Goal: Task Accomplishment & Management: Manage account settings

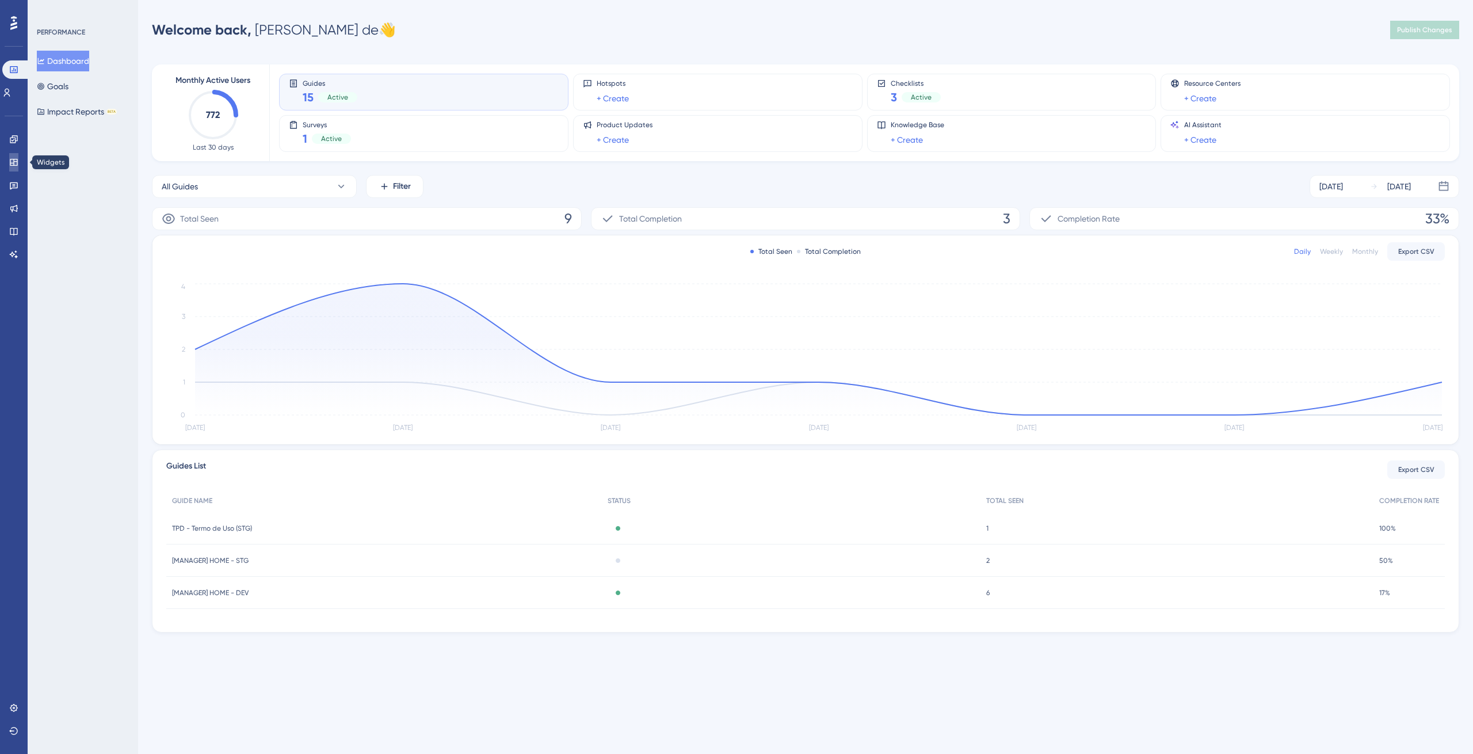
click at [13, 158] on icon at bounding box center [13, 162] width 9 height 9
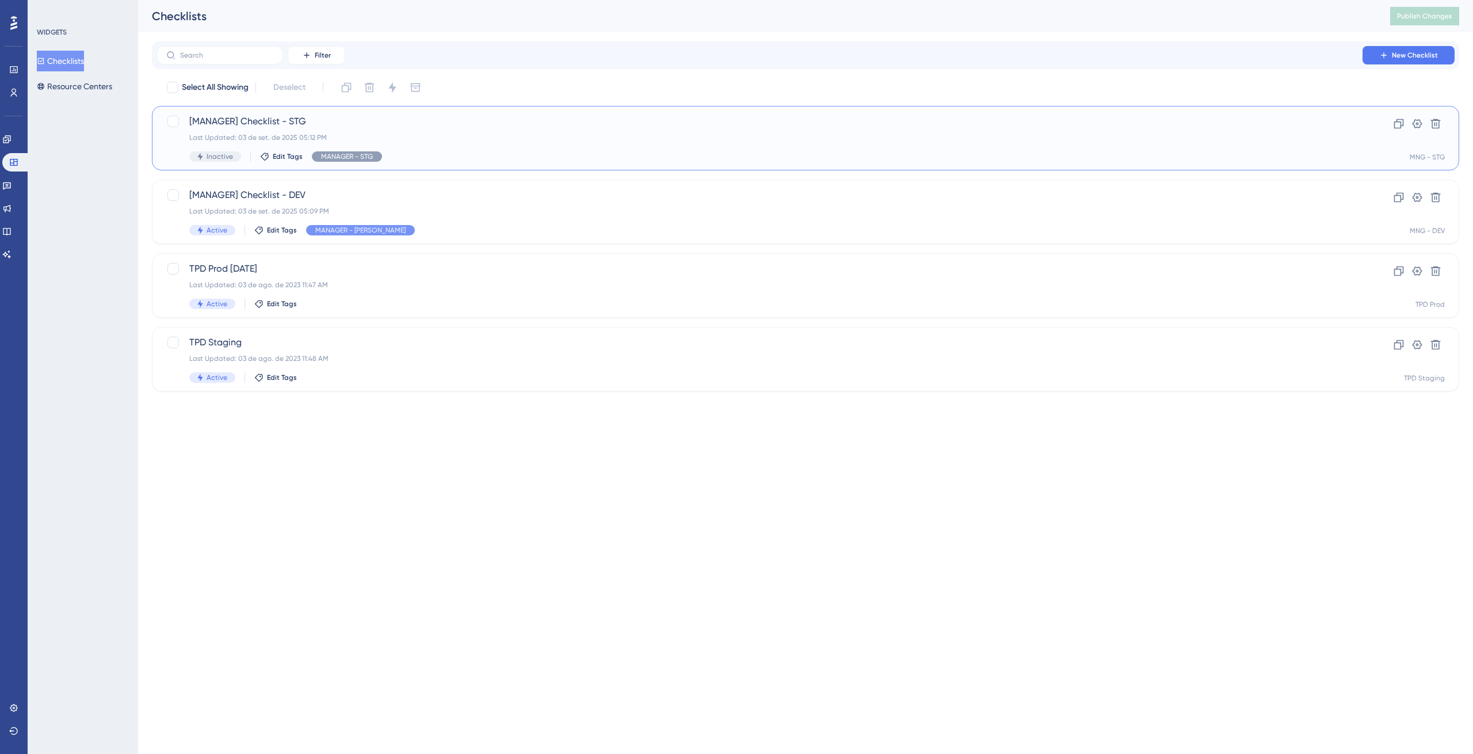
click at [375, 134] on div "Last Updated: 03 de set. de 2025 05:12 PM" at bounding box center [759, 137] width 1140 height 9
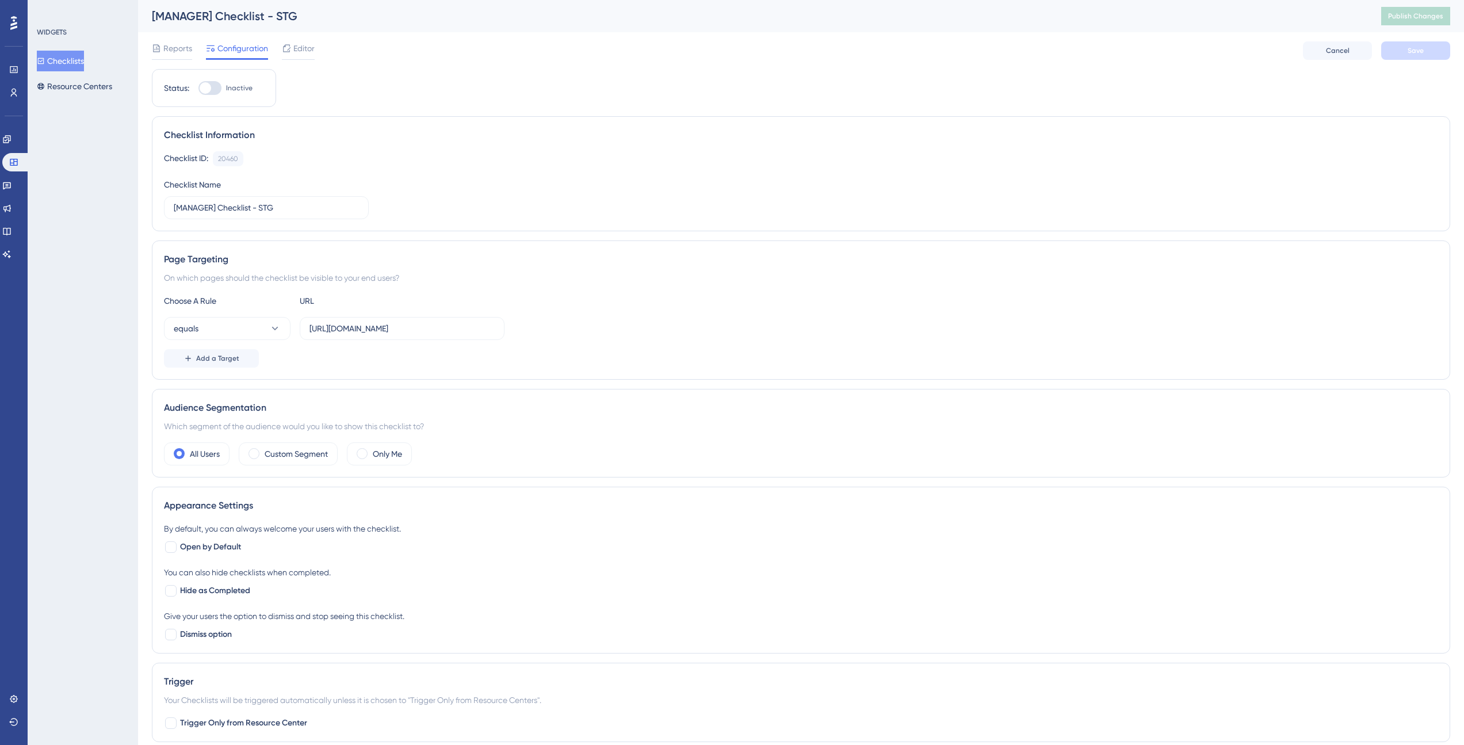
click at [209, 89] on div at bounding box center [206, 88] width 12 height 12
click at [198, 89] on input "Inactive" at bounding box center [198, 88] width 1 height 1
checkbox input "true"
click at [1404, 58] on button "Save" at bounding box center [1415, 50] width 69 height 18
click at [1433, 21] on button "Publish Changes" at bounding box center [1415, 16] width 69 height 18
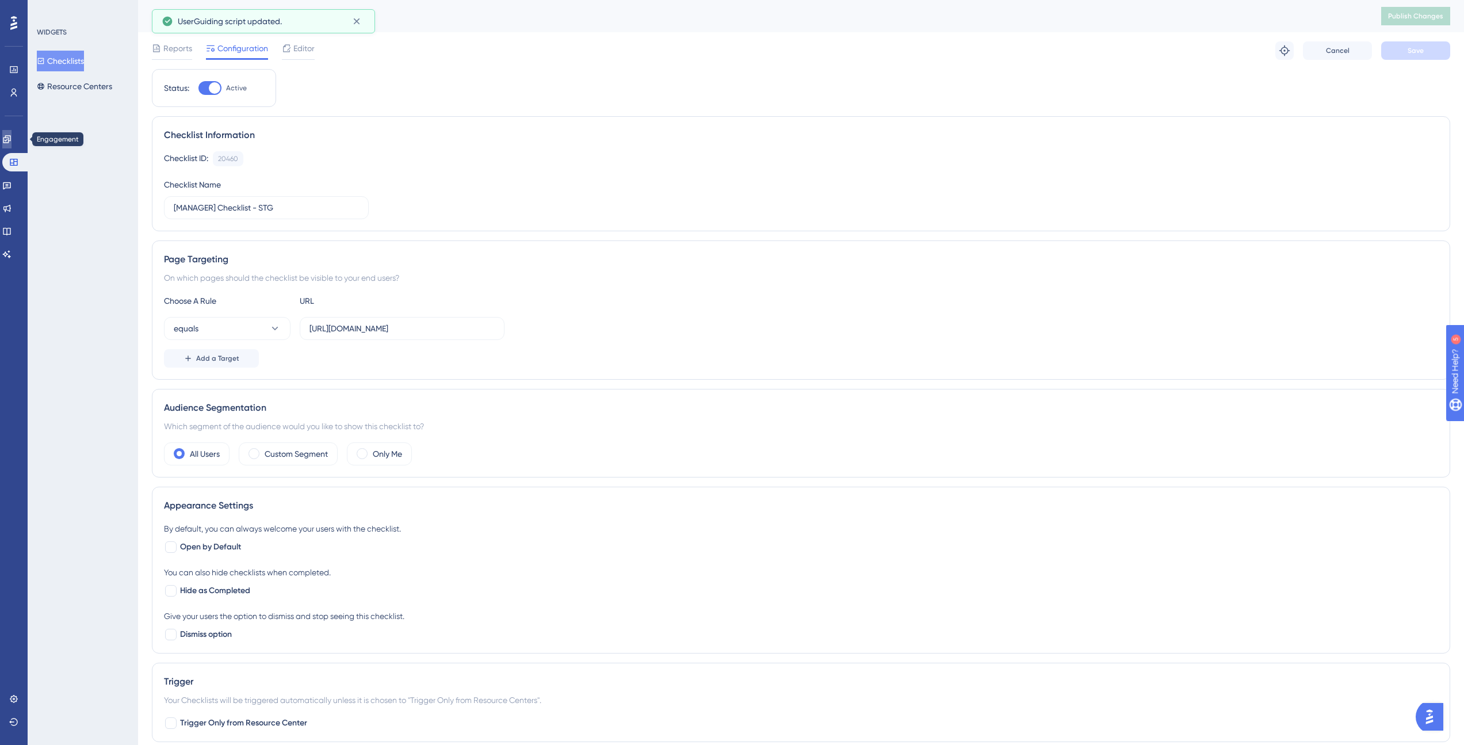
click at [12, 145] on link at bounding box center [6, 139] width 9 height 18
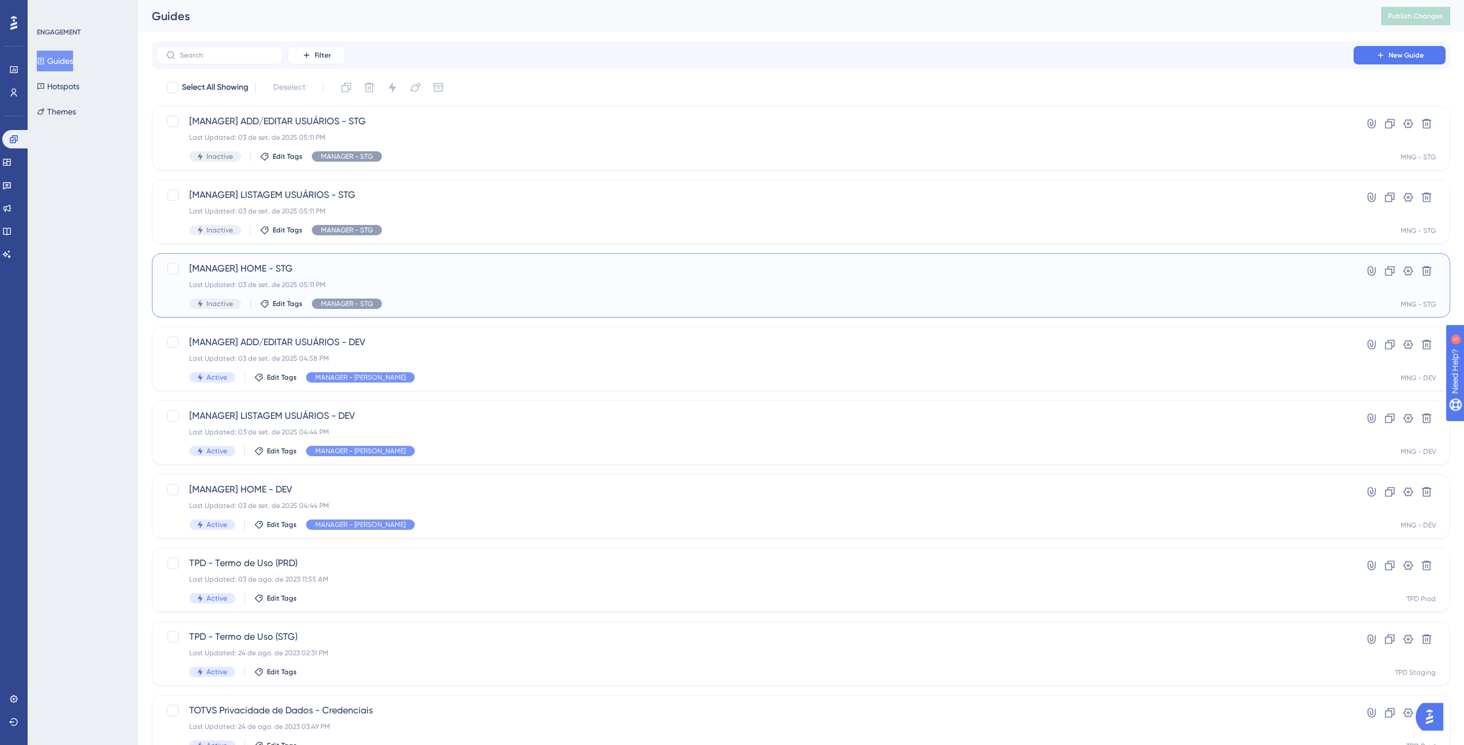
click at [458, 280] on div "Last Updated: 03 de set. de 2025 05:11 PM" at bounding box center [755, 284] width 1132 height 9
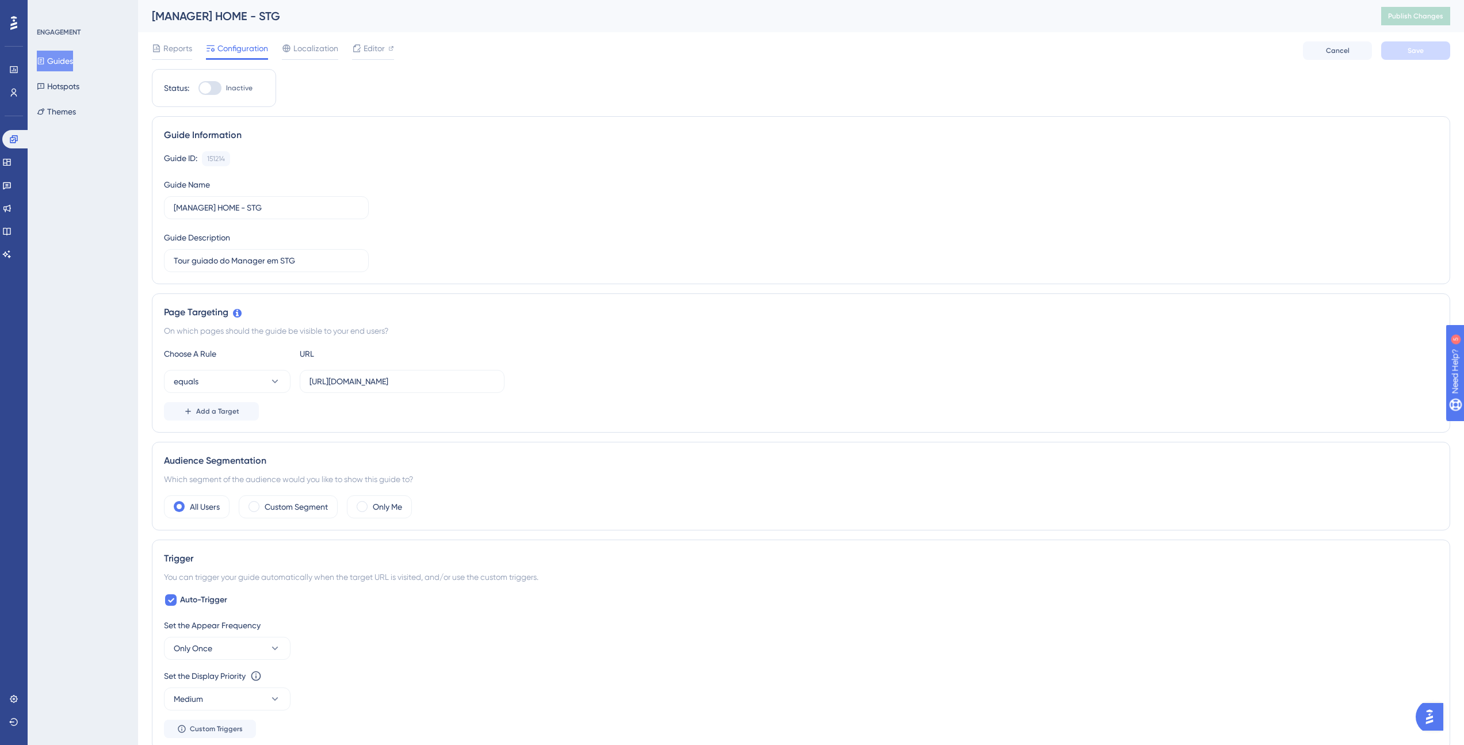
click at [215, 90] on div at bounding box center [209, 88] width 23 height 14
click at [198, 89] on input "Inactive" at bounding box center [198, 88] width 1 height 1
checkbox input "true"
click at [1416, 58] on button "Save" at bounding box center [1415, 50] width 69 height 18
click at [64, 64] on button "Guides" at bounding box center [55, 61] width 36 height 21
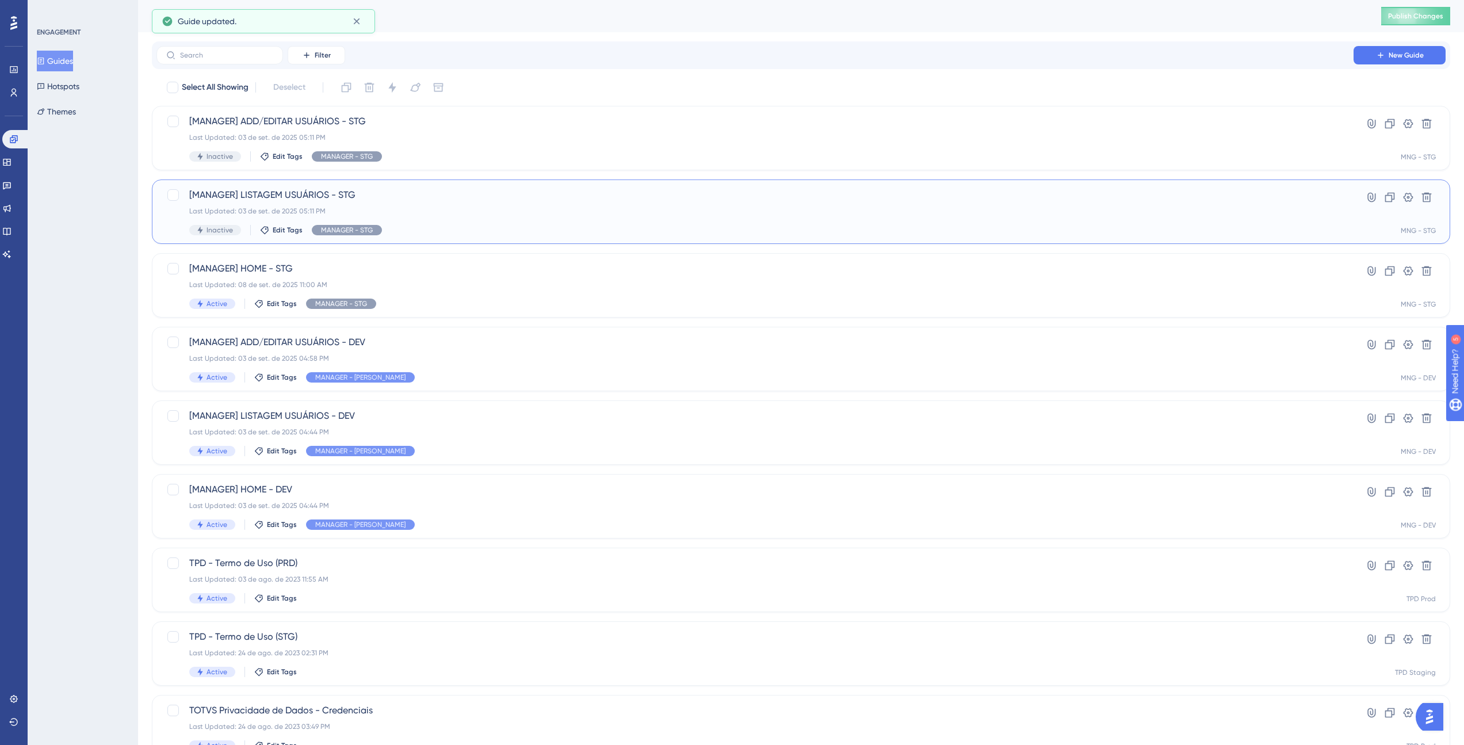
click at [295, 198] on span "[MANAGER] LISTAGEM USUÁRIOS - STG" at bounding box center [755, 195] width 1132 height 14
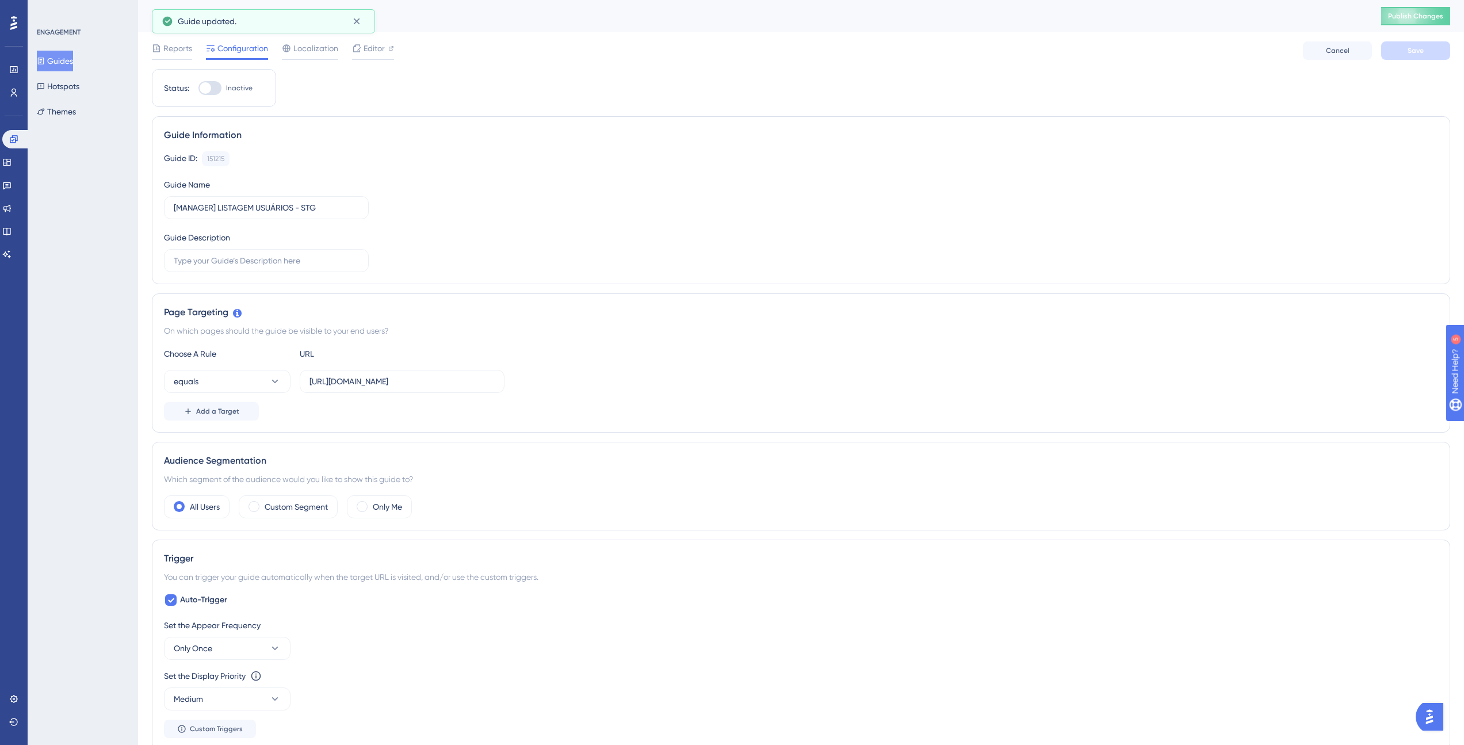
click at [215, 92] on div at bounding box center [209, 88] width 23 height 14
click at [198, 89] on input "Inactive" at bounding box center [198, 88] width 1 height 1
checkbox input "true"
click at [1426, 47] on button "Save" at bounding box center [1415, 50] width 69 height 18
click at [73, 61] on button "Guides" at bounding box center [55, 61] width 36 height 21
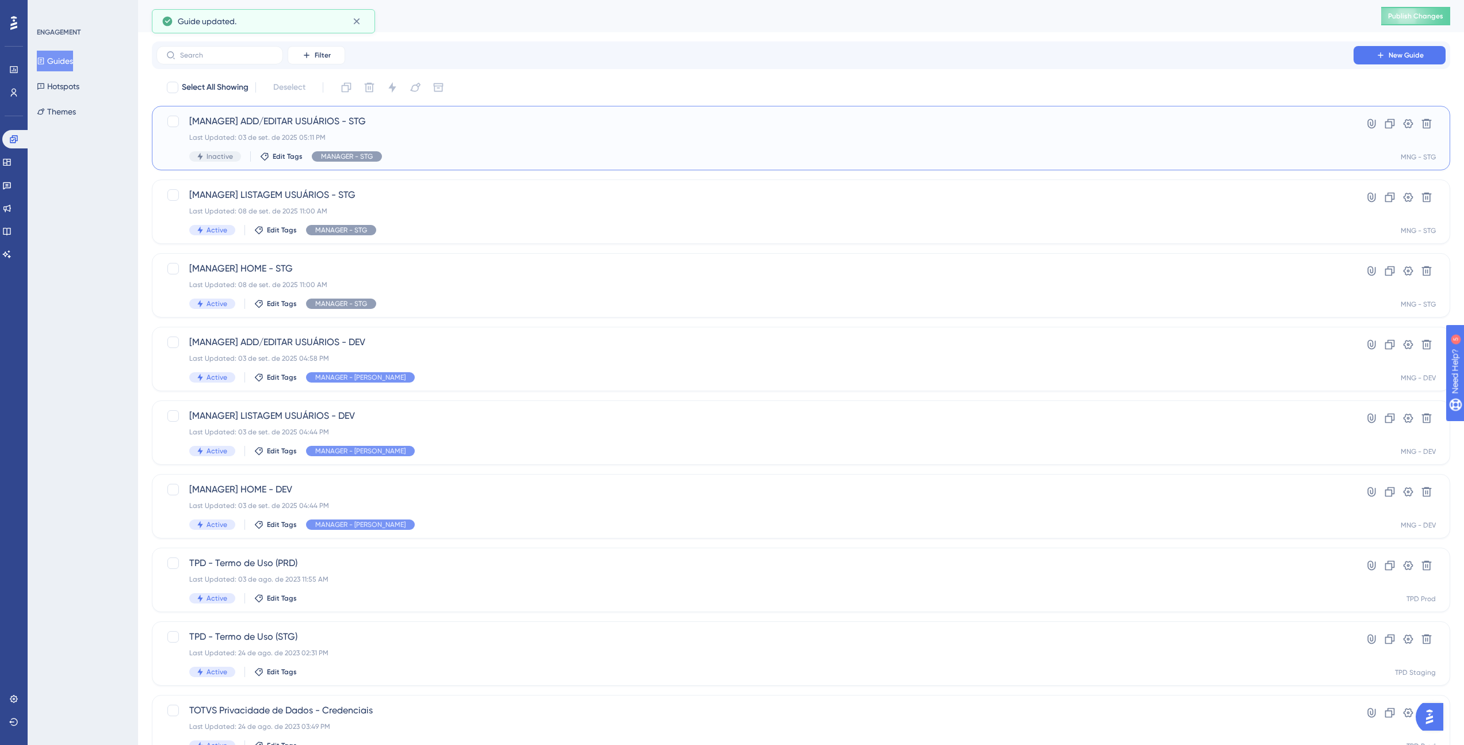
click at [239, 123] on span "[MANAGER] ADD/EDITAR USUÁRIOS - STG" at bounding box center [755, 121] width 1132 height 14
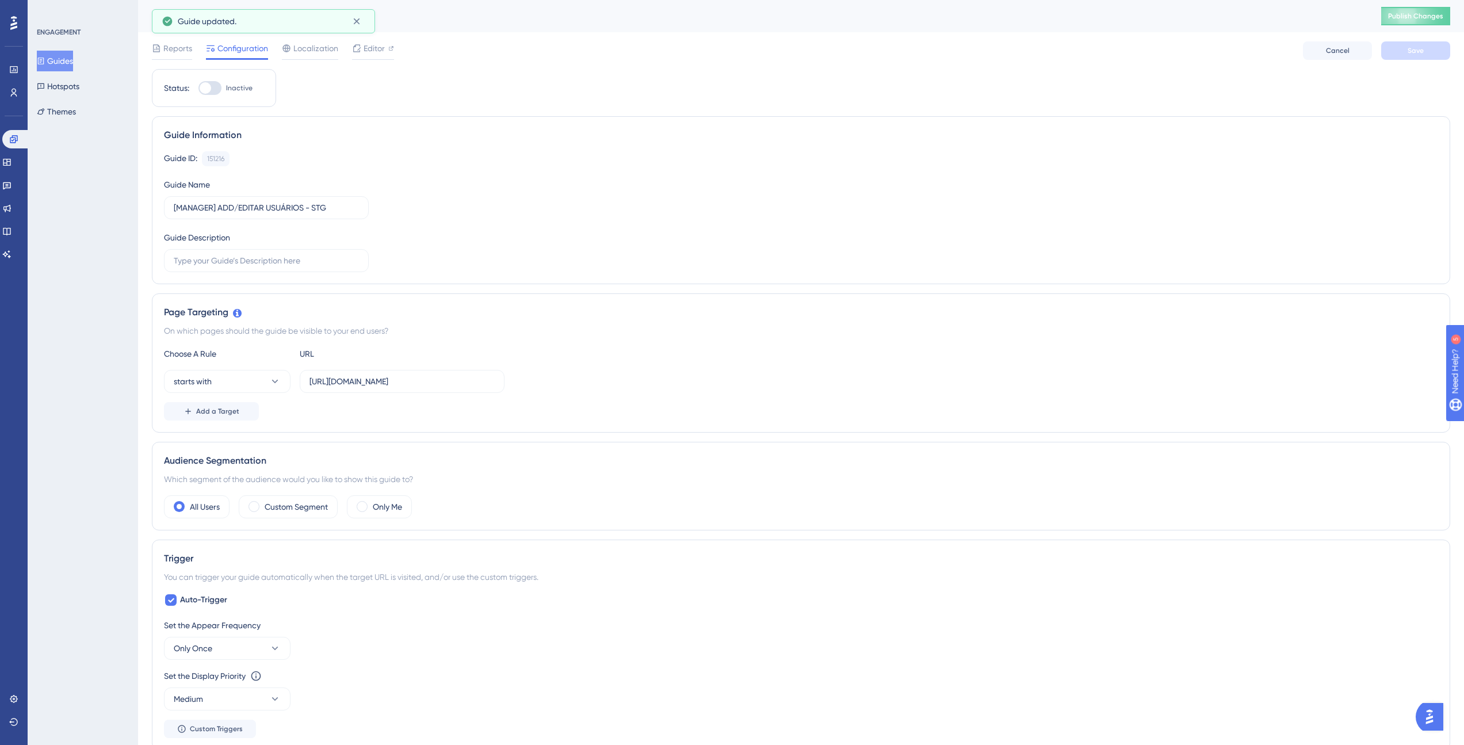
click at [213, 88] on div at bounding box center [209, 88] width 23 height 14
click at [198, 88] on input "Inactive" at bounding box center [198, 88] width 1 height 1
checkbox input "true"
click at [1430, 41] on button "Save" at bounding box center [1415, 50] width 69 height 18
click at [73, 62] on button "Guides" at bounding box center [55, 61] width 36 height 21
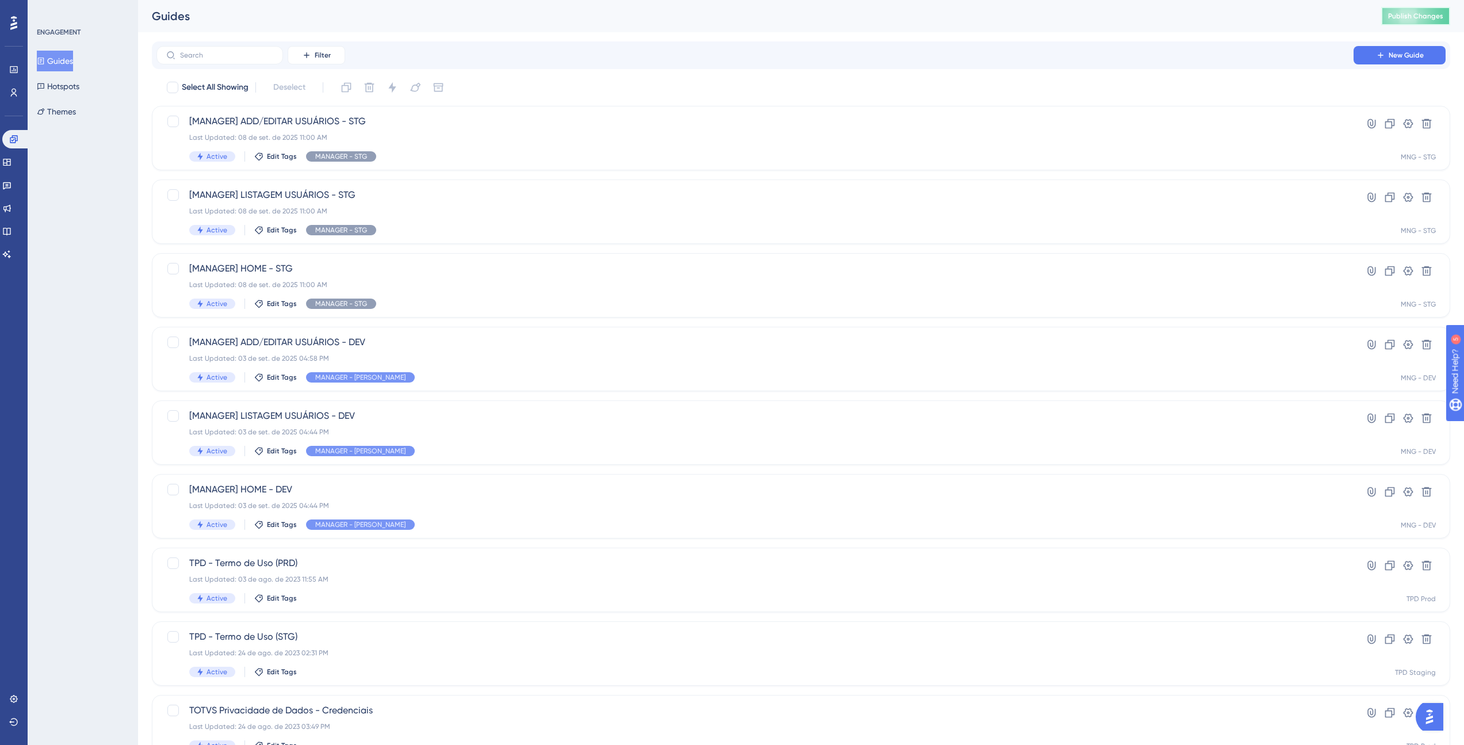
click at [1424, 14] on span "Publish Changes" at bounding box center [1415, 16] width 55 height 9
click at [418, 133] on div "Last Updated: 08 de set. de 2025 11:00 AM" at bounding box center [755, 137] width 1132 height 9
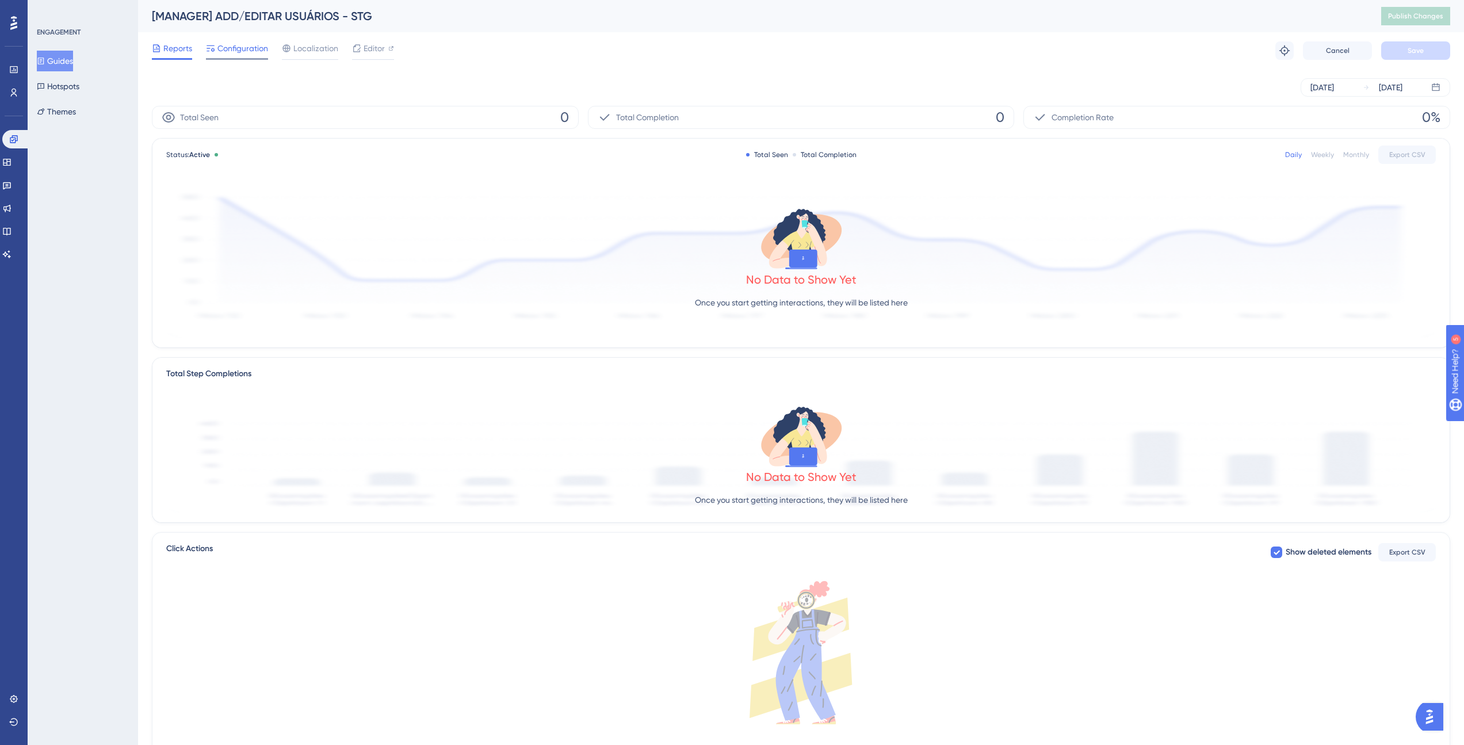
click at [243, 59] on div at bounding box center [237, 59] width 62 height 2
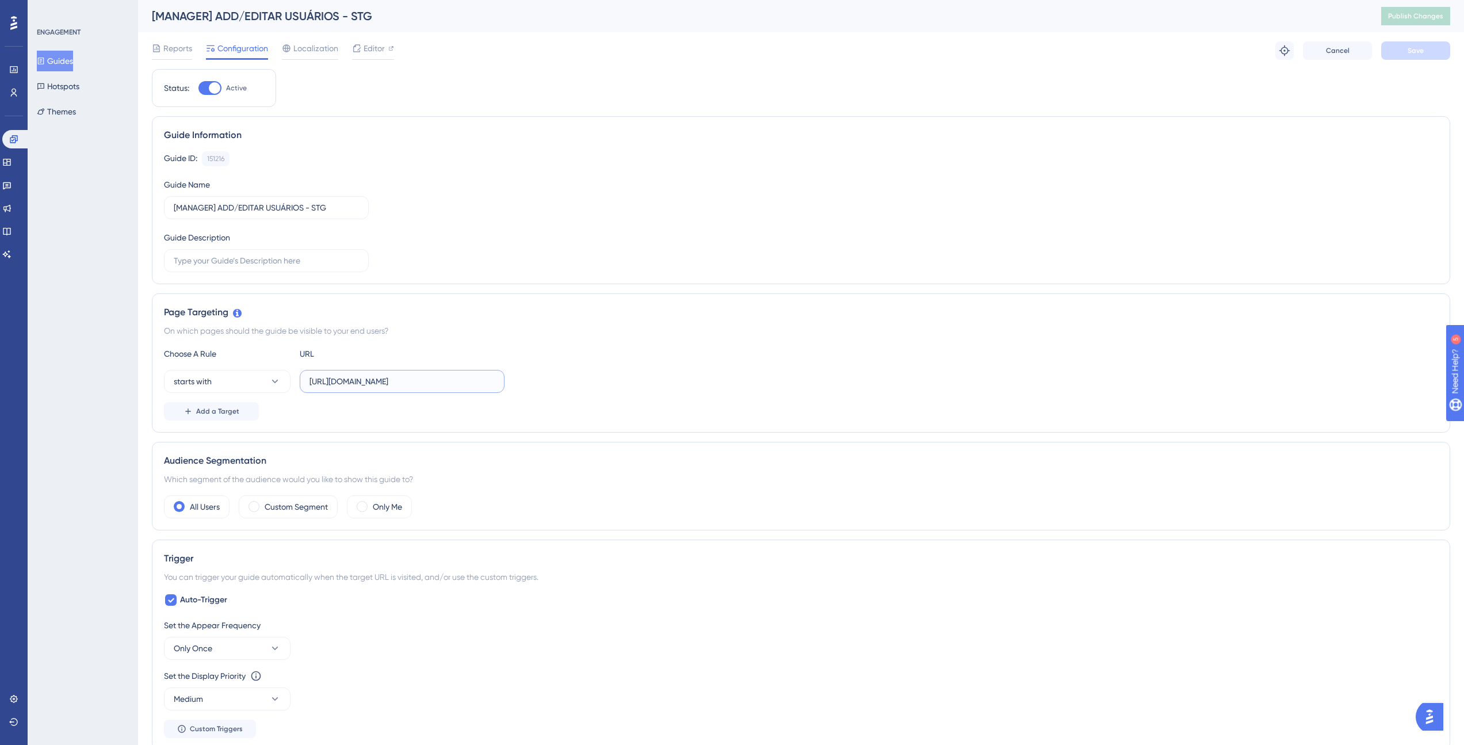
click at [412, 381] on input "[URL][DOMAIN_NAME]" at bounding box center [402, 381] width 185 height 13
click at [471, 382] on input "[URL][DOMAIN_NAME]" at bounding box center [402, 381] width 185 height 13
click at [639, 283] on div "Guide Information Guide ID: 151216 Copy Guide Name [MANAGER] ADD/EDITAR USUÁRIO…" at bounding box center [801, 200] width 1298 height 168
click at [1342, 50] on span "Cancel" at bounding box center [1338, 50] width 24 height 9
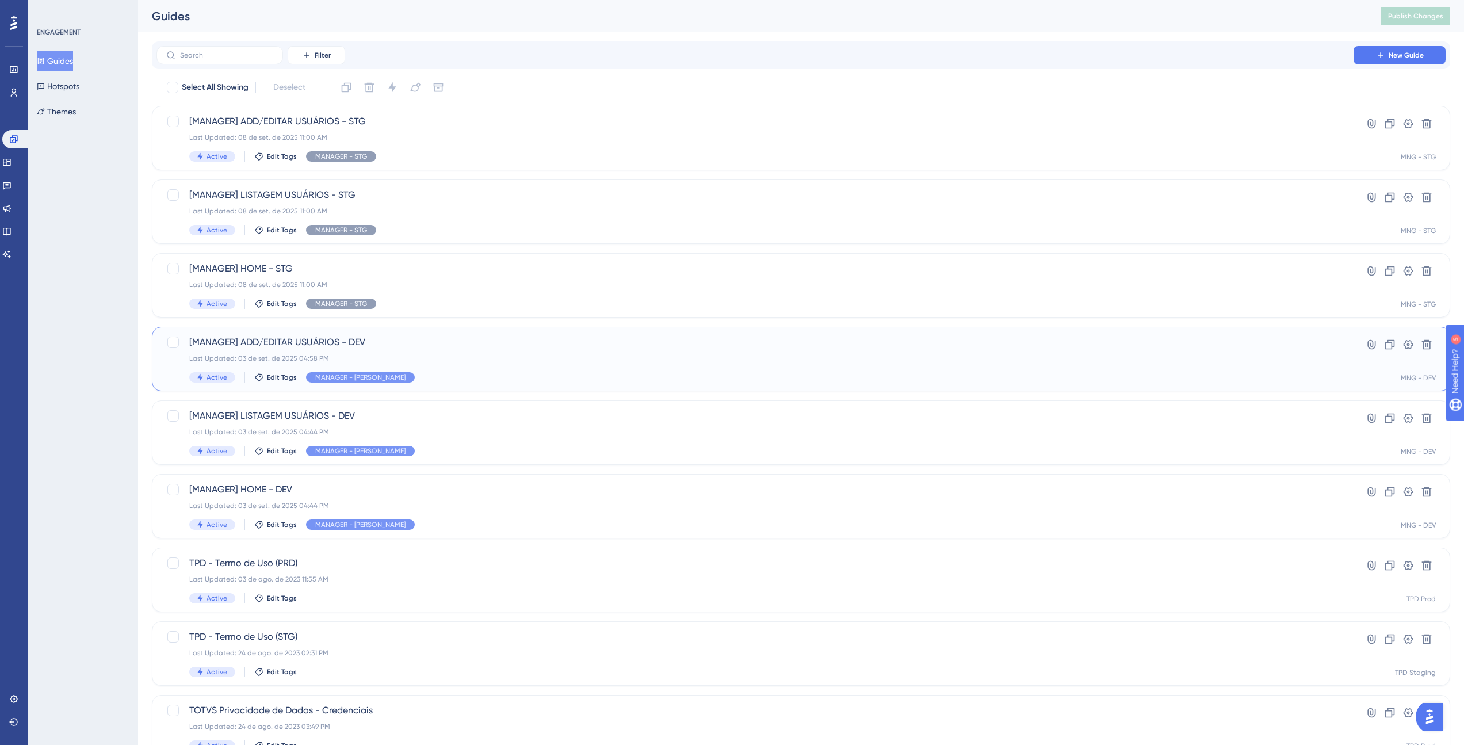
click at [442, 362] on div "Last Updated: 03 de set. de 2025 04:58 PM" at bounding box center [755, 358] width 1132 height 9
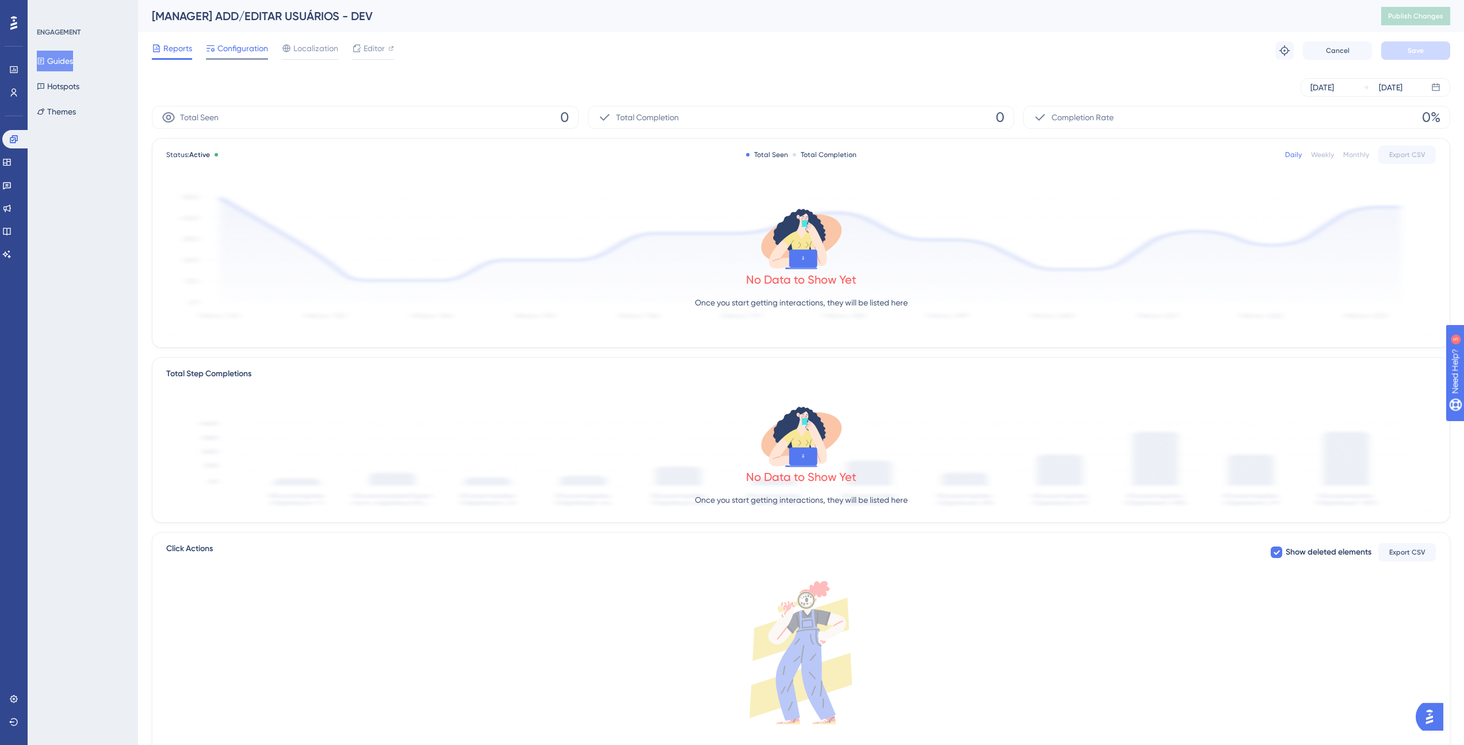
click at [256, 48] on span "Configuration" at bounding box center [242, 48] width 51 height 14
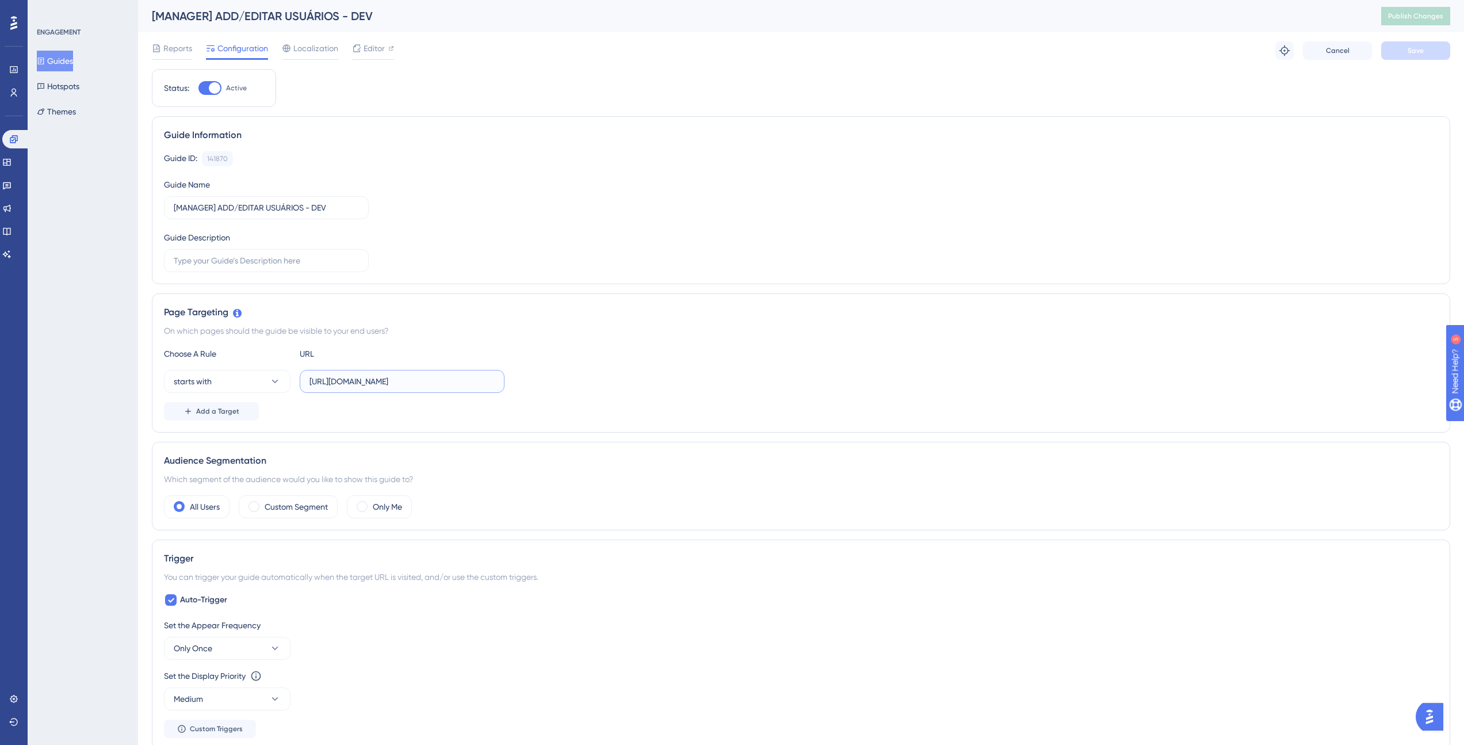
click at [456, 384] on input "[URL][DOMAIN_NAME]" at bounding box center [402, 381] width 185 height 13
type input "[URL][DOMAIN_NAME]"
click at [1432, 55] on button "Save" at bounding box center [1415, 50] width 69 height 18
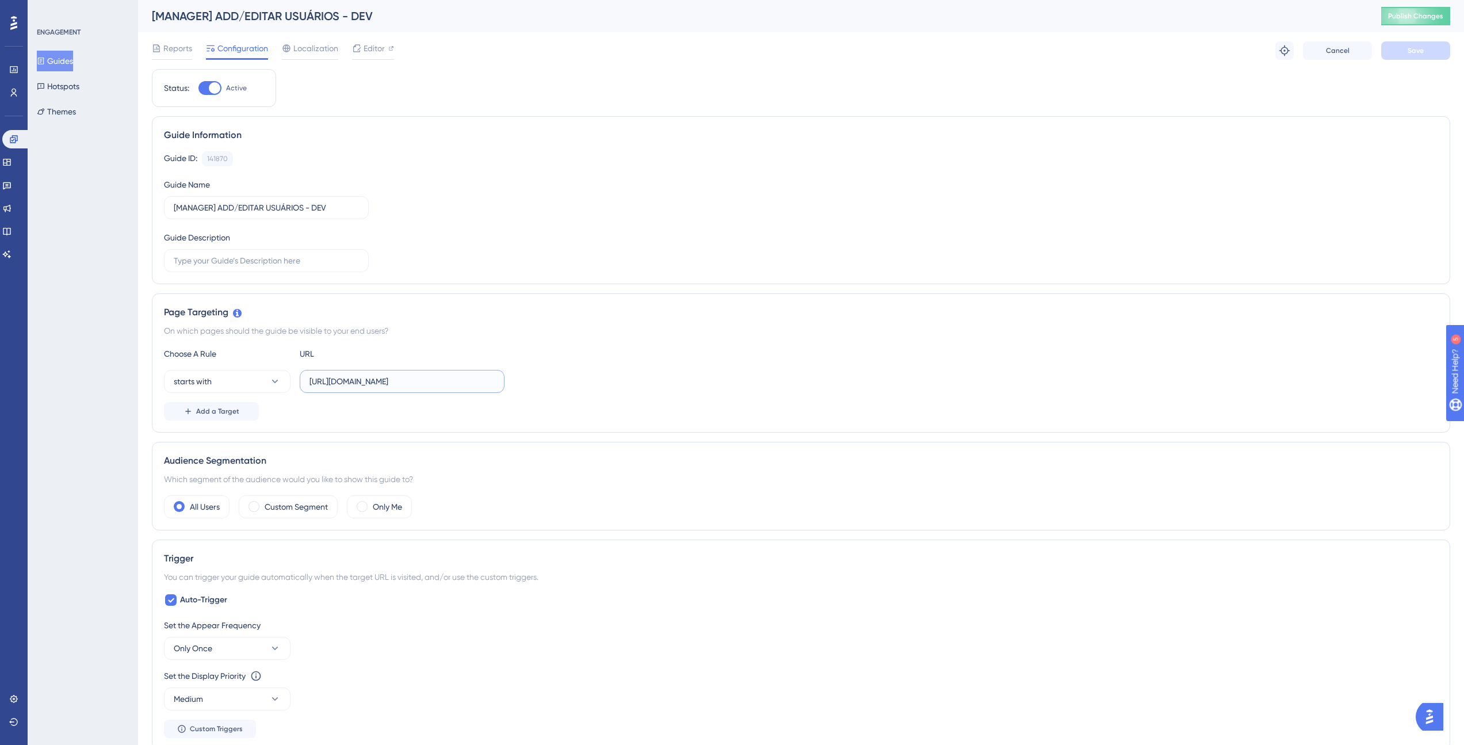
click at [451, 382] on input "[URL][DOMAIN_NAME]" at bounding box center [402, 381] width 185 height 13
click at [1435, 21] on button "Publish Changes" at bounding box center [1415, 16] width 69 height 18
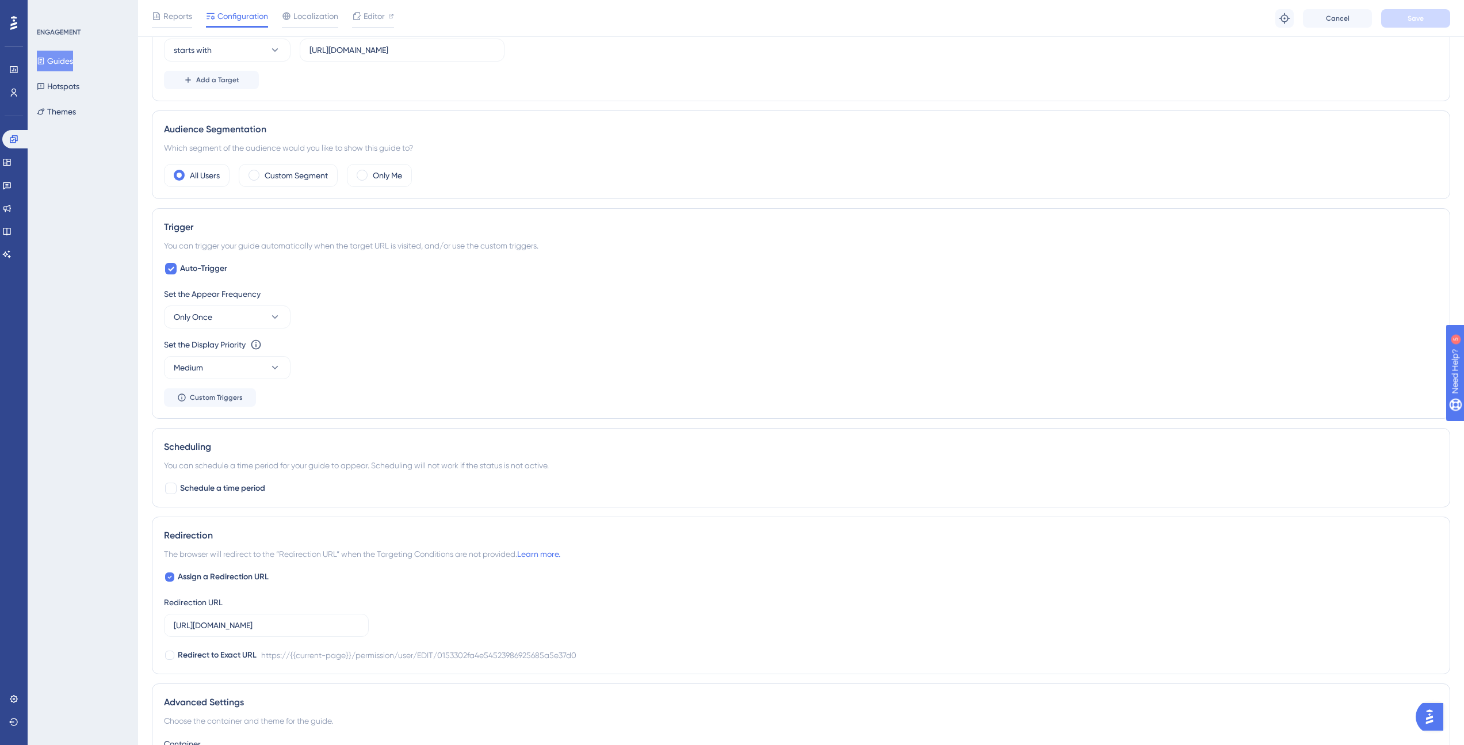
scroll to position [345, 0]
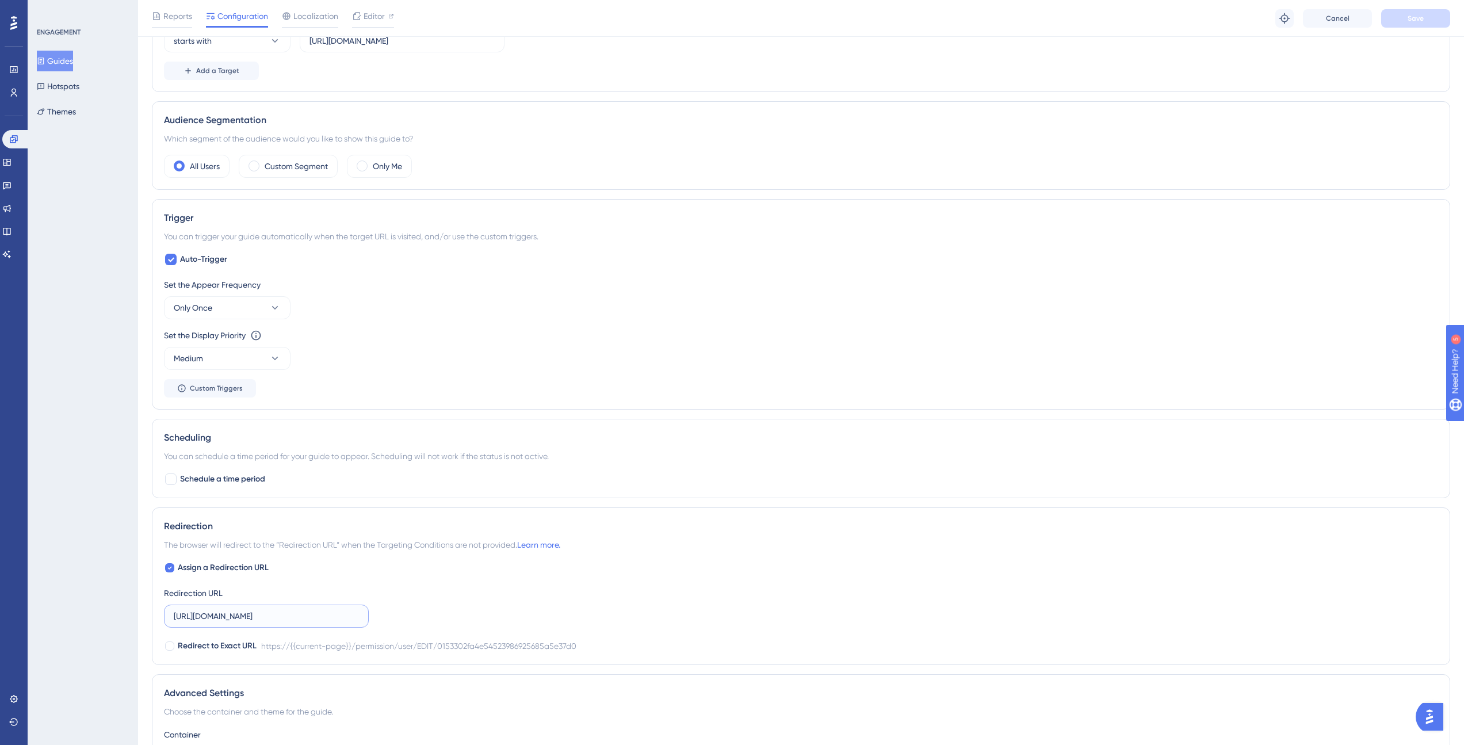
click at [316, 617] on input "[URL][DOMAIN_NAME]" at bounding box center [266, 616] width 185 height 13
click at [292, 623] on label "[URL][DOMAIN_NAME]" at bounding box center [266, 616] width 205 height 23
click at [292, 622] on input "[URL][DOMAIN_NAME]" at bounding box center [266, 616] width 185 height 13
type input "[URL][DOMAIN_NAME]"
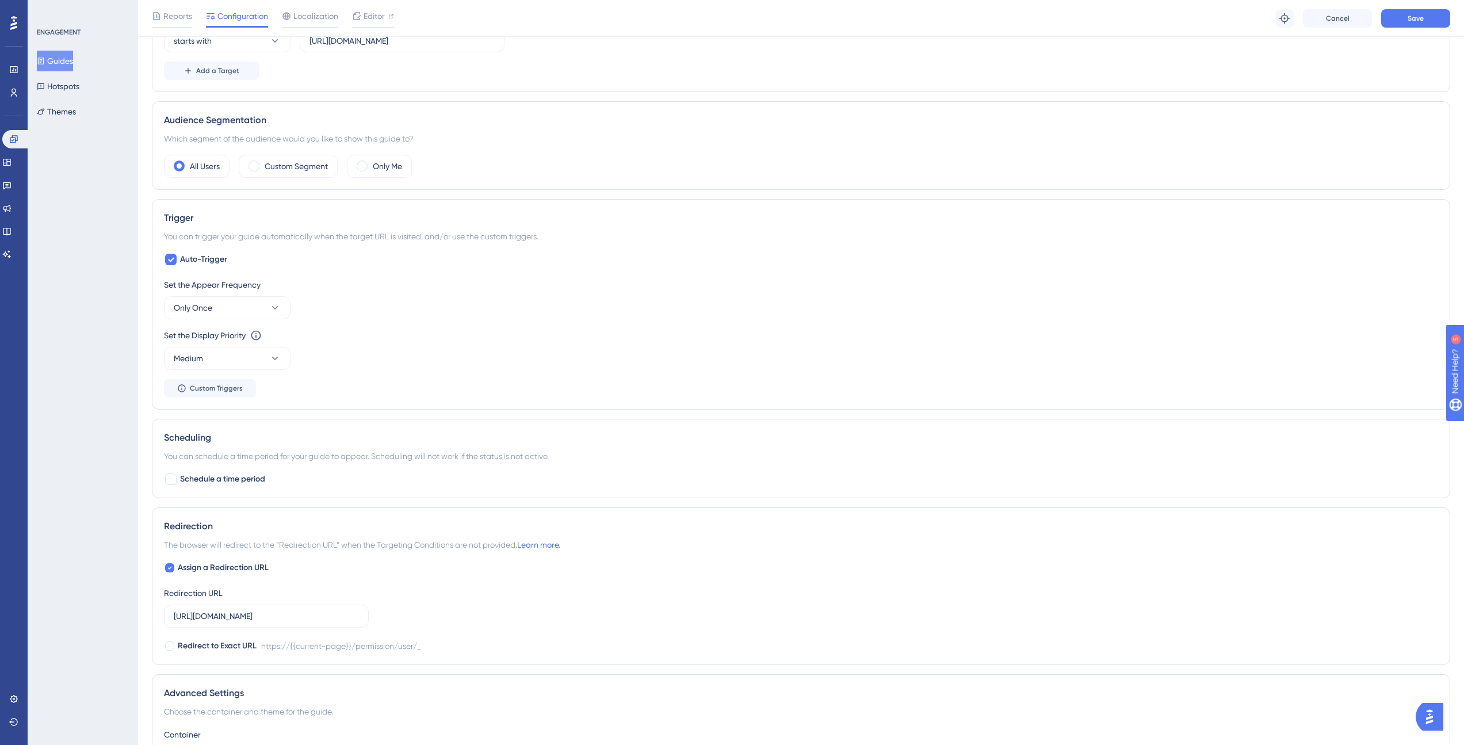
click at [425, 608] on div "Assign a Redirection URL Redirection URL [URL][DOMAIN_NAME] Redirect to Exact U…" at bounding box center [801, 607] width 1274 height 92
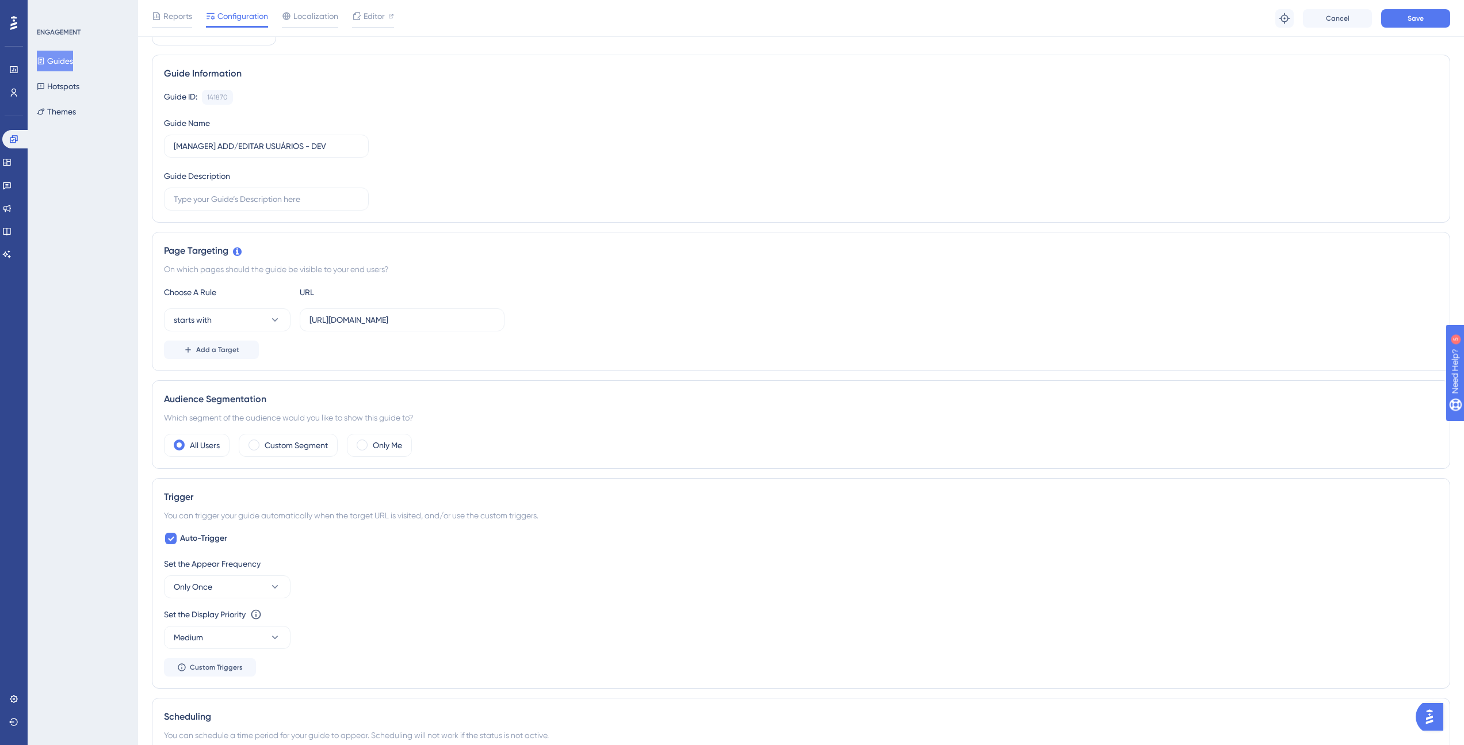
scroll to position [0, 0]
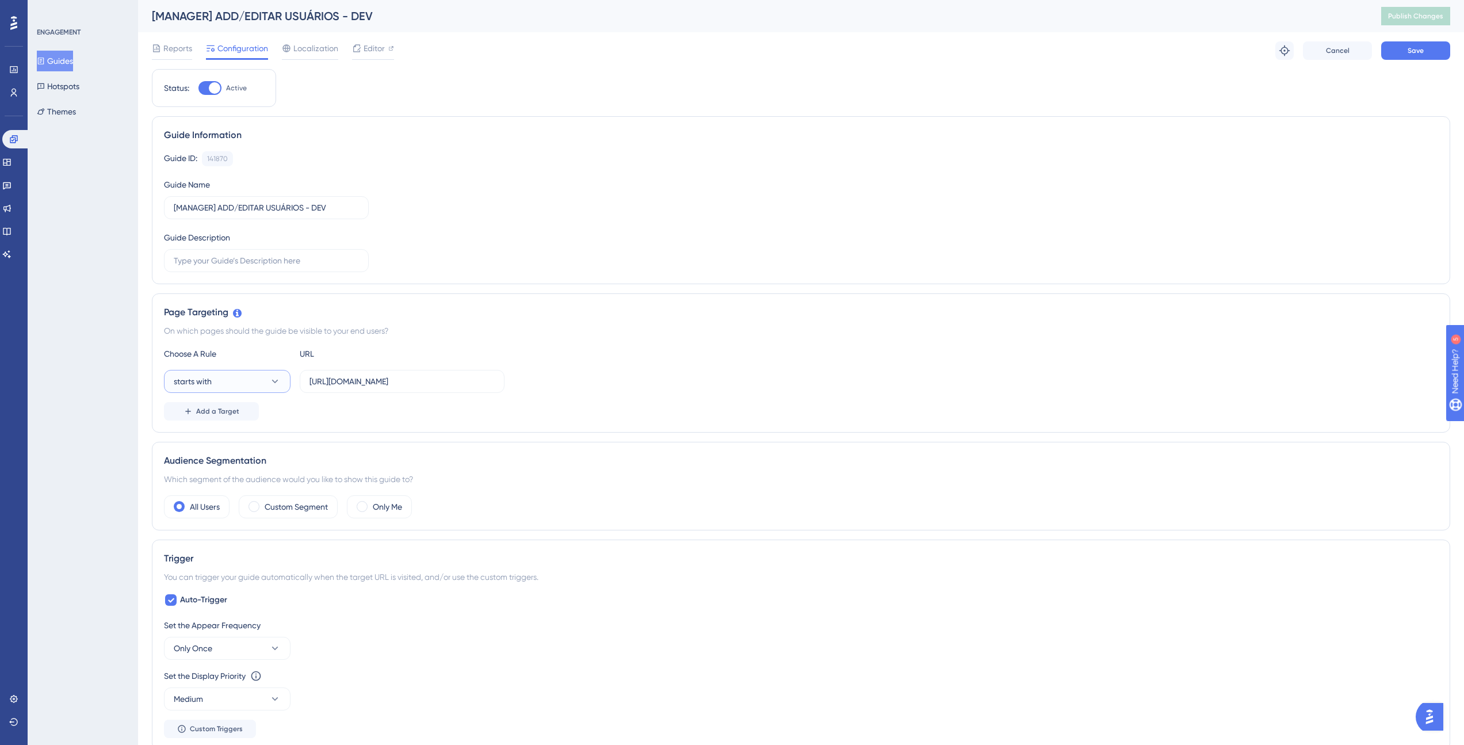
click at [245, 384] on button "starts with" at bounding box center [227, 381] width 127 height 23
click at [884, 352] on div "Choose A Rule URL" at bounding box center [801, 354] width 1274 height 14
click at [1420, 48] on span "Save" at bounding box center [1416, 50] width 16 height 9
click at [69, 60] on button "Guides" at bounding box center [55, 61] width 36 height 21
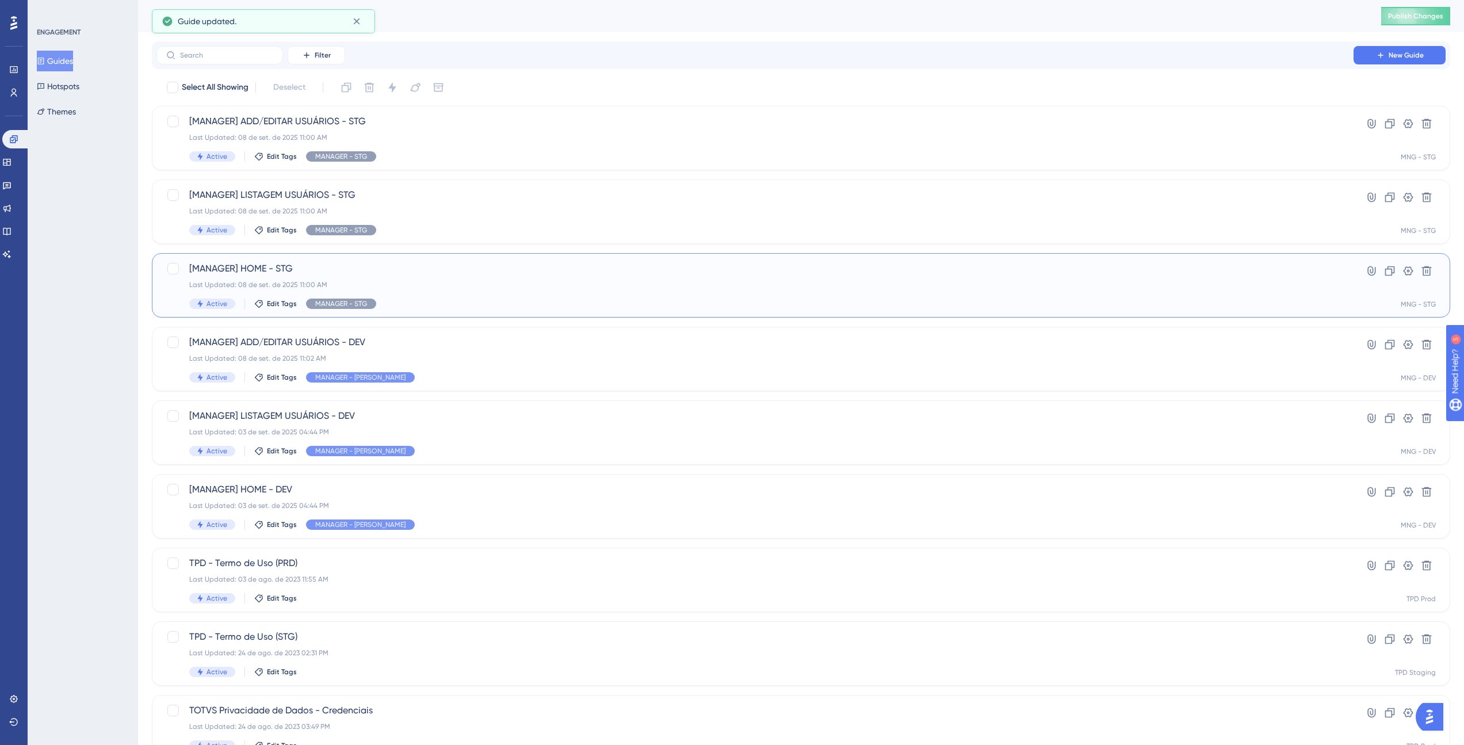
click at [420, 294] on div "[MANAGER] HOME - STG Last Updated: 08 de set. de 2025 11:00 AM Active Edit Tags…" at bounding box center [755, 285] width 1132 height 47
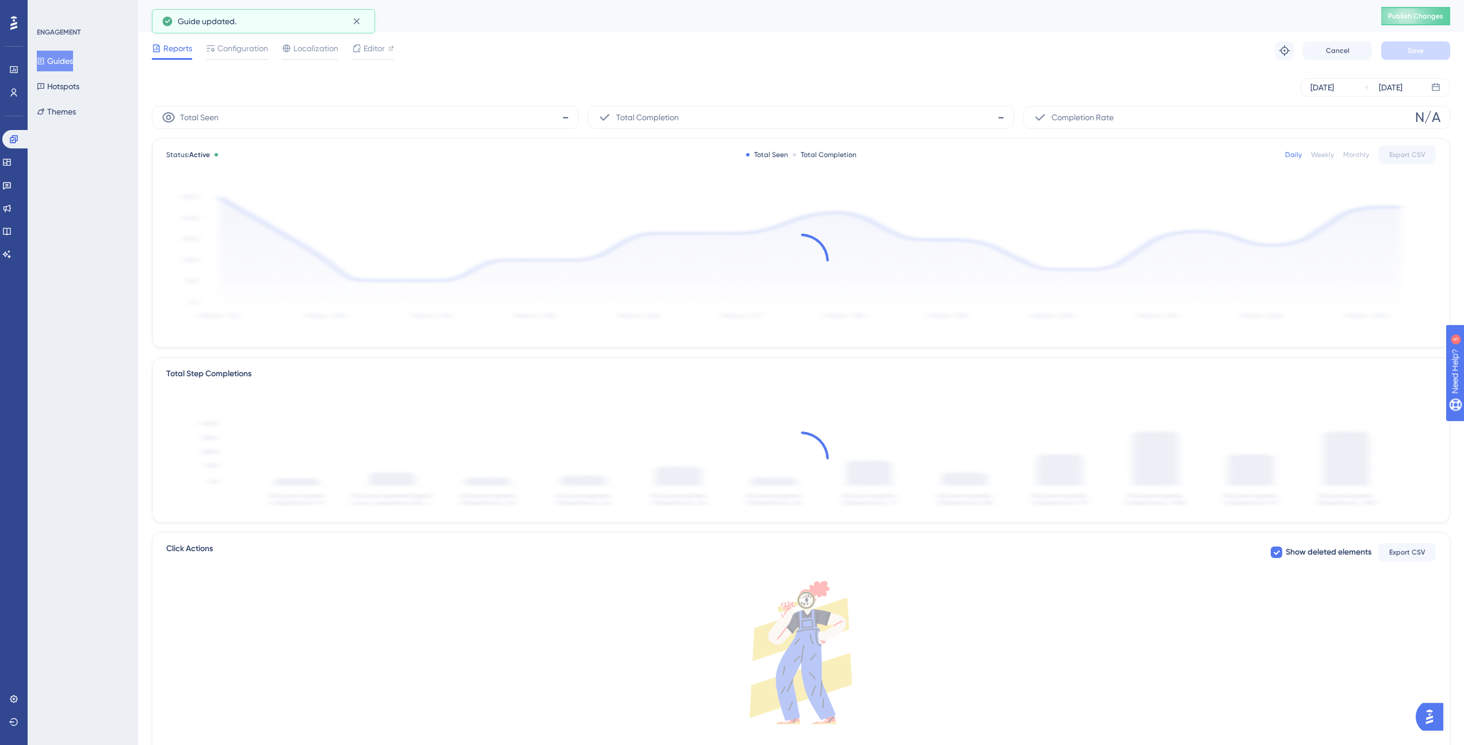
click at [73, 63] on button "Guides" at bounding box center [55, 61] width 36 height 21
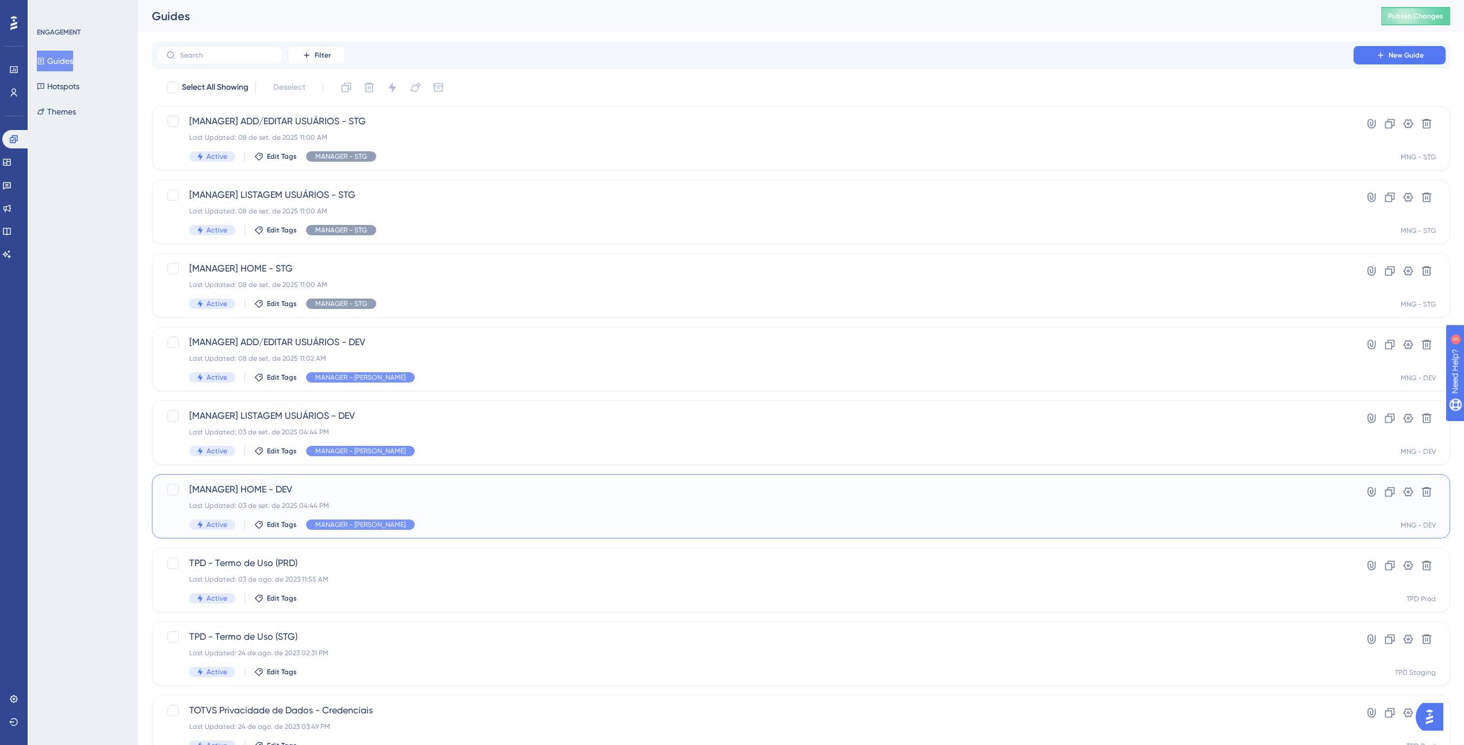
click at [424, 486] on span "[MANAGER] HOME - DEV" at bounding box center [755, 490] width 1132 height 14
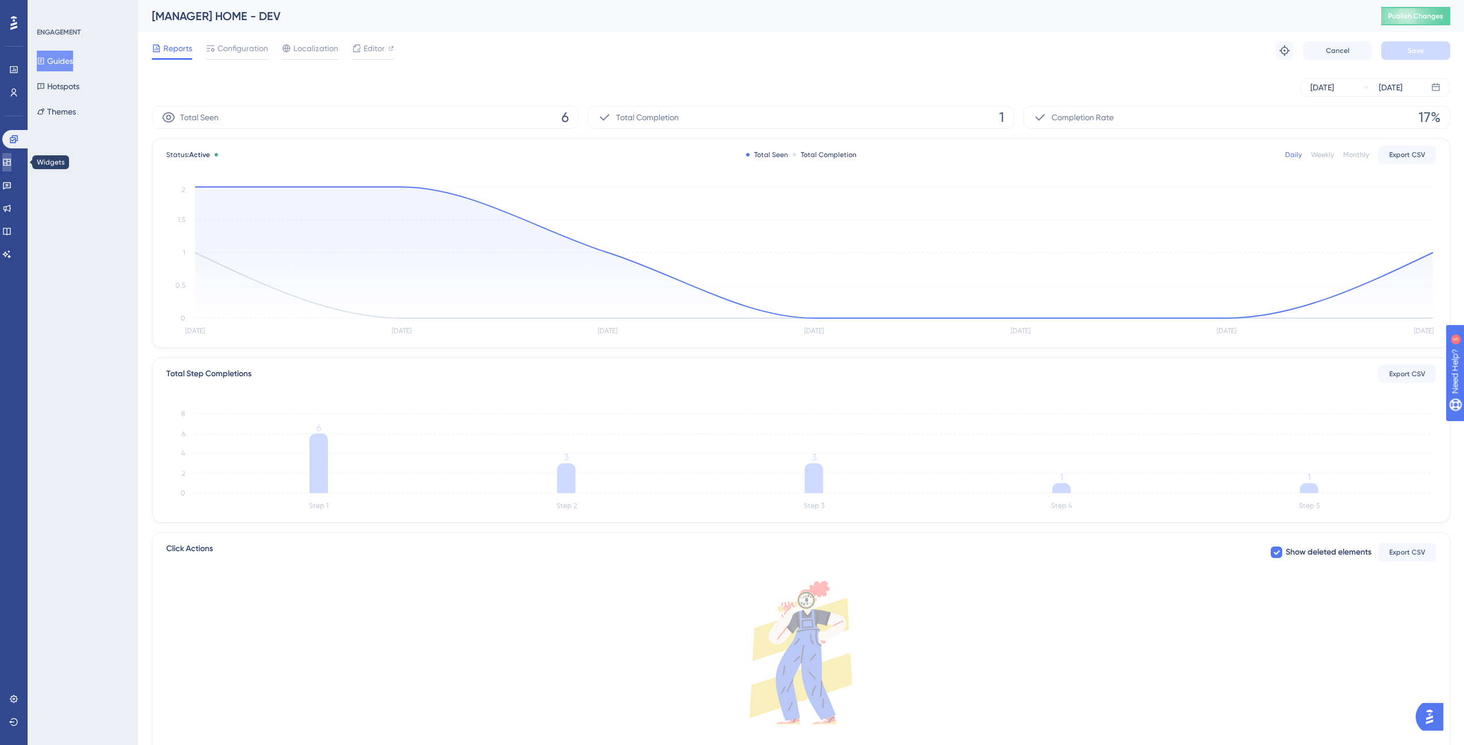
click at [12, 165] on icon at bounding box center [6, 162] width 9 height 9
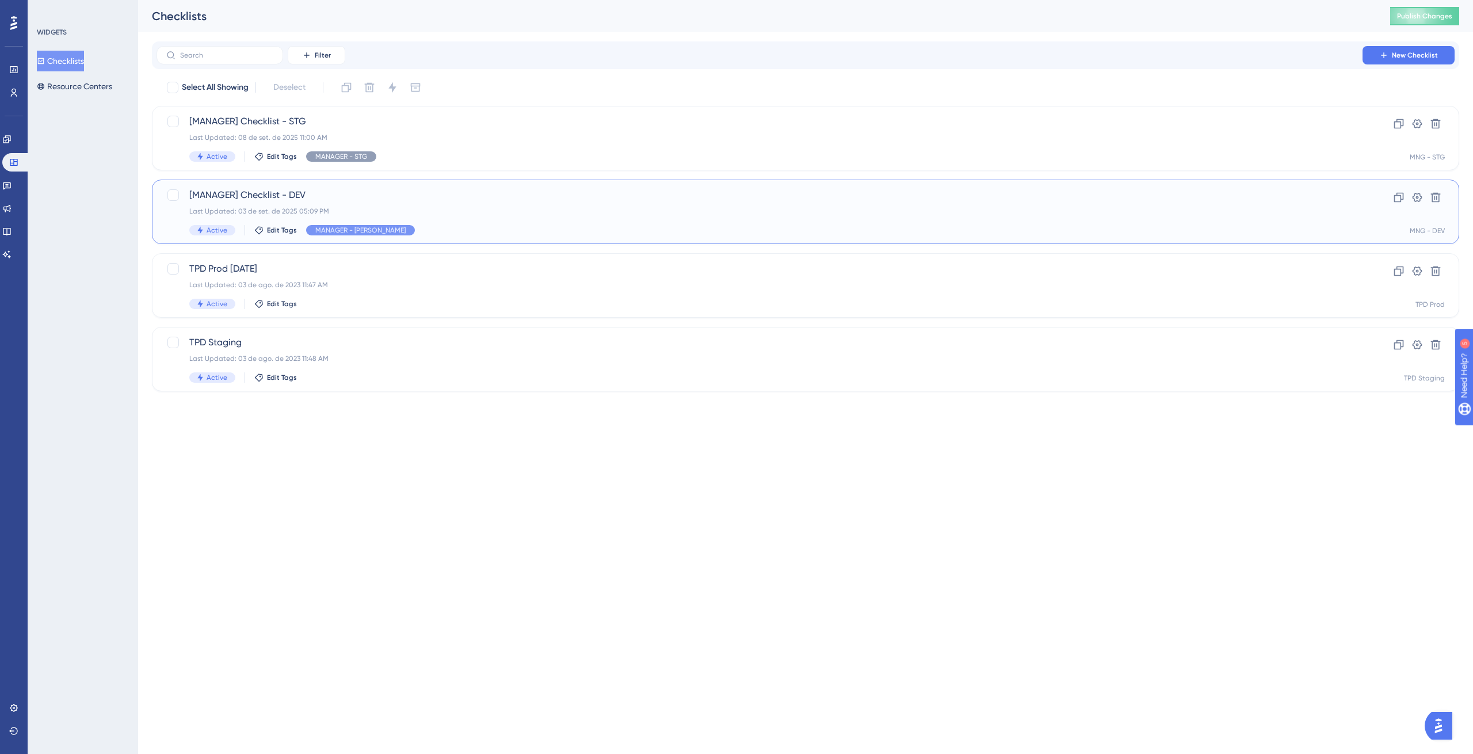
click at [257, 192] on span "[MANAGER] Checklist - DEV" at bounding box center [759, 195] width 1140 height 14
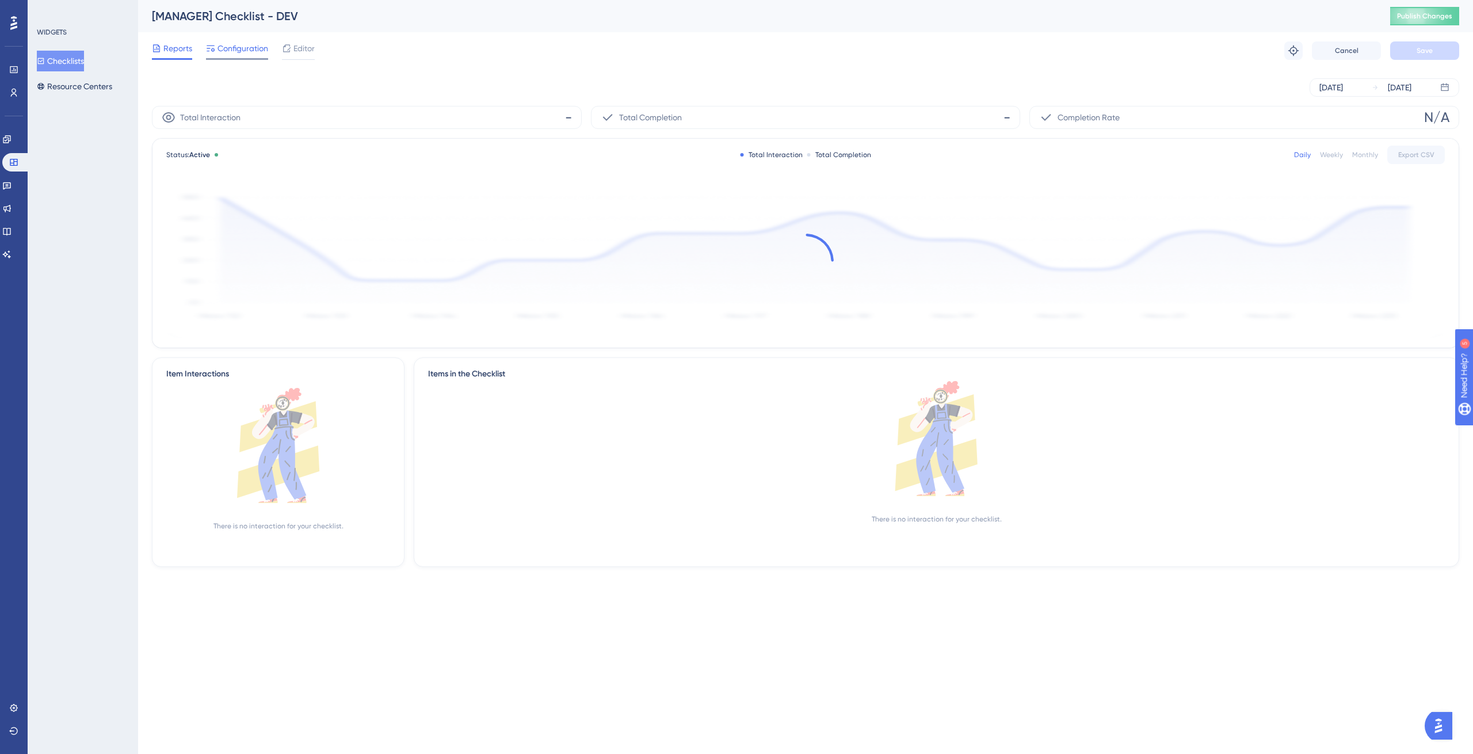
click at [257, 52] on span "Configuration" at bounding box center [242, 48] width 51 height 14
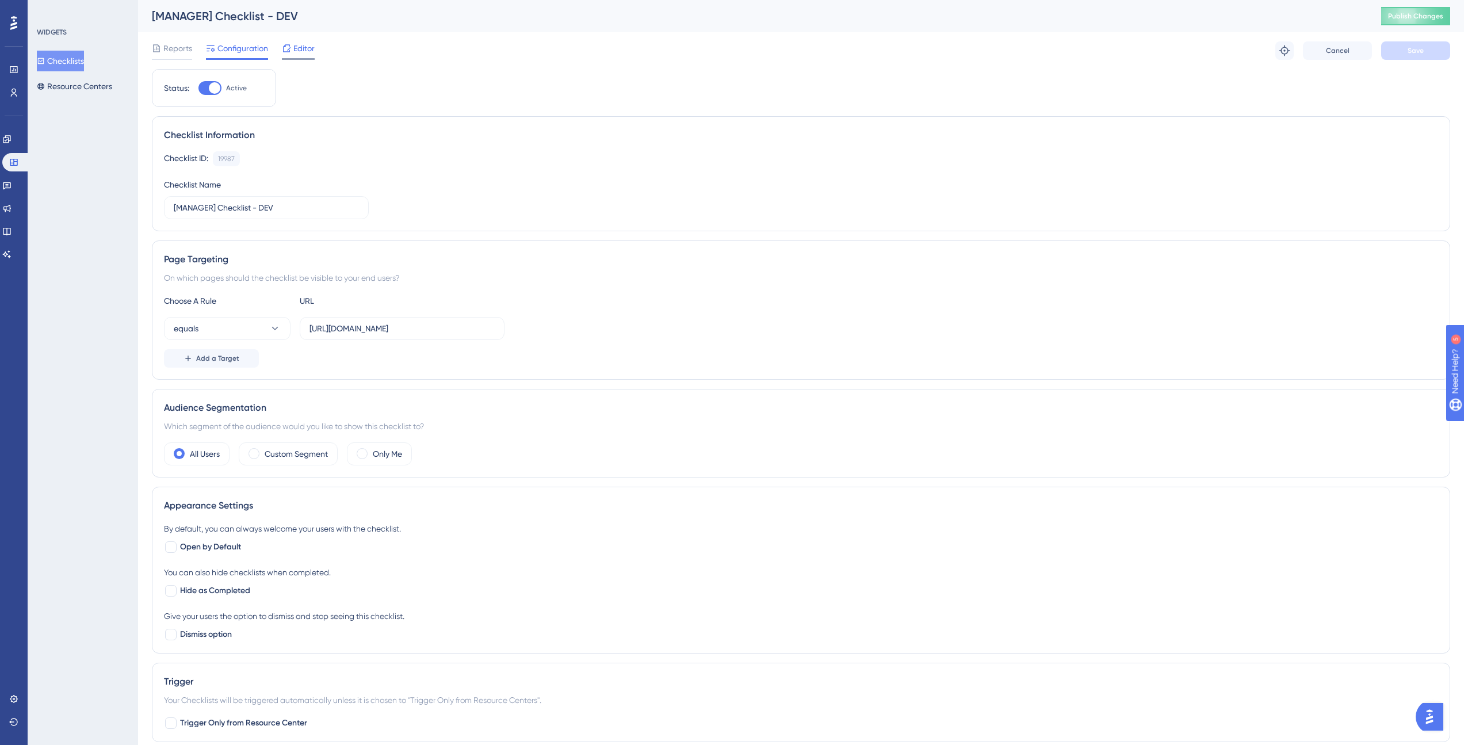
click at [295, 54] on span "Editor" at bounding box center [303, 48] width 21 height 14
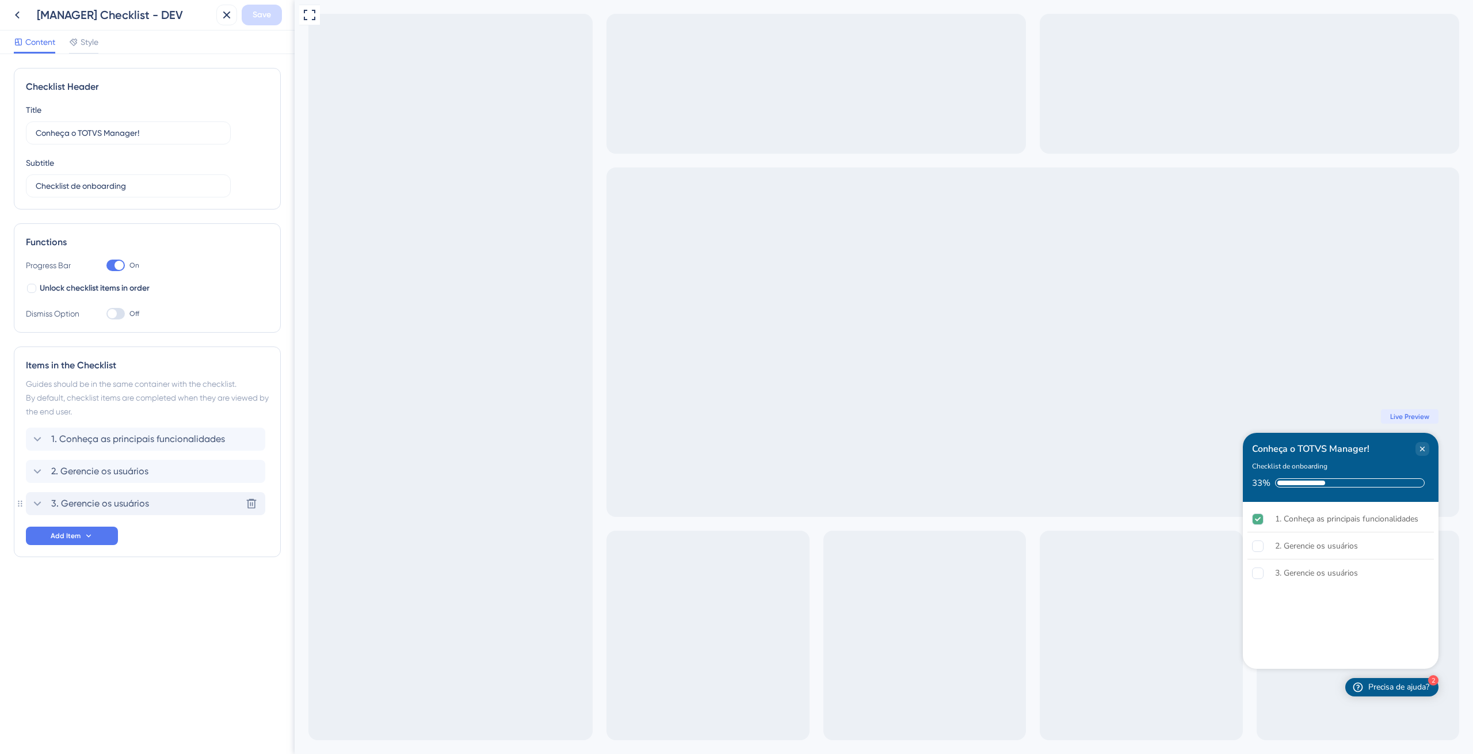
click at [37, 500] on icon at bounding box center [37, 503] width 14 height 14
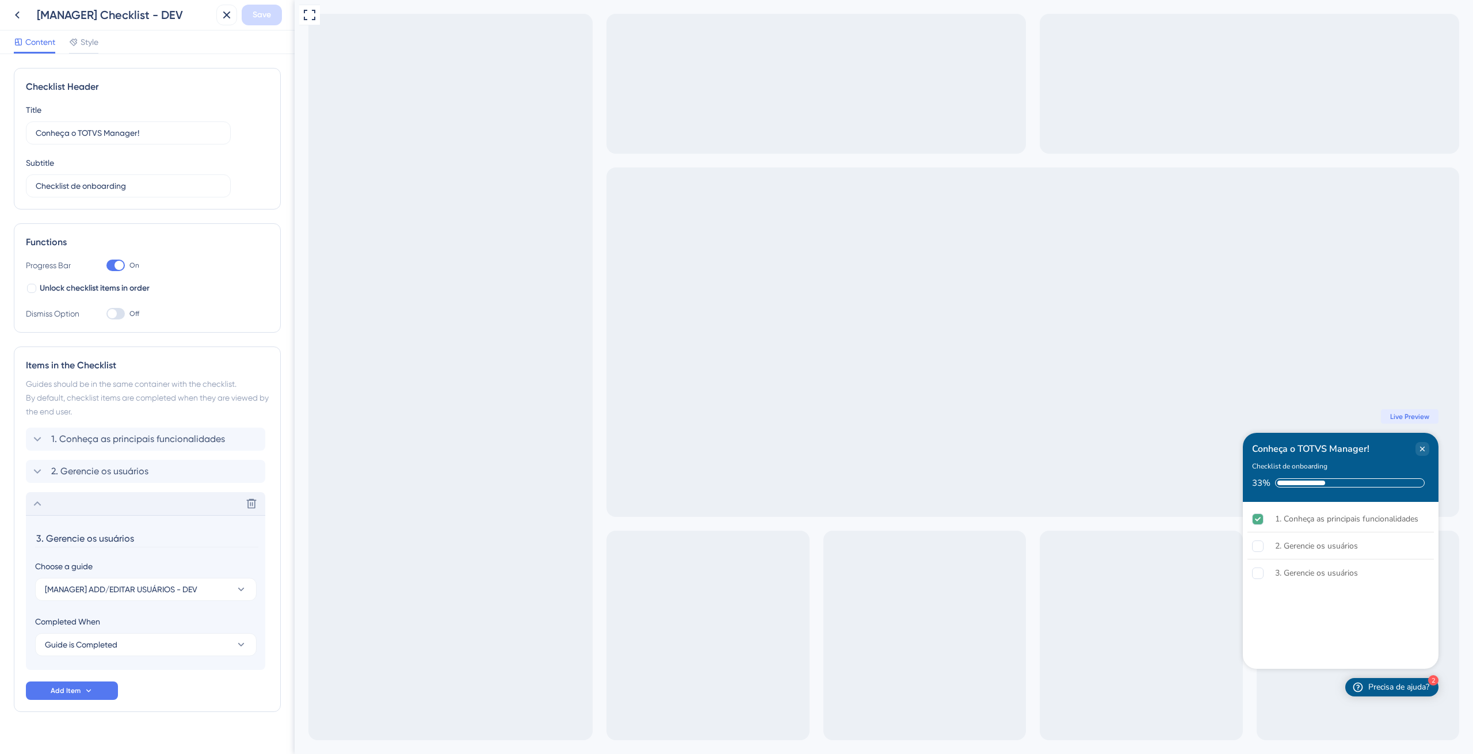
scroll to position [18, 0]
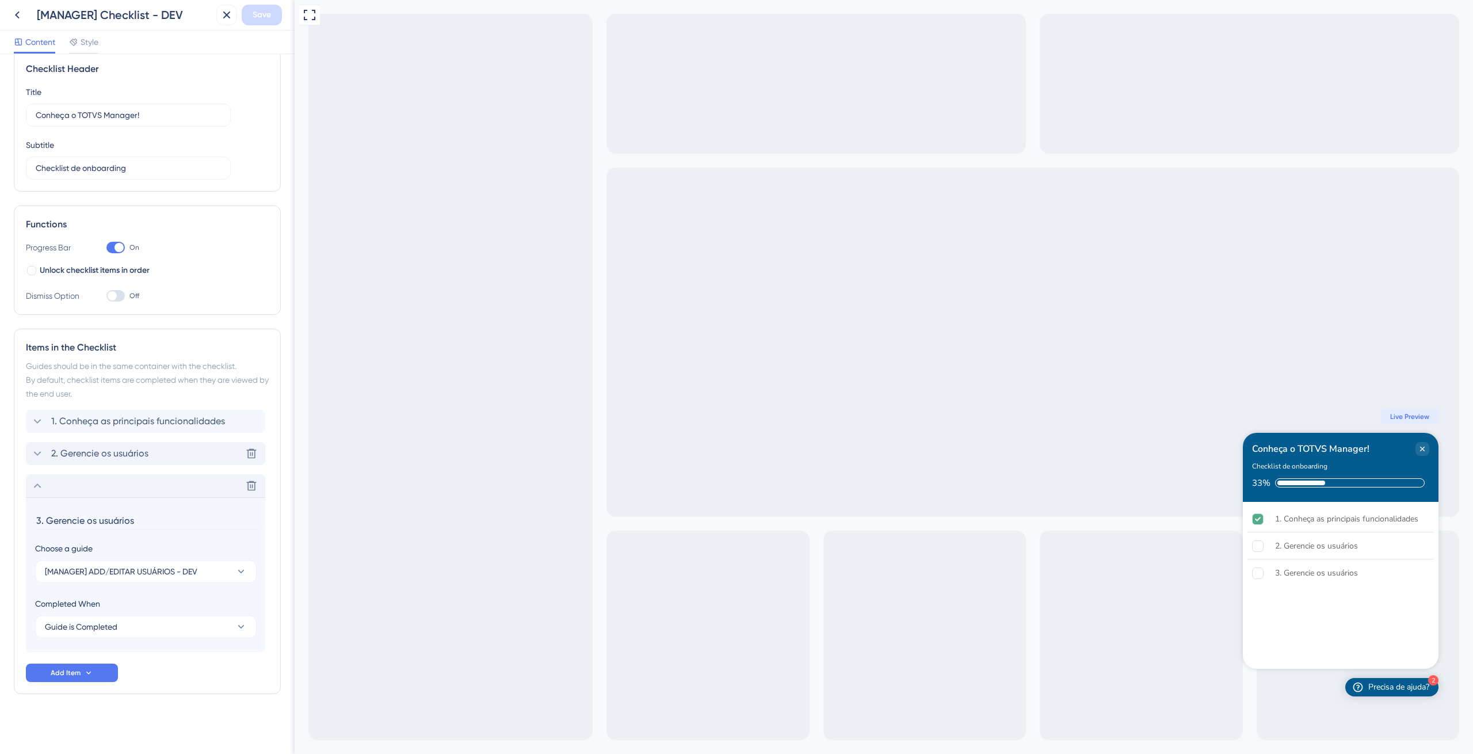
click at [36, 456] on icon at bounding box center [37, 453] width 14 height 14
click at [36, 448] on icon at bounding box center [37, 453] width 14 height 14
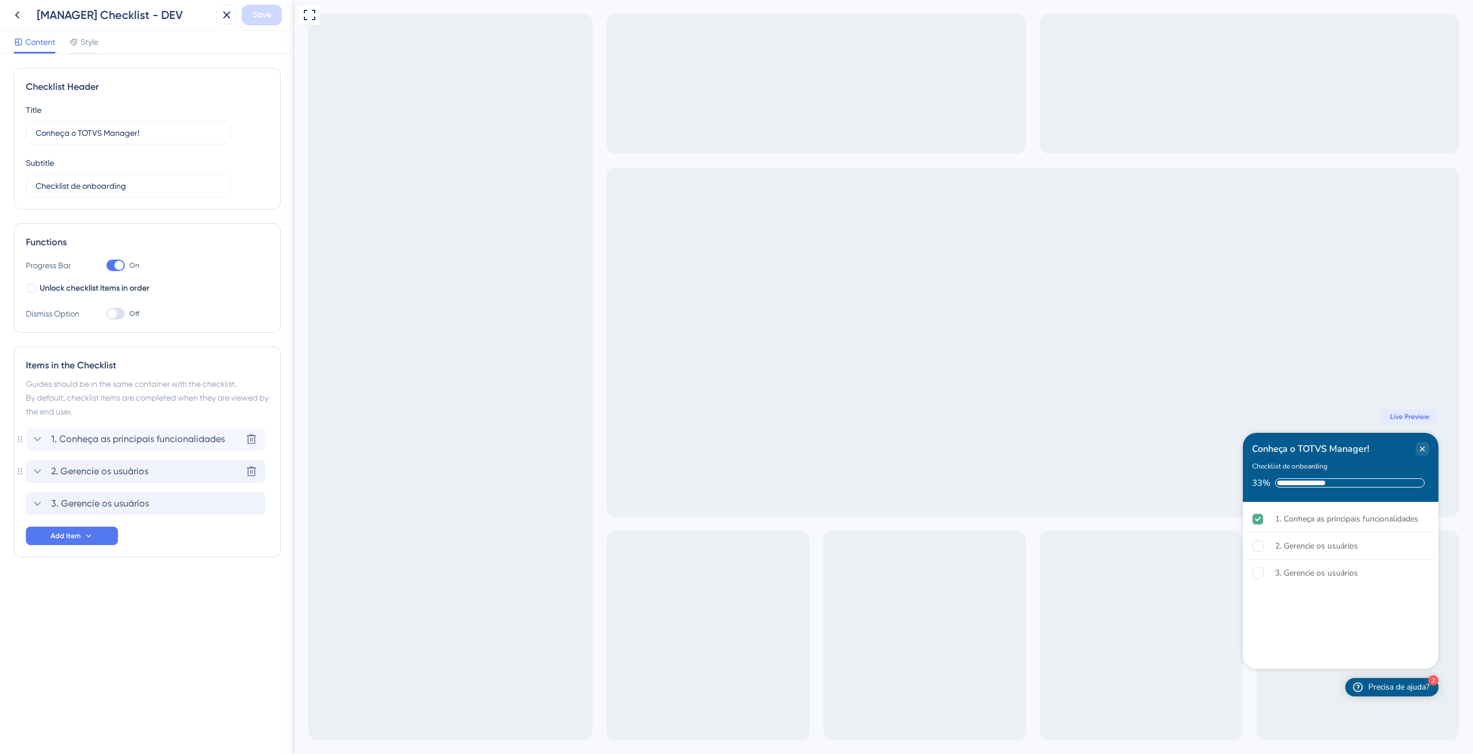
scroll to position [0, 0]
click at [37, 499] on icon at bounding box center [37, 503] width 14 height 14
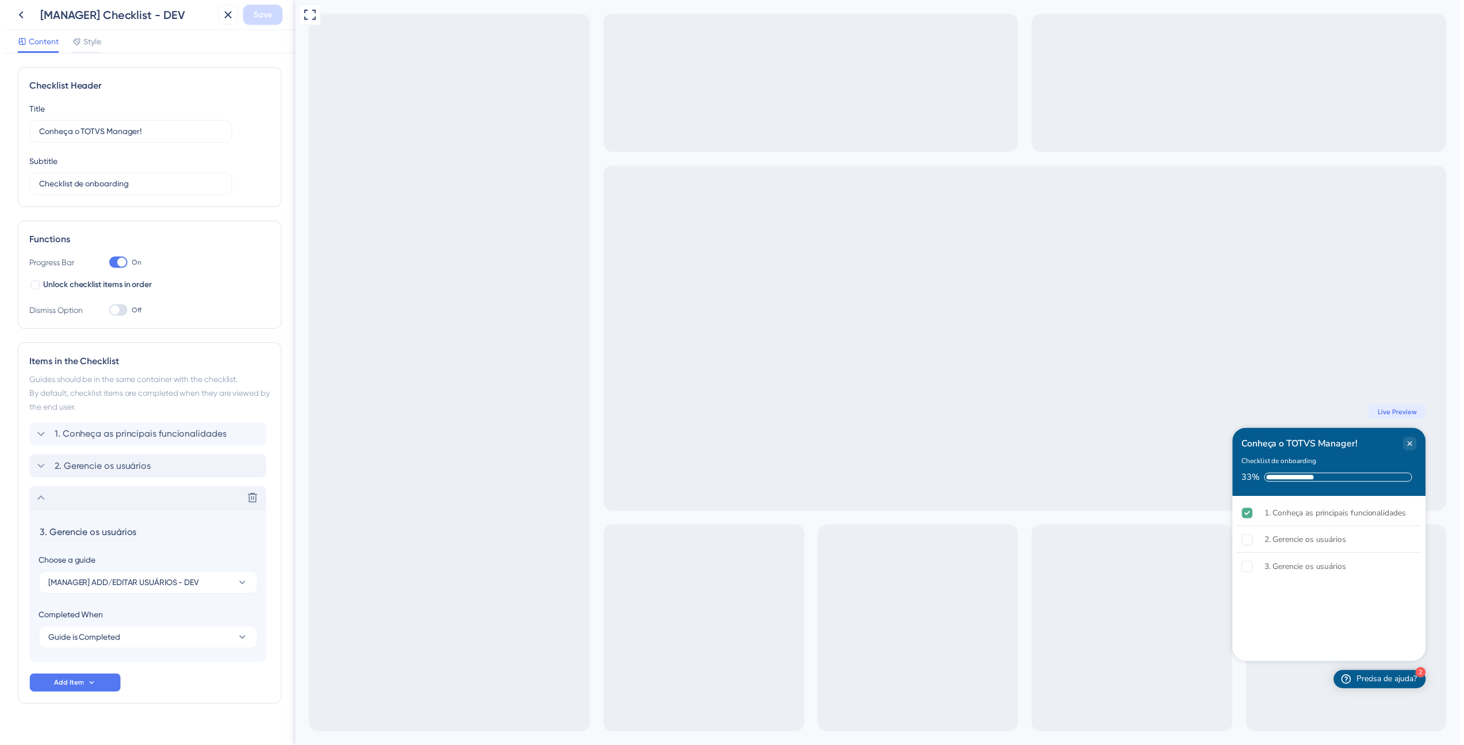
scroll to position [18, 0]
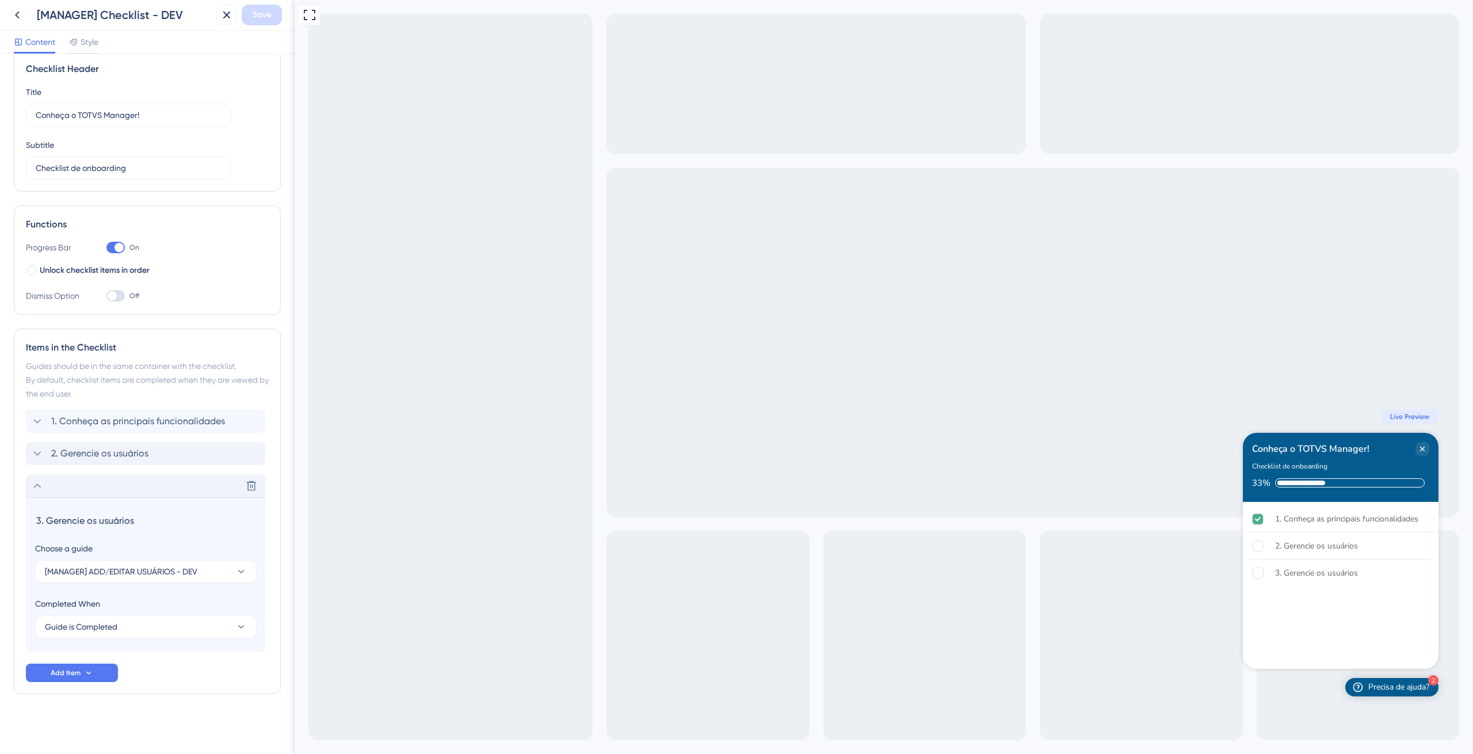
click at [151, 513] on input "3. Gerencie os usuários" at bounding box center [146, 520] width 223 height 18
click at [150, 521] on input "3. Gerencie os usuários" at bounding box center [146, 520] width 223 height 18
type input "3. Crie um usuário"
click at [264, 17] on span "Save" at bounding box center [262, 15] width 18 height 14
click at [219, 24] on icon at bounding box center [219, 22] width 12 height 12
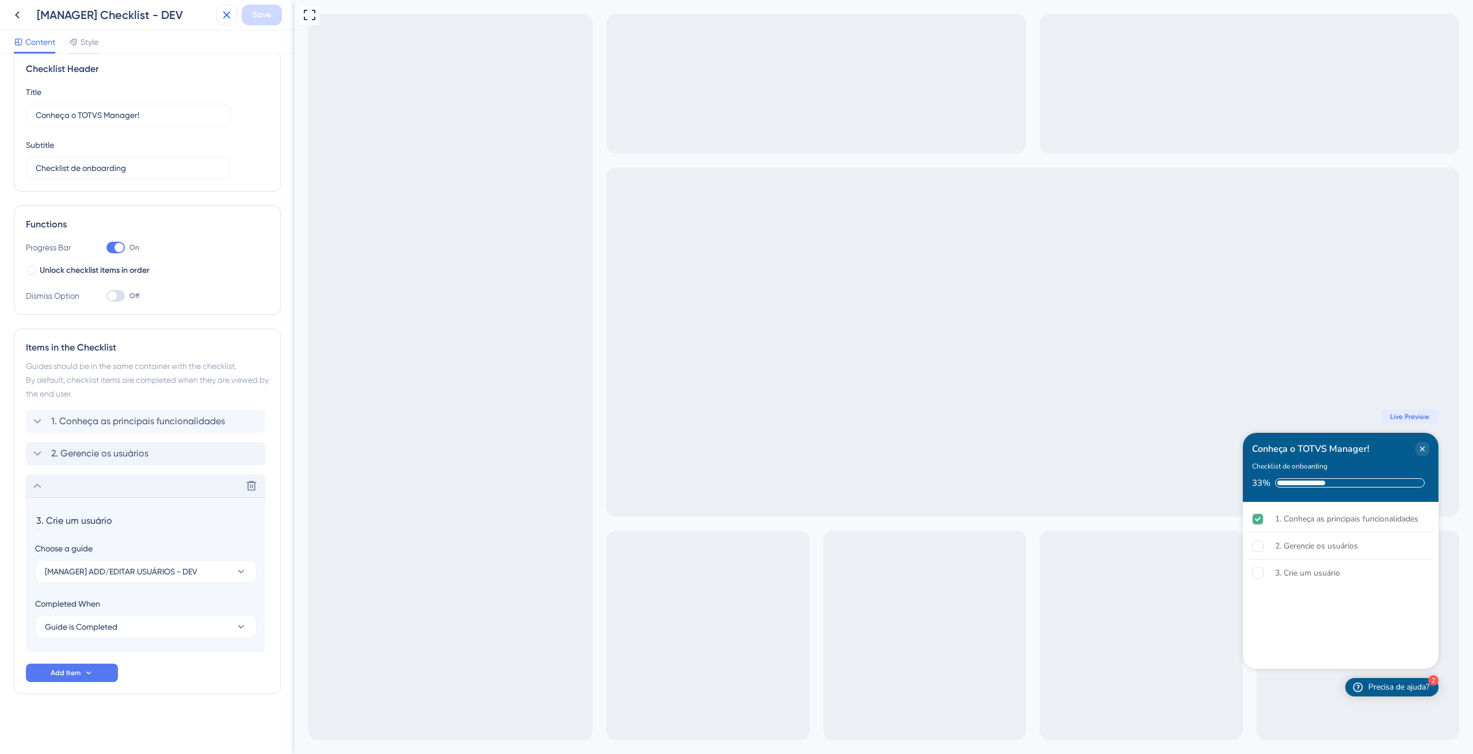
click at [224, 16] on icon at bounding box center [227, 15] width 14 height 14
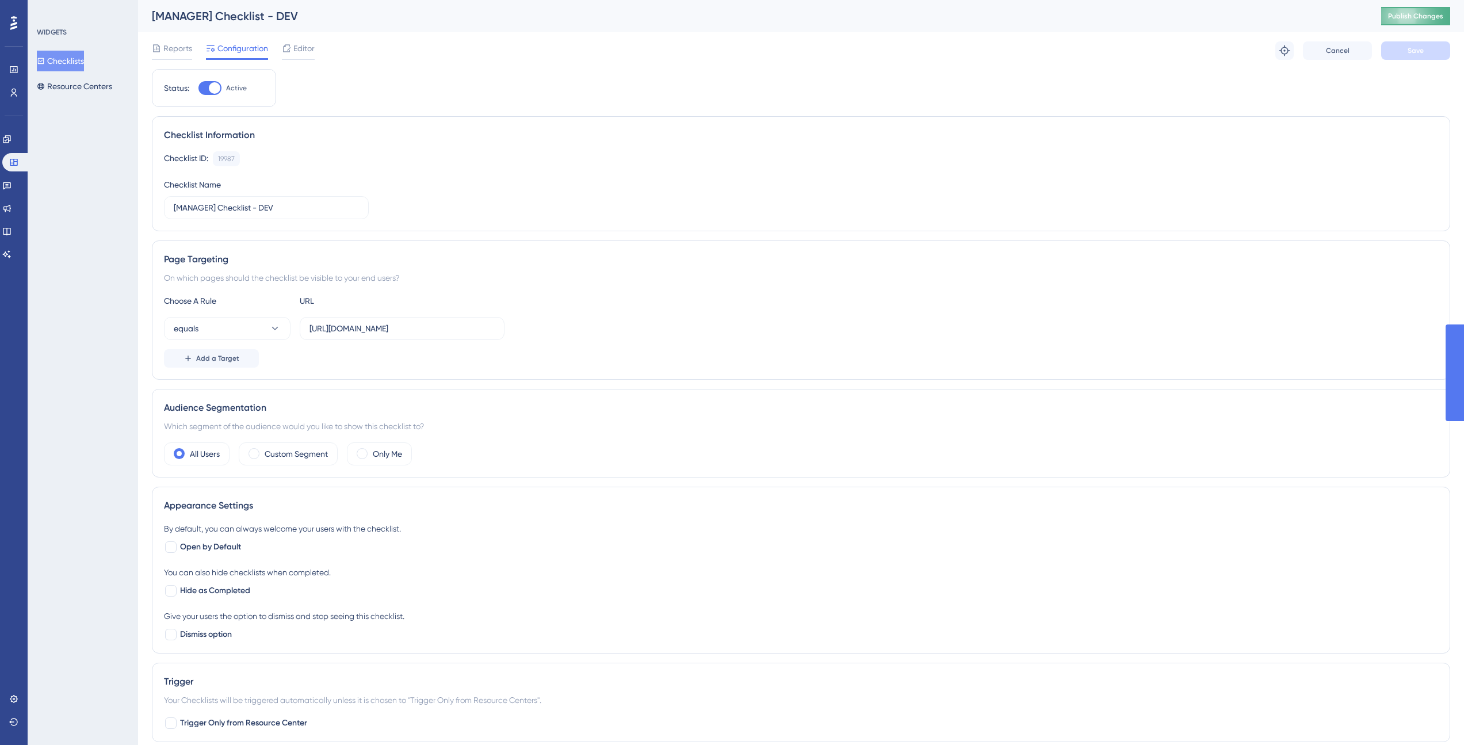
click at [1428, 14] on span "Publish Changes" at bounding box center [1415, 16] width 55 height 9
click at [171, 49] on span "Reports" at bounding box center [177, 48] width 29 height 14
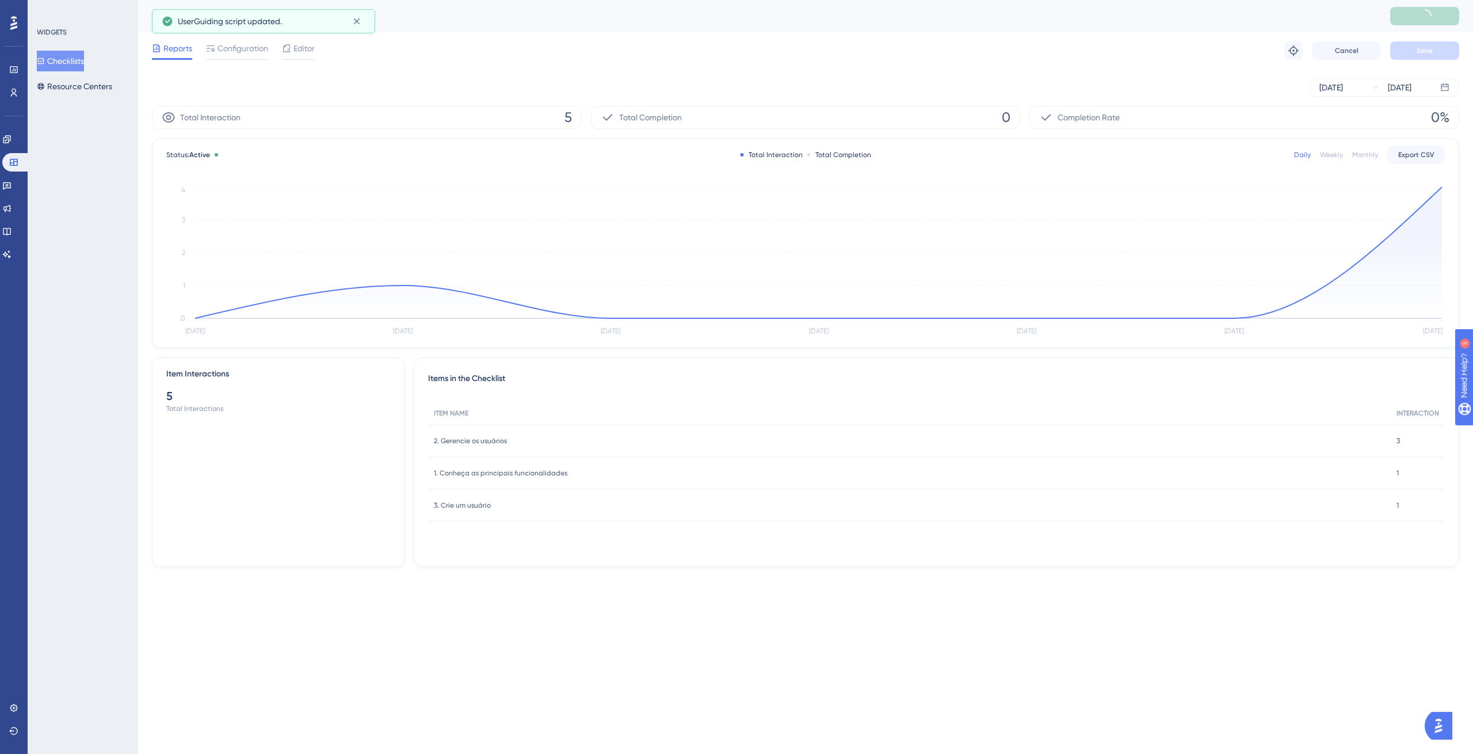
click at [74, 63] on button "Checklists" at bounding box center [60, 61] width 47 height 21
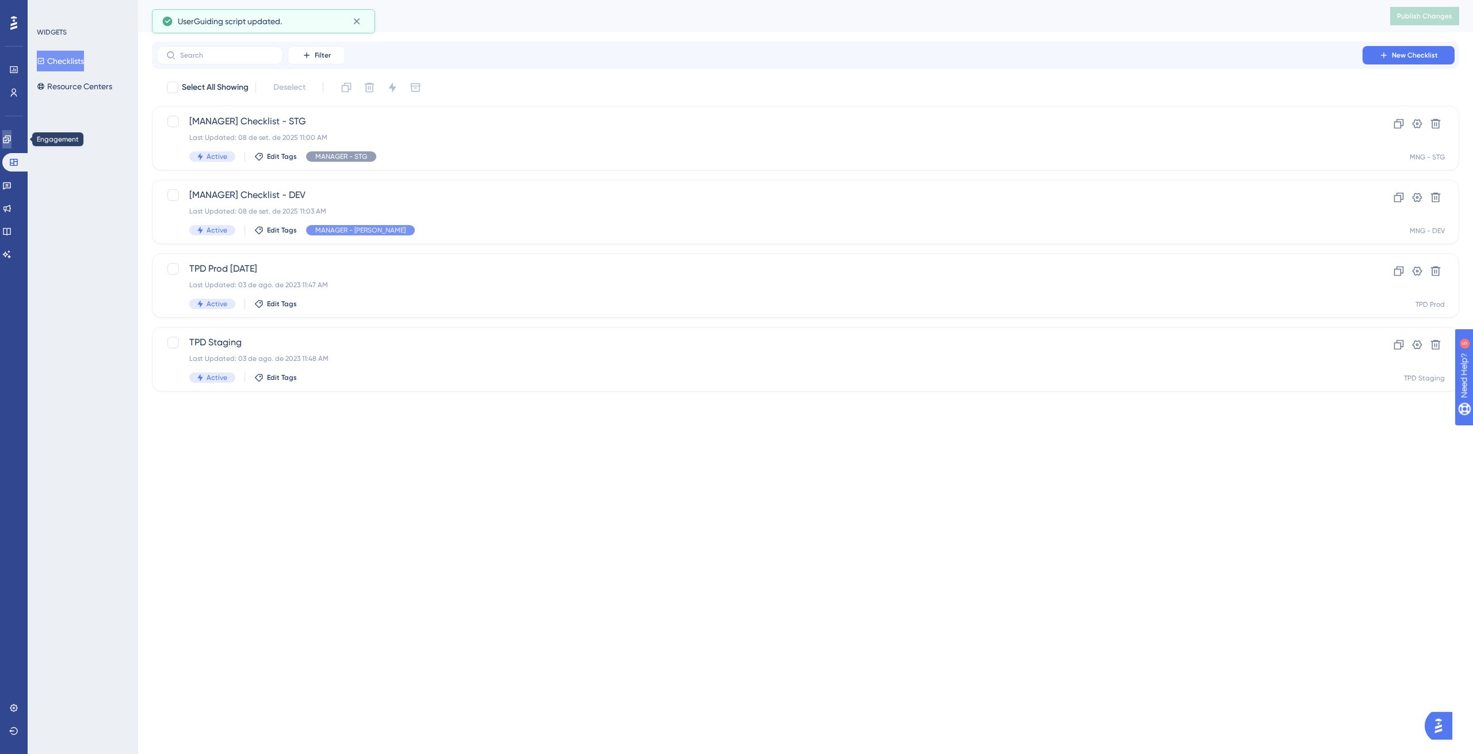
click at [12, 138] on link at bounding box center [6, 139] width 9 height 18
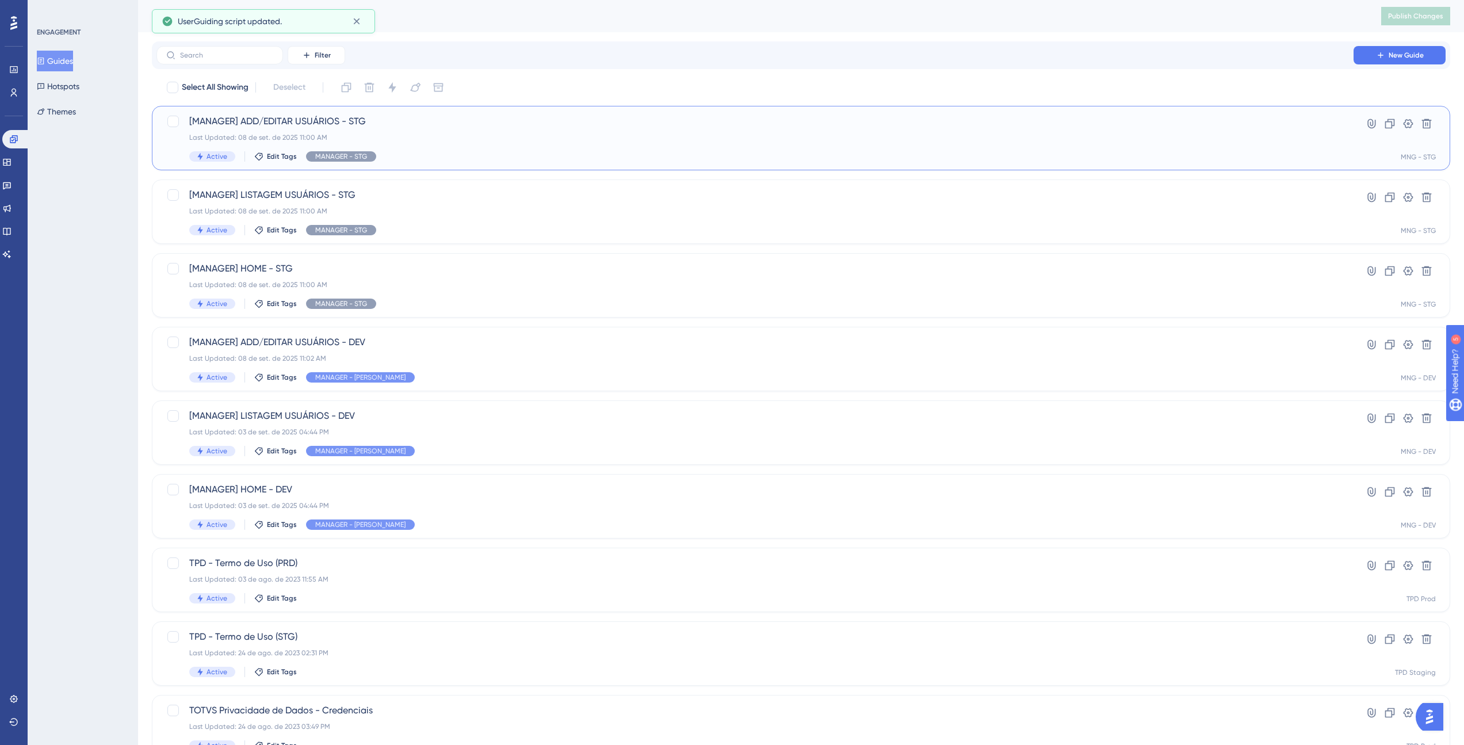
click at [431, 127] on span "[MANAGER] ADD/EDITAR USUÁRIOS - STG" at bounding box center [755, 121] width 1132 height 14
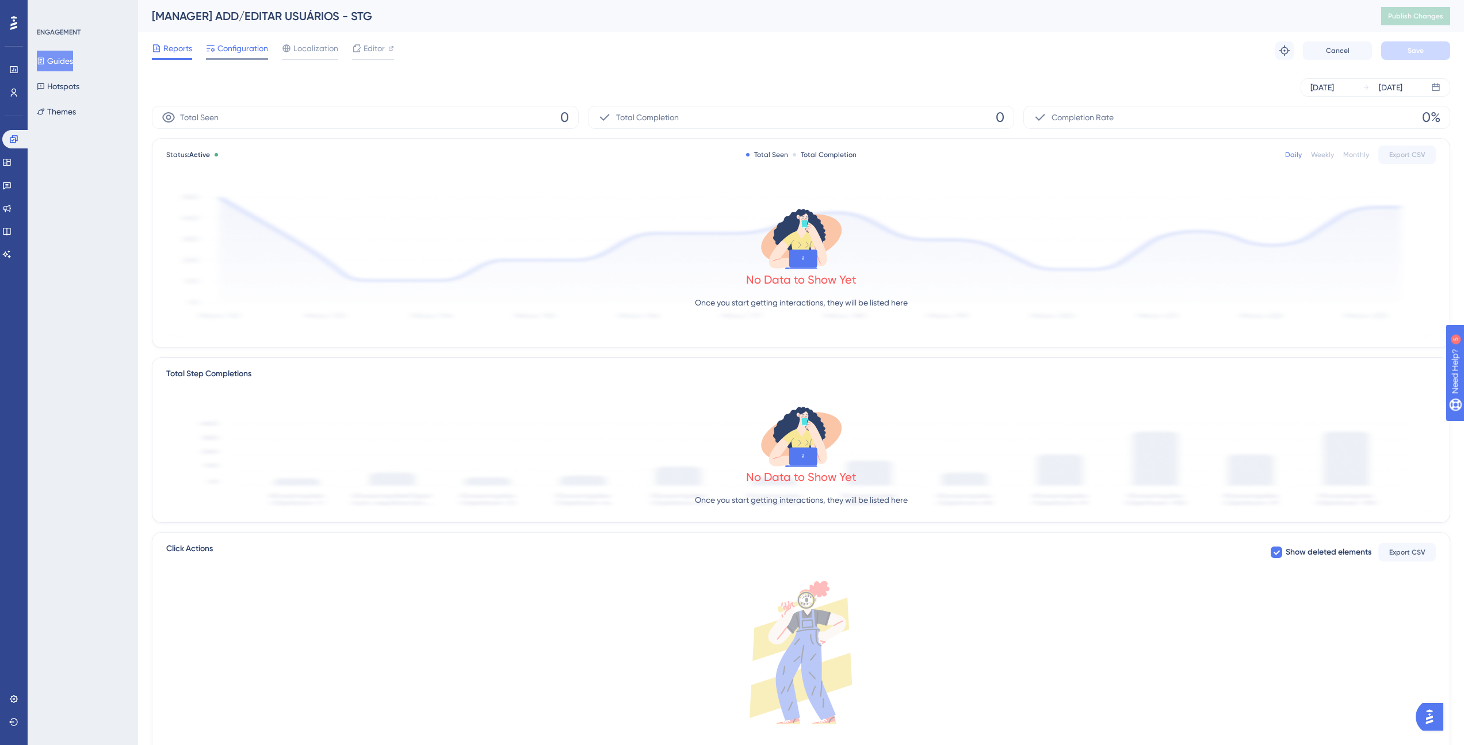
click at [238, 46] on span "Configuration" at bounding box center [242, 48] width 51 height 14
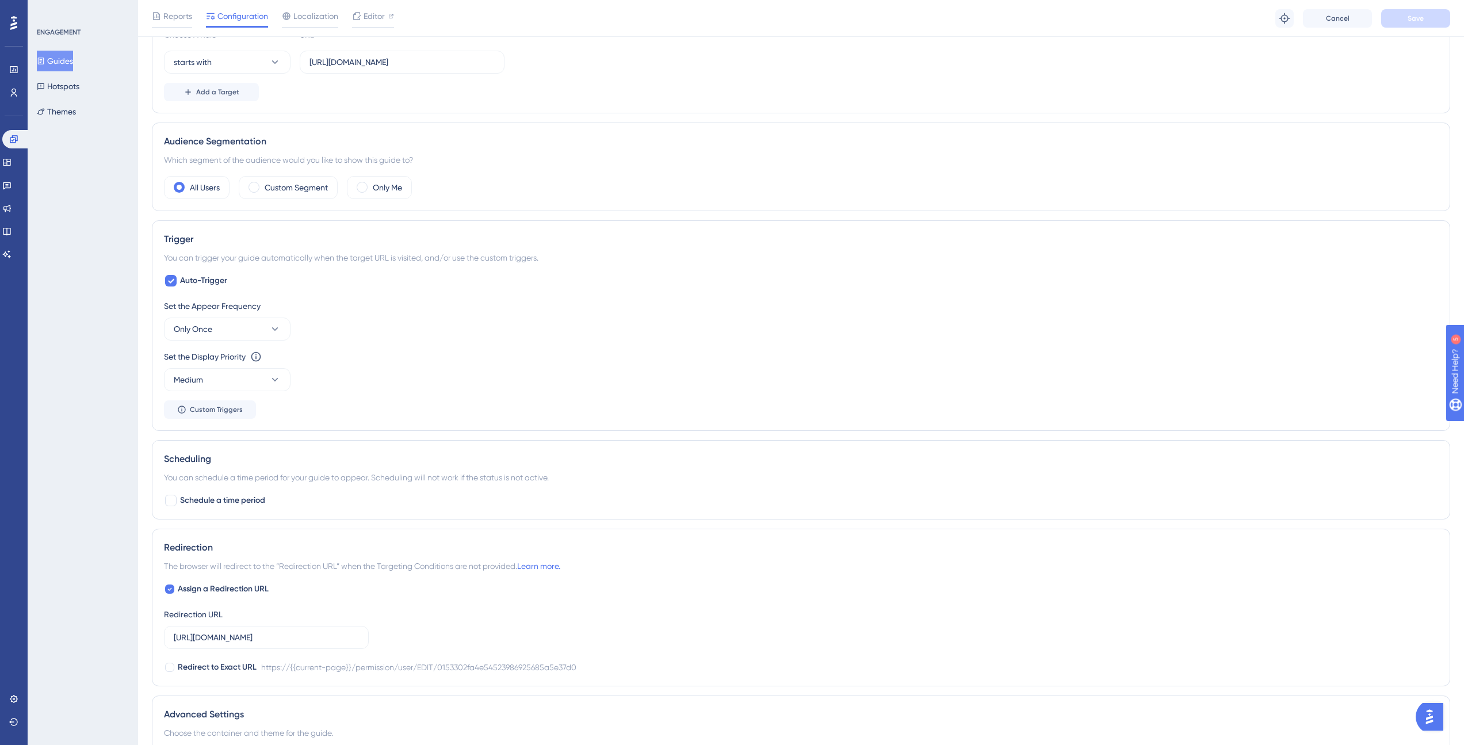
scroll to position [414, 0]
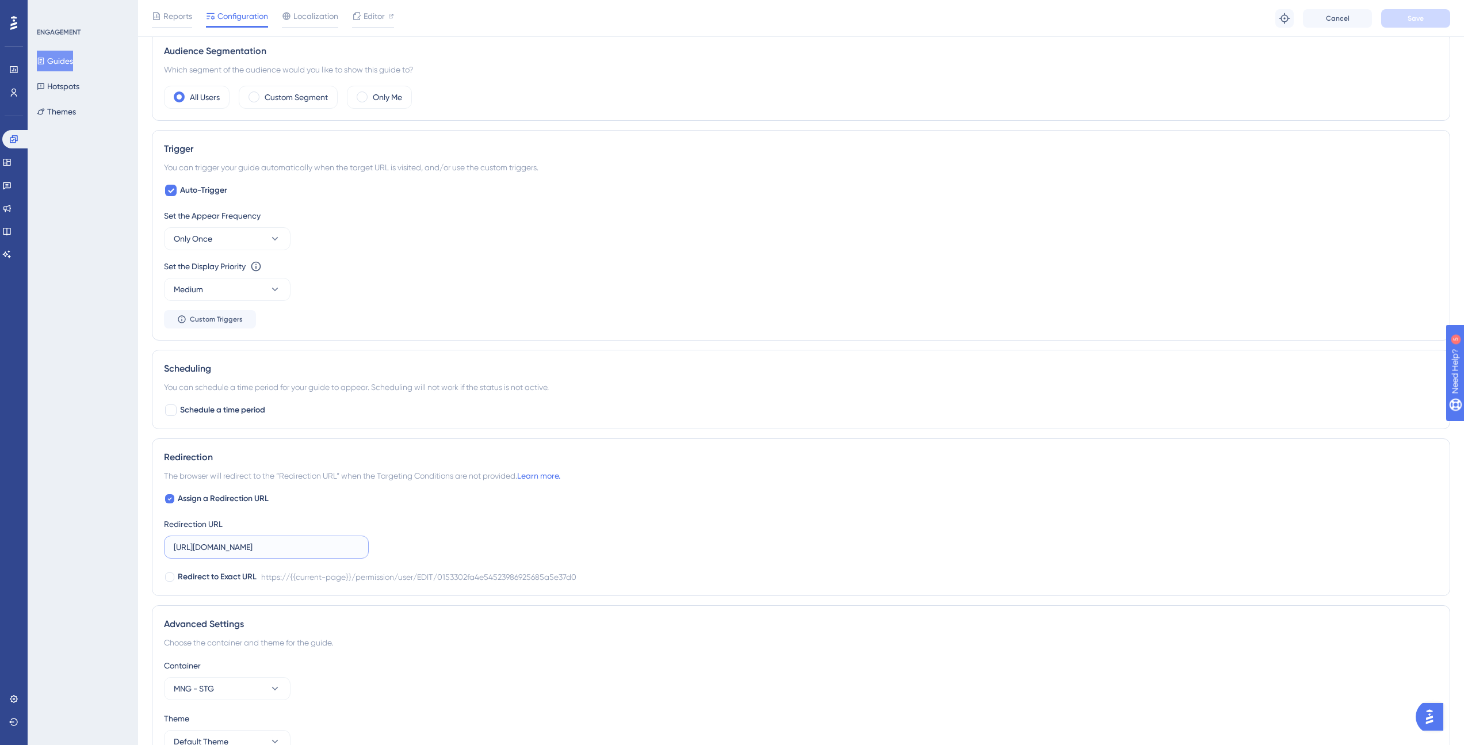
click at [340, 549] on input "[URL][DOMAIN_NAME]" at bounding box center [266, 547] width 185 height 13
click at [453, 519] on div "Assign a Redirection URL Redirection URL [URL][DOMAIN_NAME] Redirect to Exact U…" at bounding box center [801, 538] width 1274 height 92
click at [1422, 21] on span "Save" at bounding box center [1416, 18] width 16 height 9
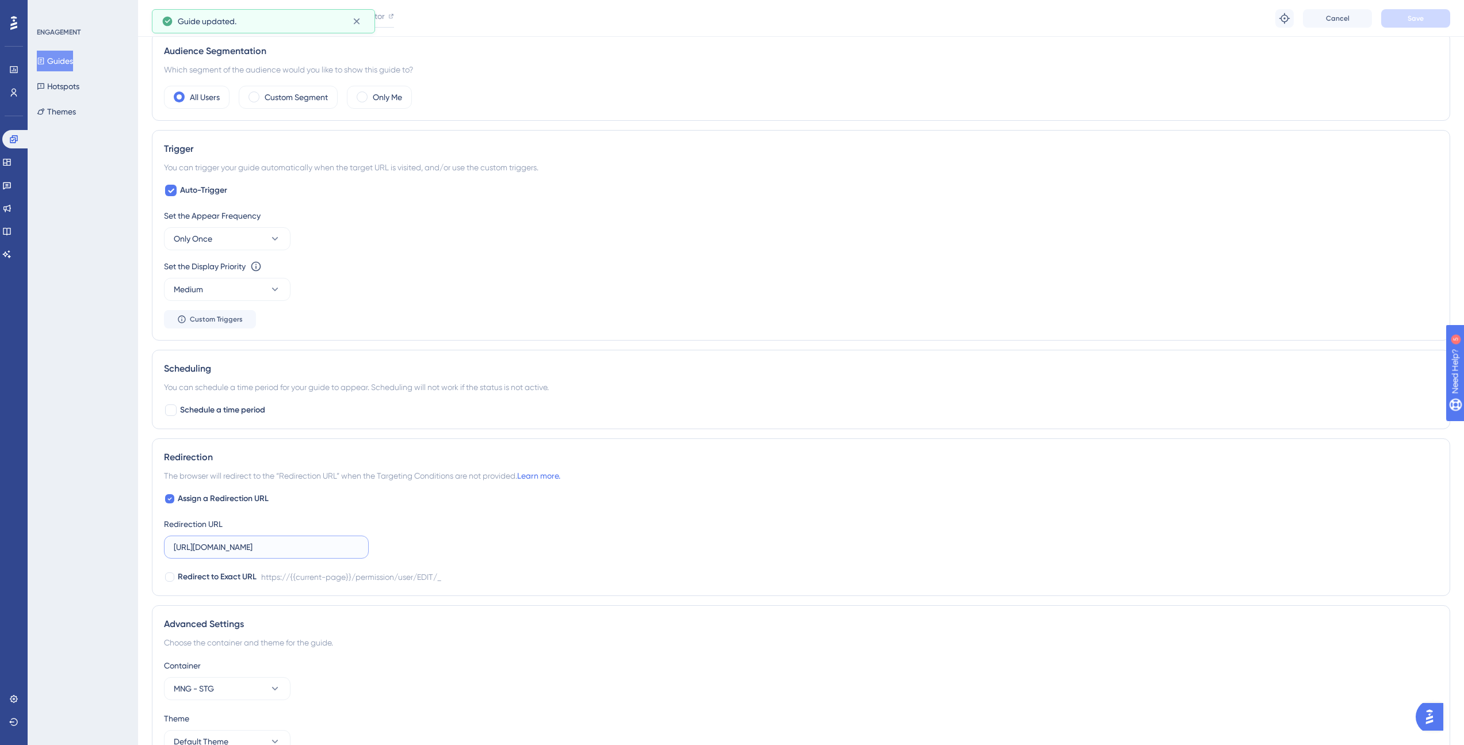
click at [350, 550] on input "[URL][DOMAIN_NAME]" at bounding box center [266, 547] width 185 height 13
type input "[URL][DOMAIN_NAME]"
click at [450, 524] on div "Assign a Redirection URL Redirection URL [URL][DOMAIN_NAME] Redirect to Exact U…" at bounding box center [801, 538] width 1274 height 92
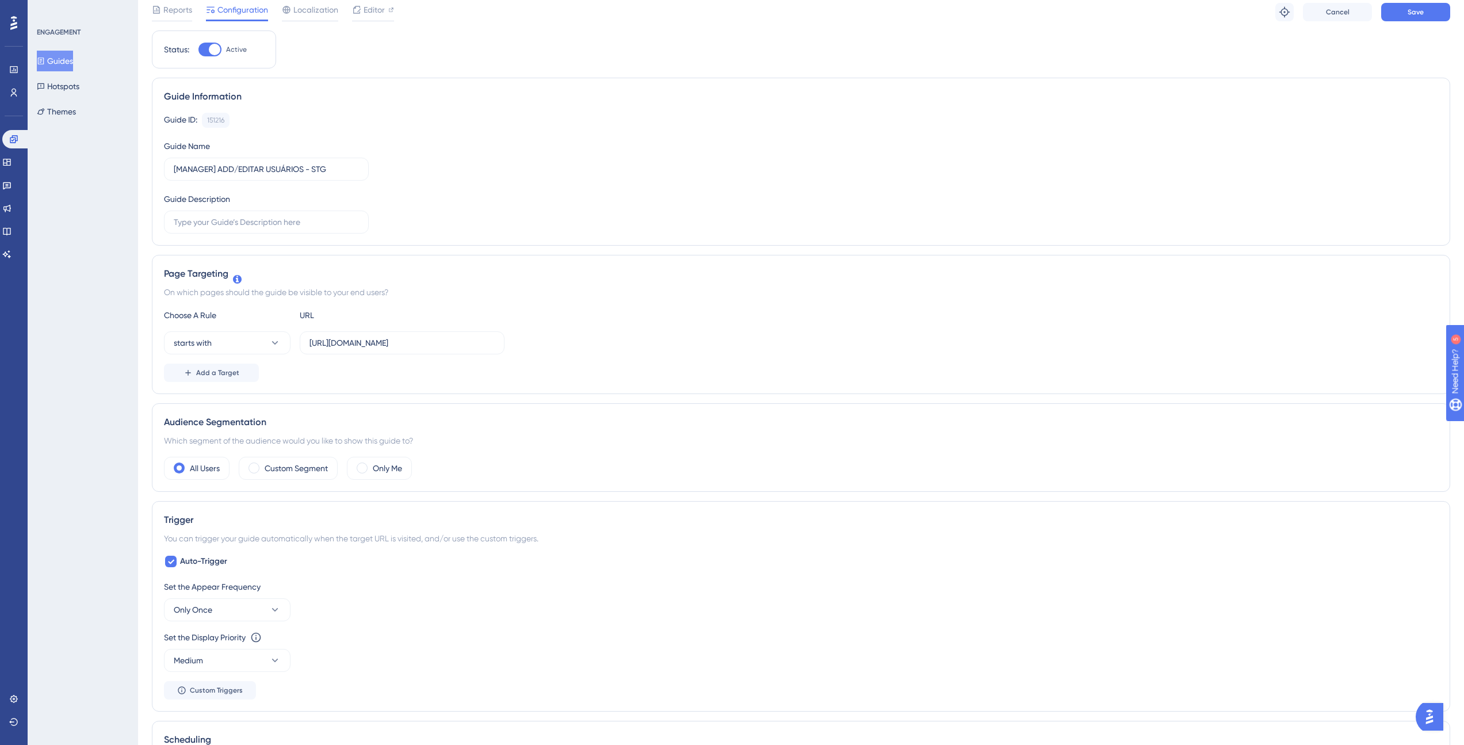
scroll to position [0, 0]
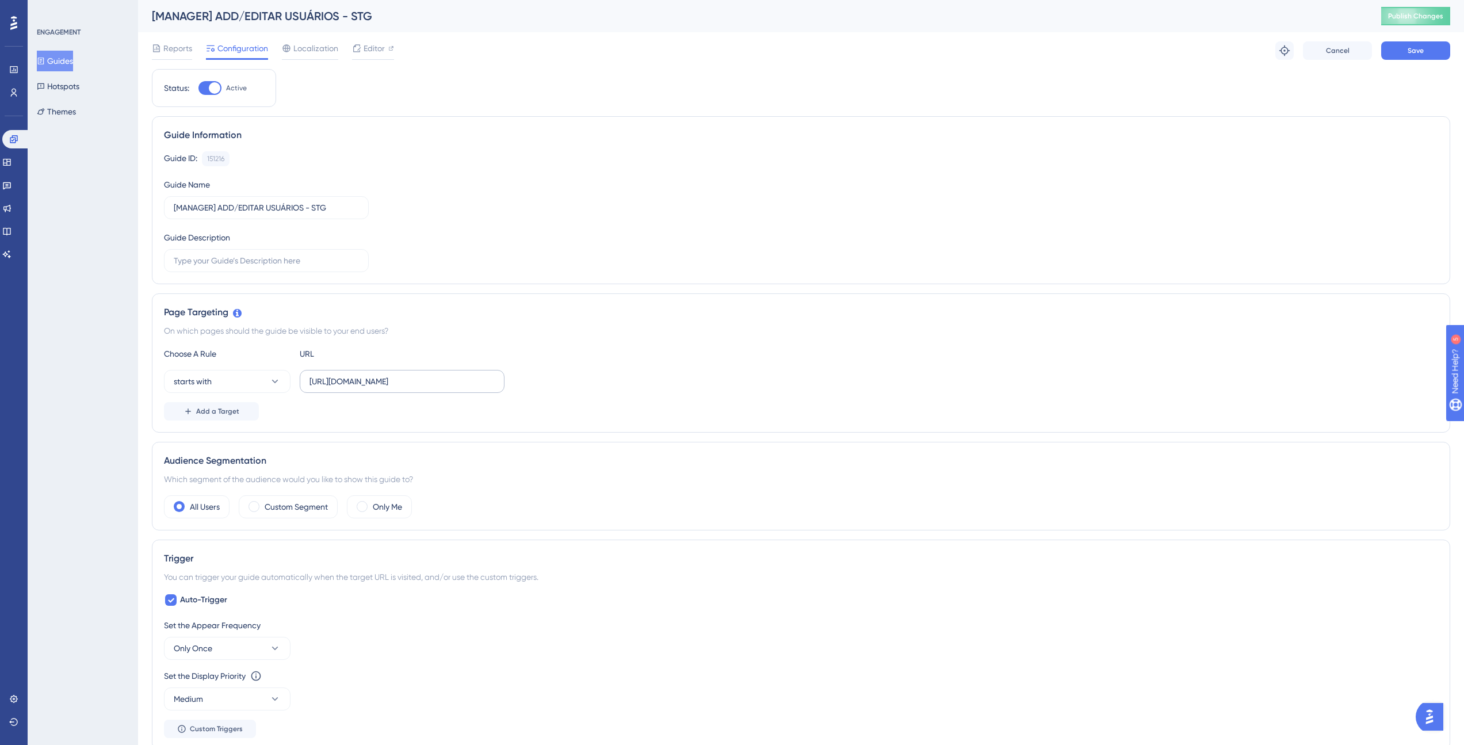
click at [493, 389] on label "[URL][DOMAIN_NAME]" at bounding box center [402, 381] width 205 height 23
click at [493, 388] on input "[URL][DOMAIN_NAME]" at bounding box center [402, 381] width 185 height 13
type input "[URL][DOMAIN_NAME]"
click at [1421, 49] on span "Save" at bounding box center [1416, 50] width 16 height 9
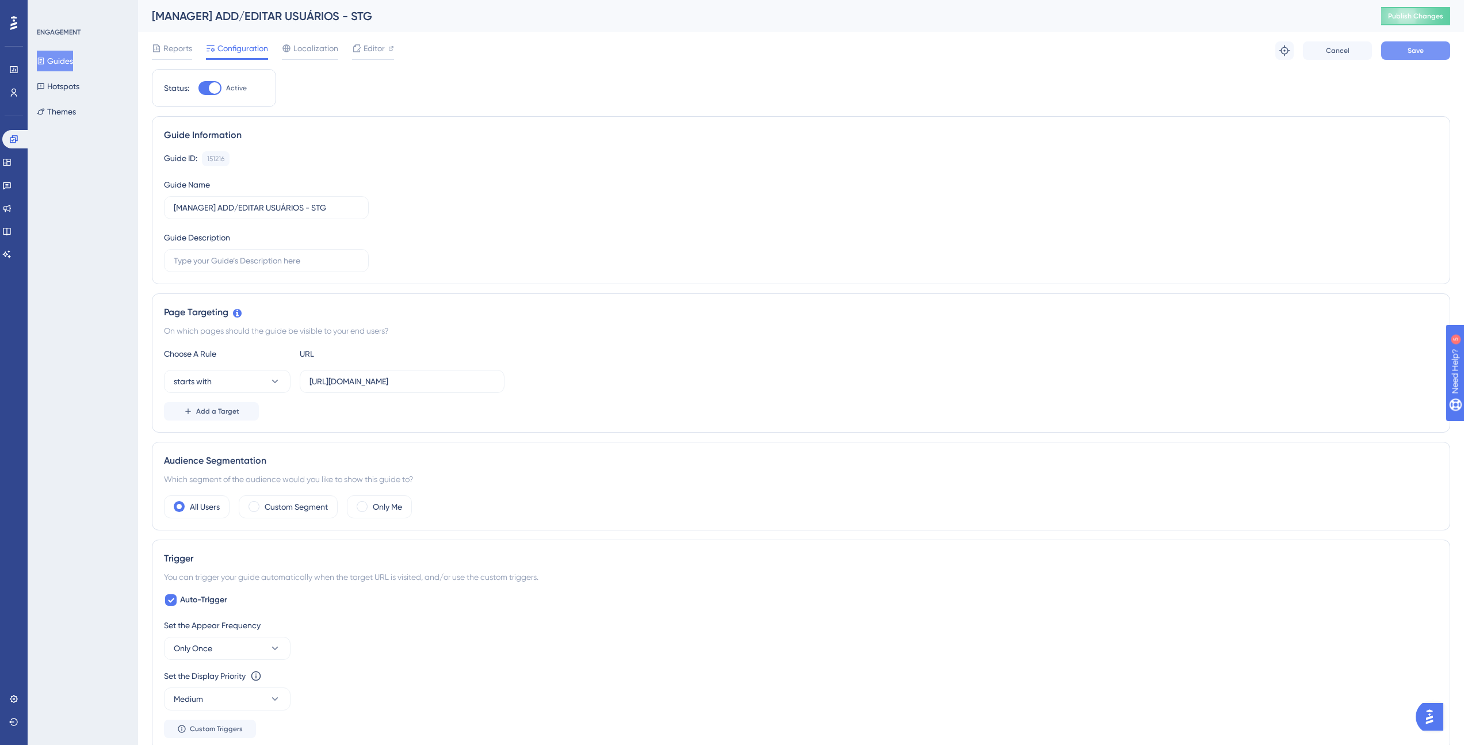
scroll to position [0, 0]
click at [72, 59] on button "Guides" at bounding box center [55, 61] width 36 height 21
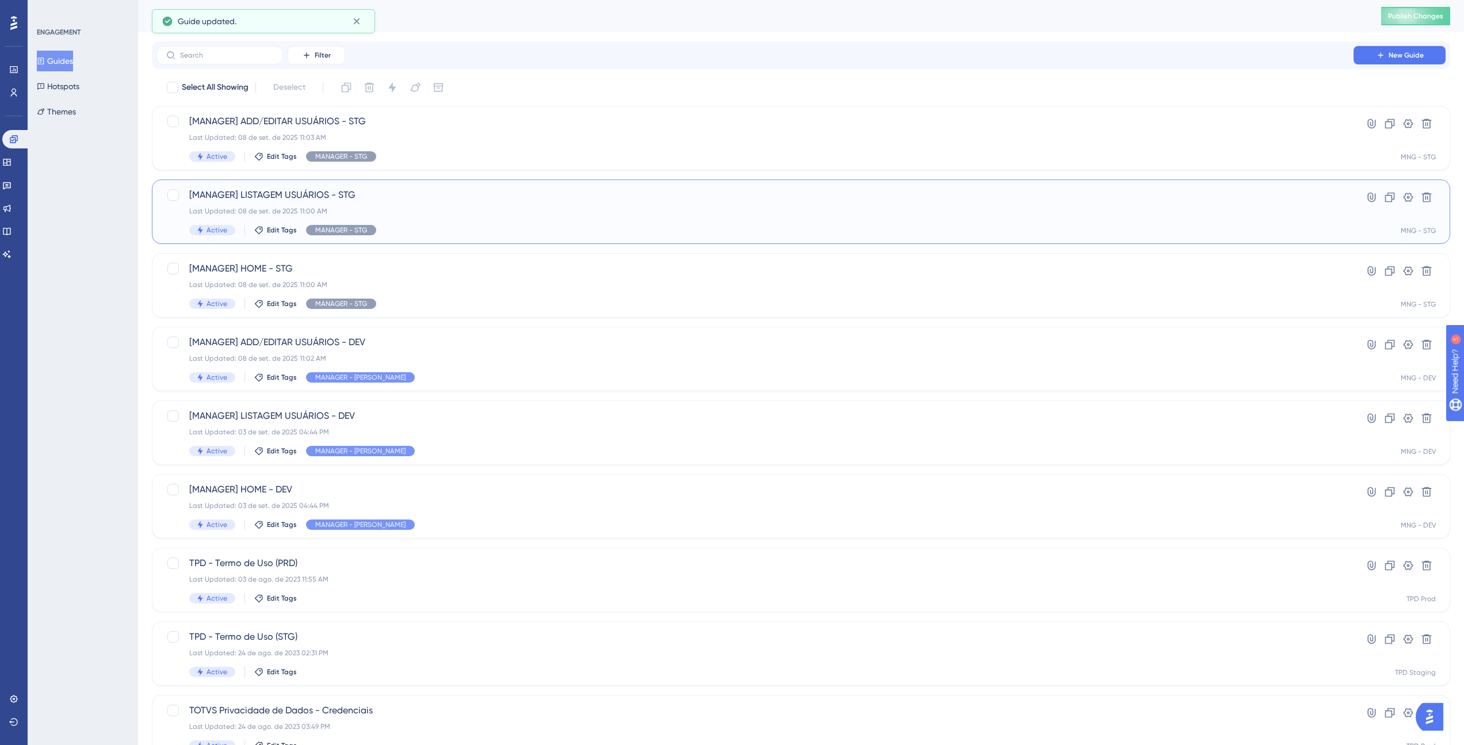
click at [387, 198] on span "[MANAGER] LISTAGEM USUÁRIOS - STG" at bounding box center [755, 195] width 1132 height 14
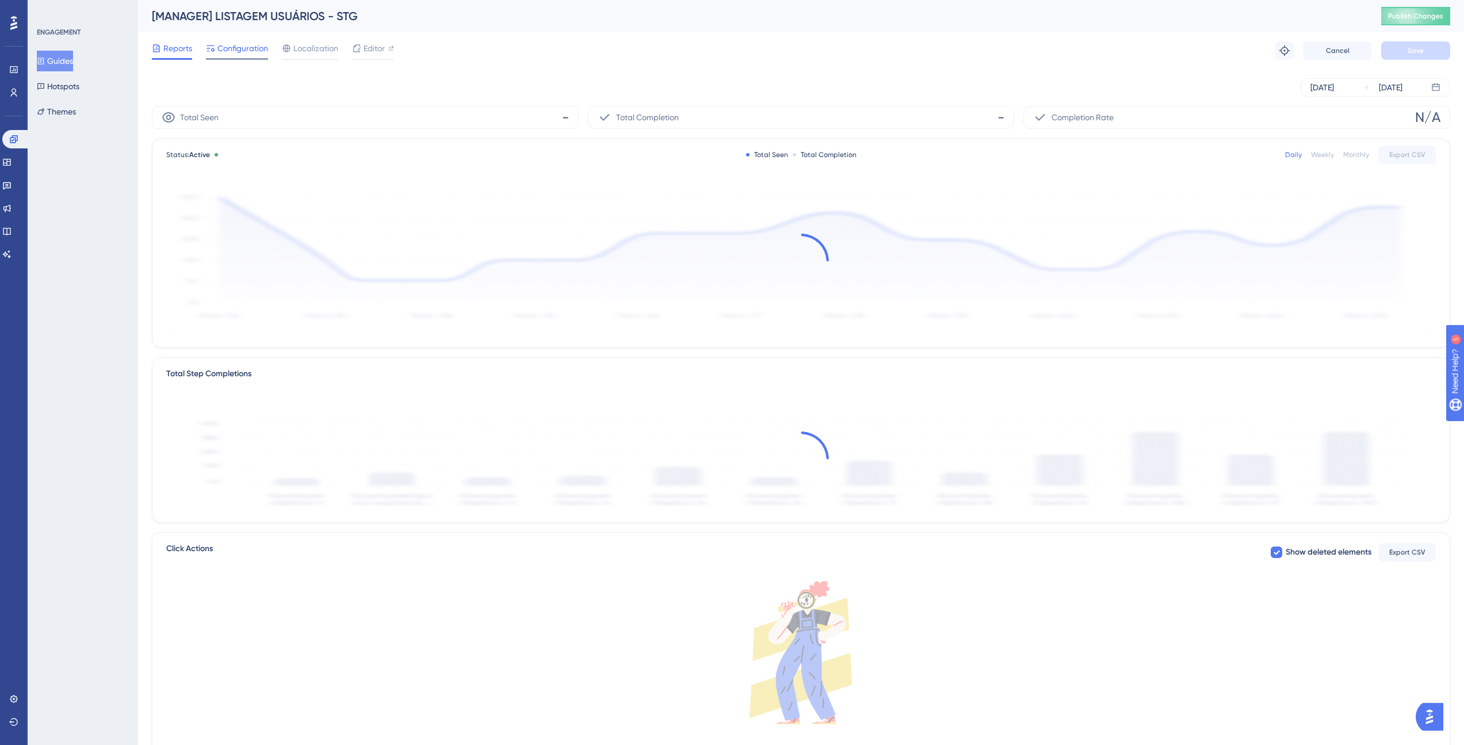
click at [266, 48] on span "Configuration" at bounding box center [242, 48] width 51 height 14
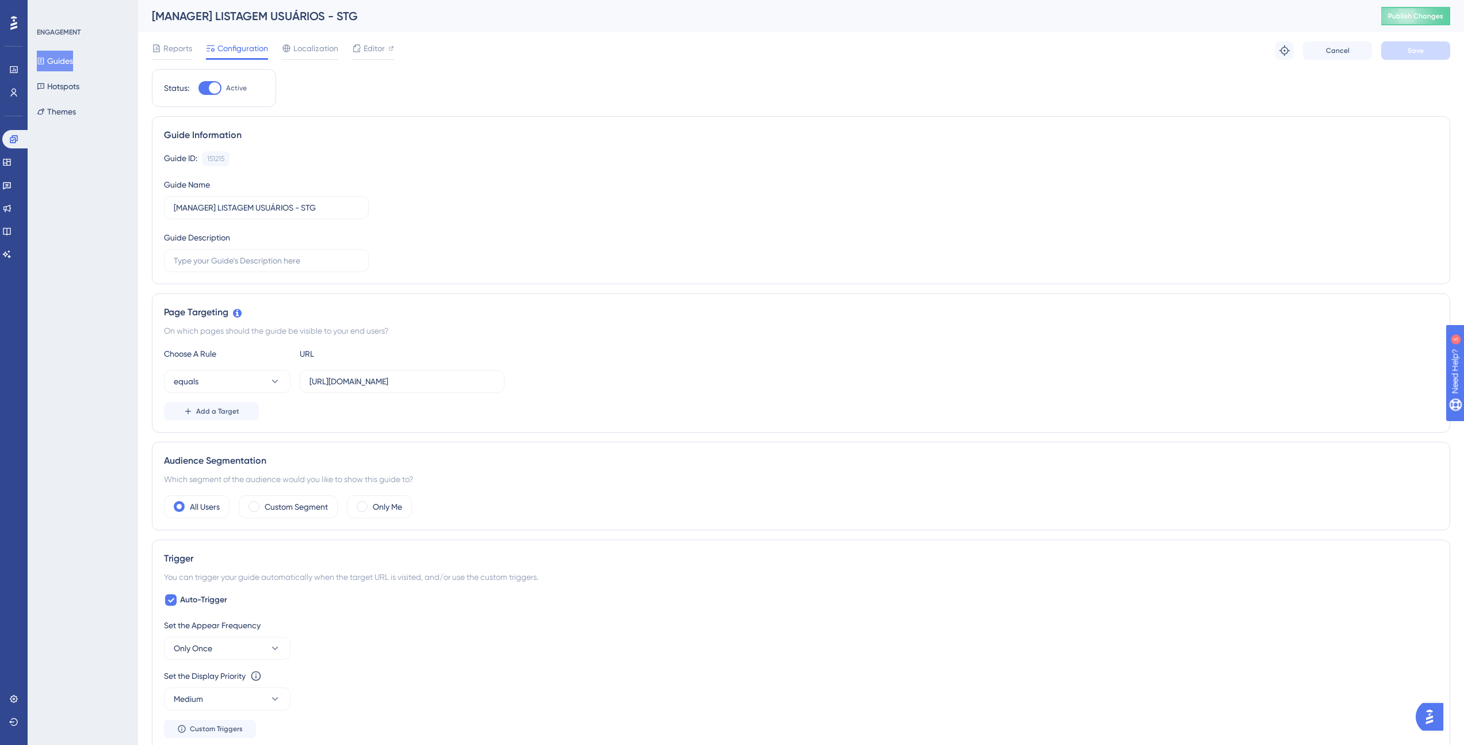
click at [454, 369] on div "Choose A Rule URL equals [URL][DOMAIN_NAME] Add a Target" at bounding box center [801, 384] width 1274 height 74
click at [454, 376] on input "[URL][DOMAIN_NAME]" at bounding box center [402, 381] width 185 height 13
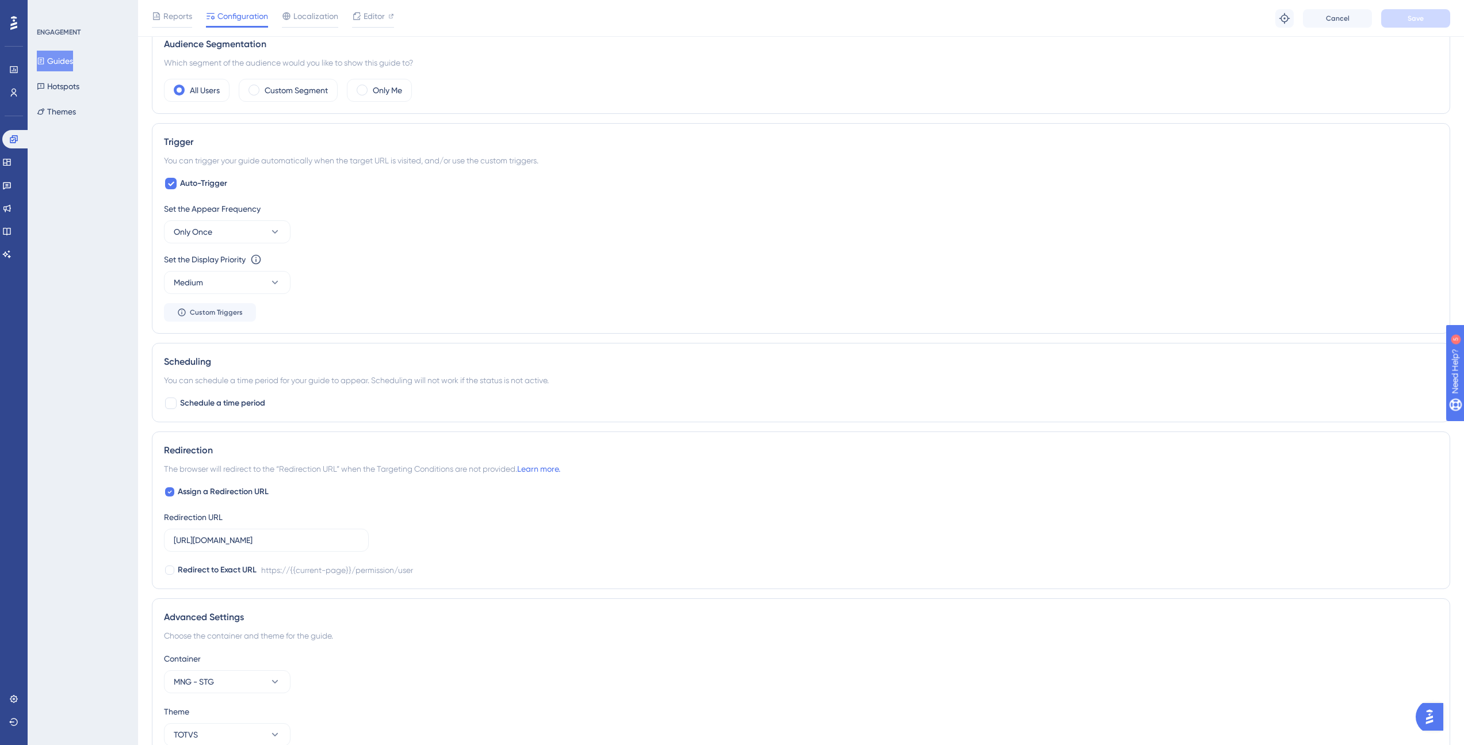
scroll to position [480, 0]
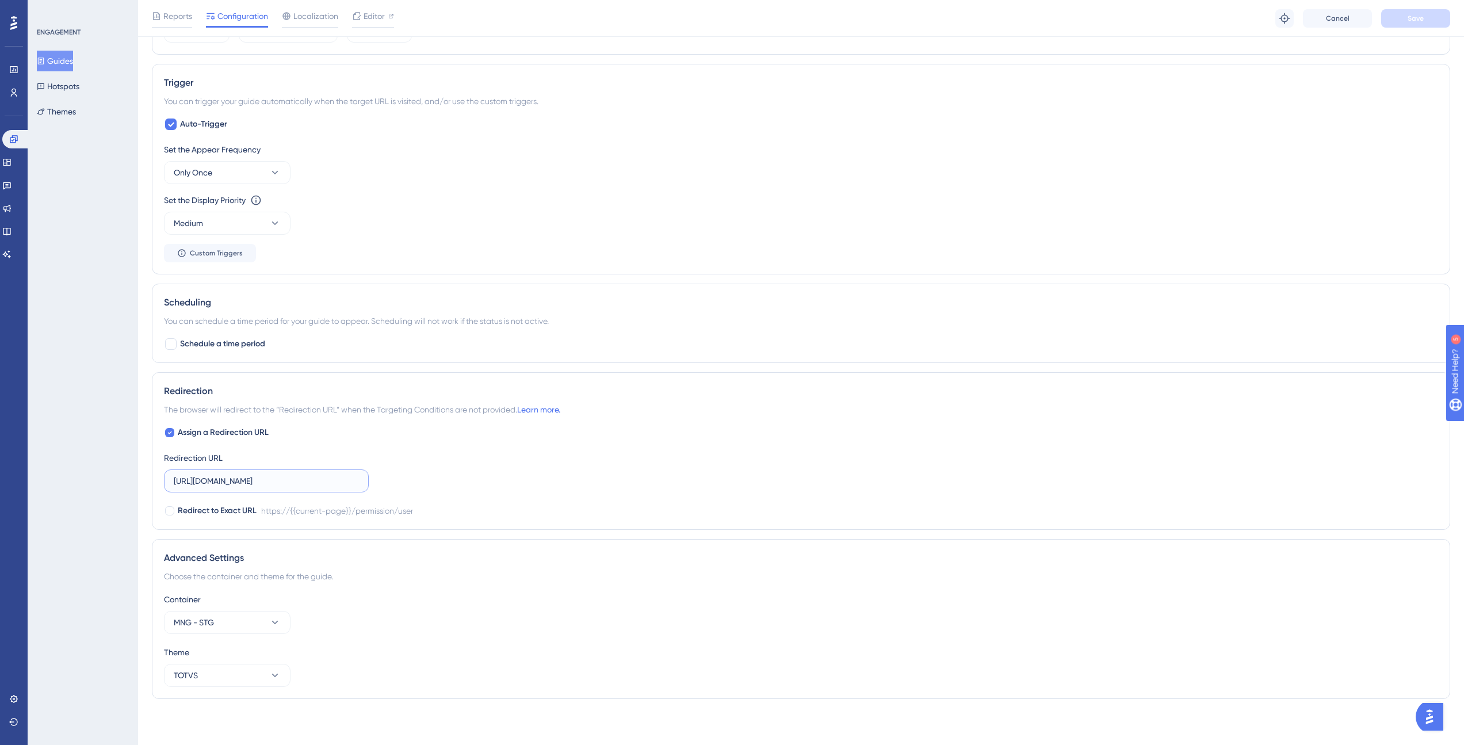
click at [334, 485] on input "[URL][DOMAIN_NAME]" at bounding box center [266, 481] width 185 height 13
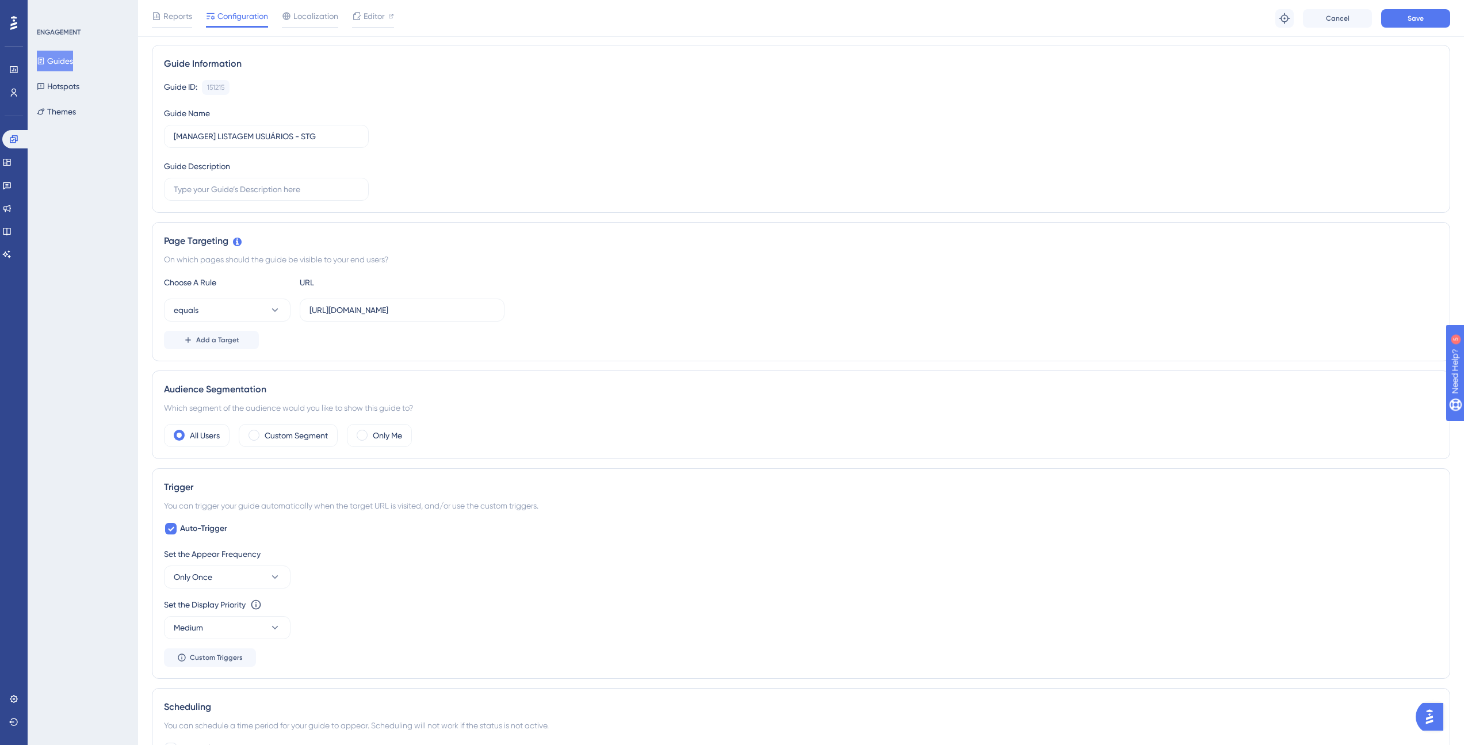
scroll to position [66, 0]
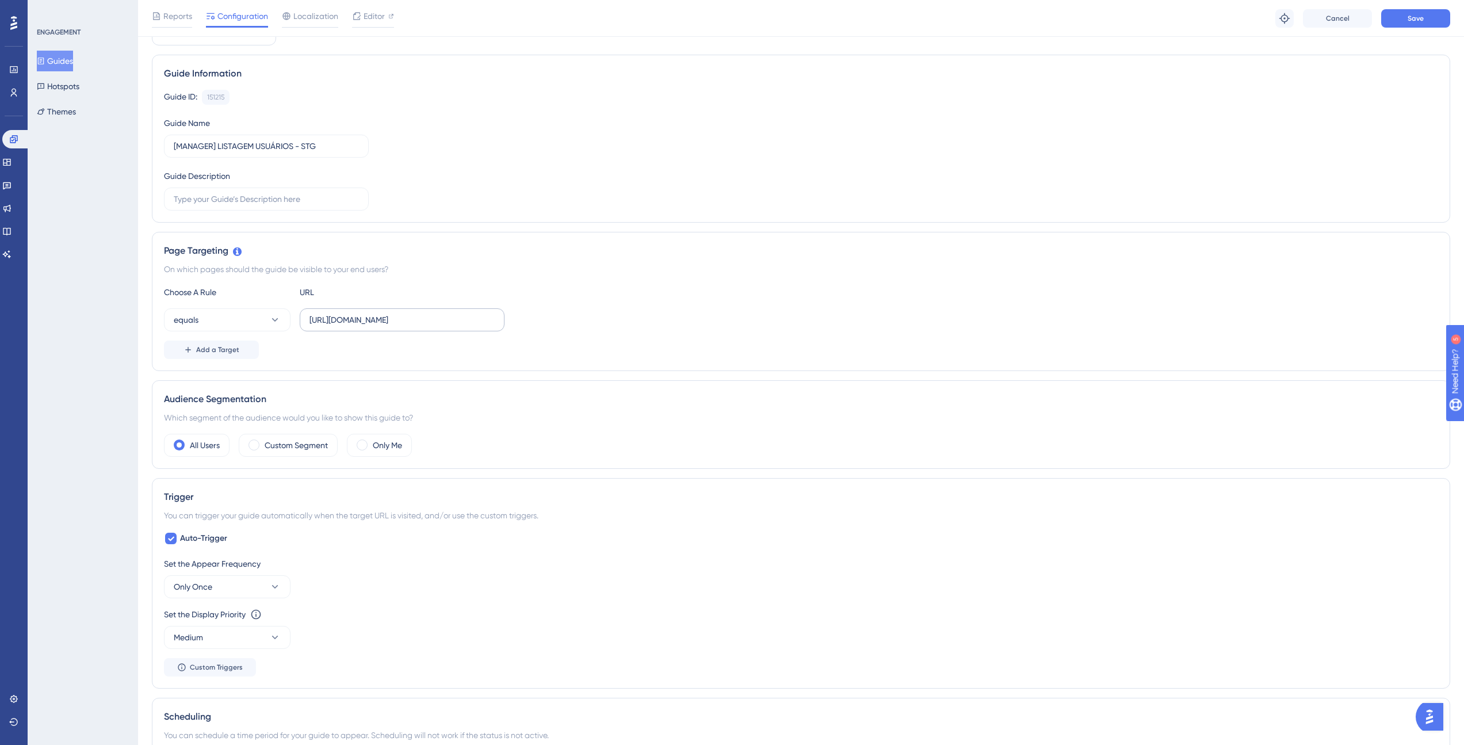
type input "[URL][DOMAIN_NAME]"
click at [483, 317] on input "[URL][DOMAIN_NAME]" at bounding box center [402, 320] width 185 height 13
type input "[URL][DOMAIN_NAME]"
click at [1419, 21] on span "Save" at bounding box center [1416, 18] width 16 height 9
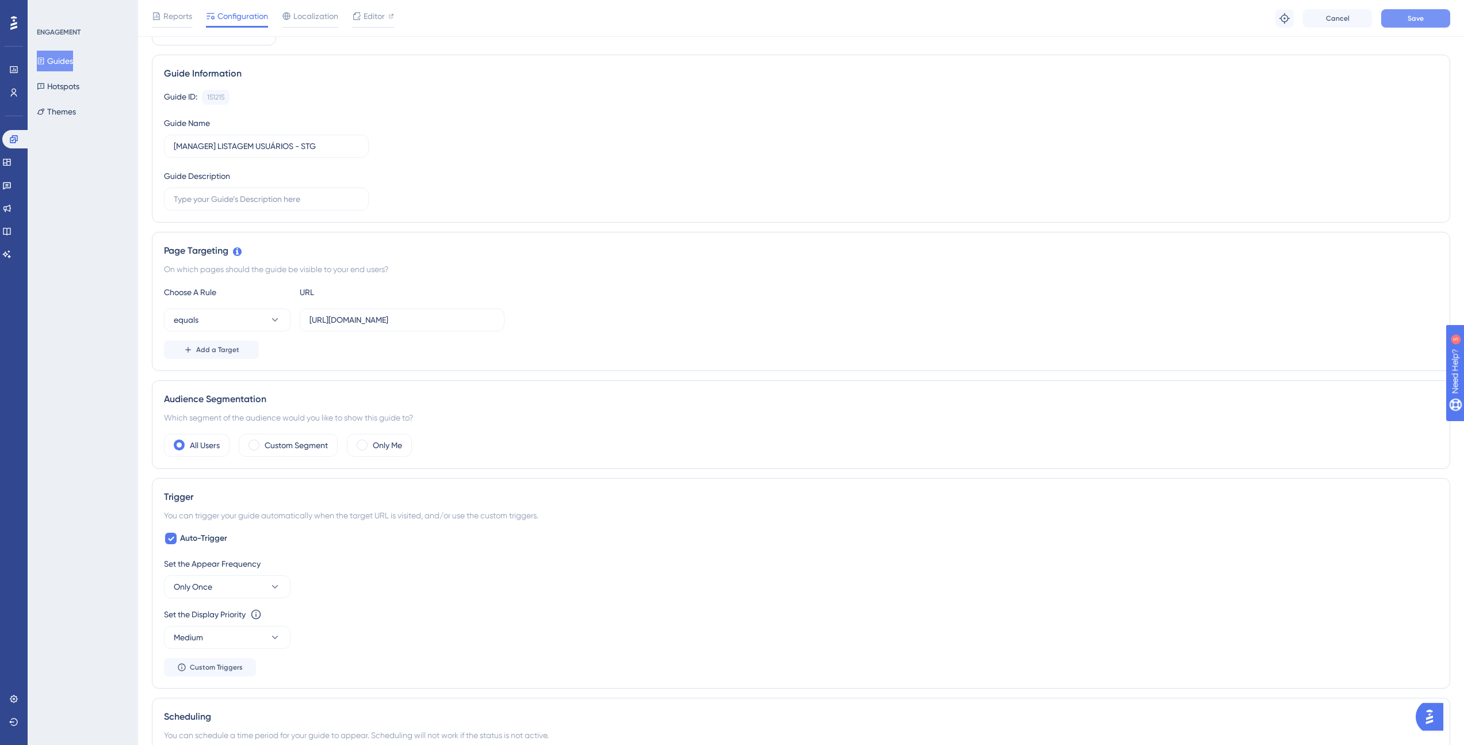
scroll to position [0, 0]
click at [52, 62] on button "Guides" at bounding box center [55, 61] width 36 height 21
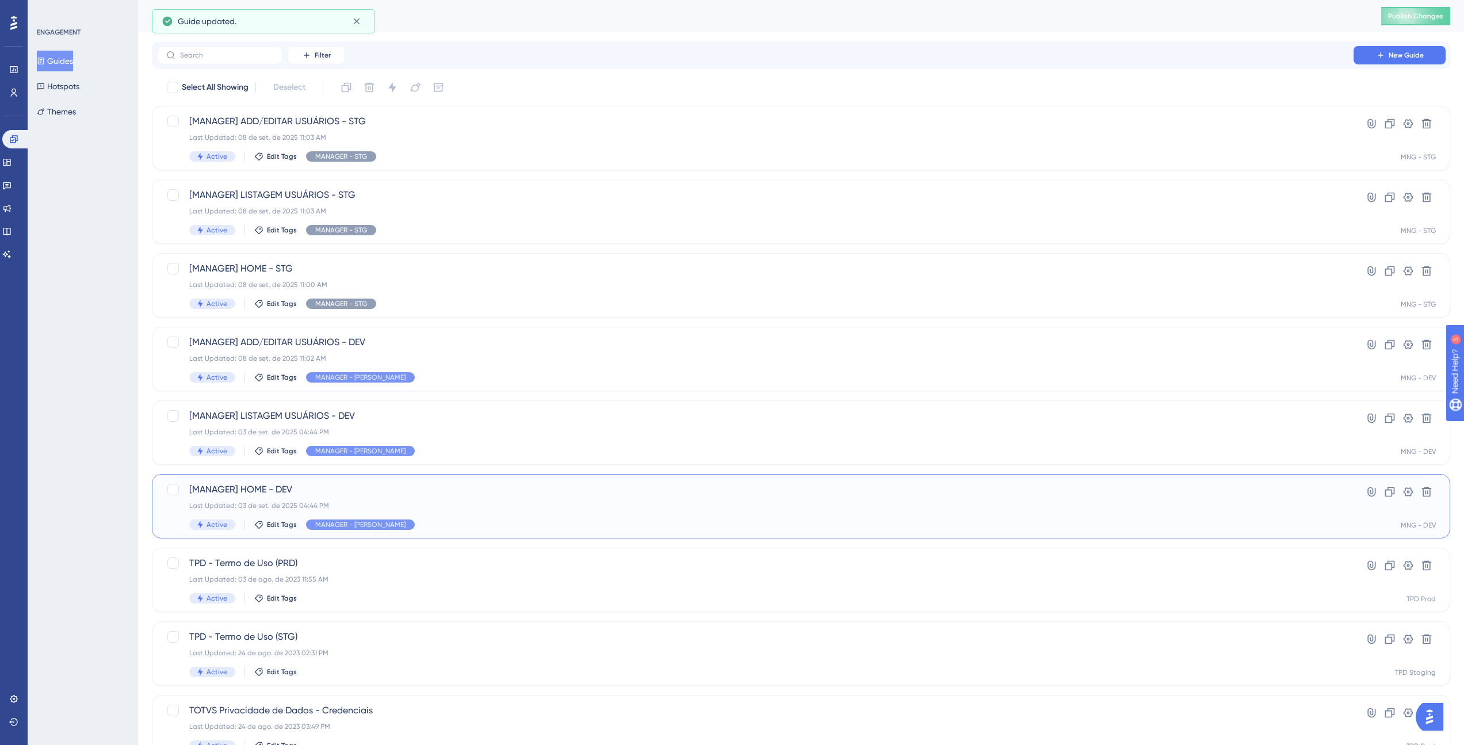
click at [393, 501] on div "Last Updated: 03 de set. de 2025 04:44 PM" at bounding box center [755, 505] width 1132 height 9
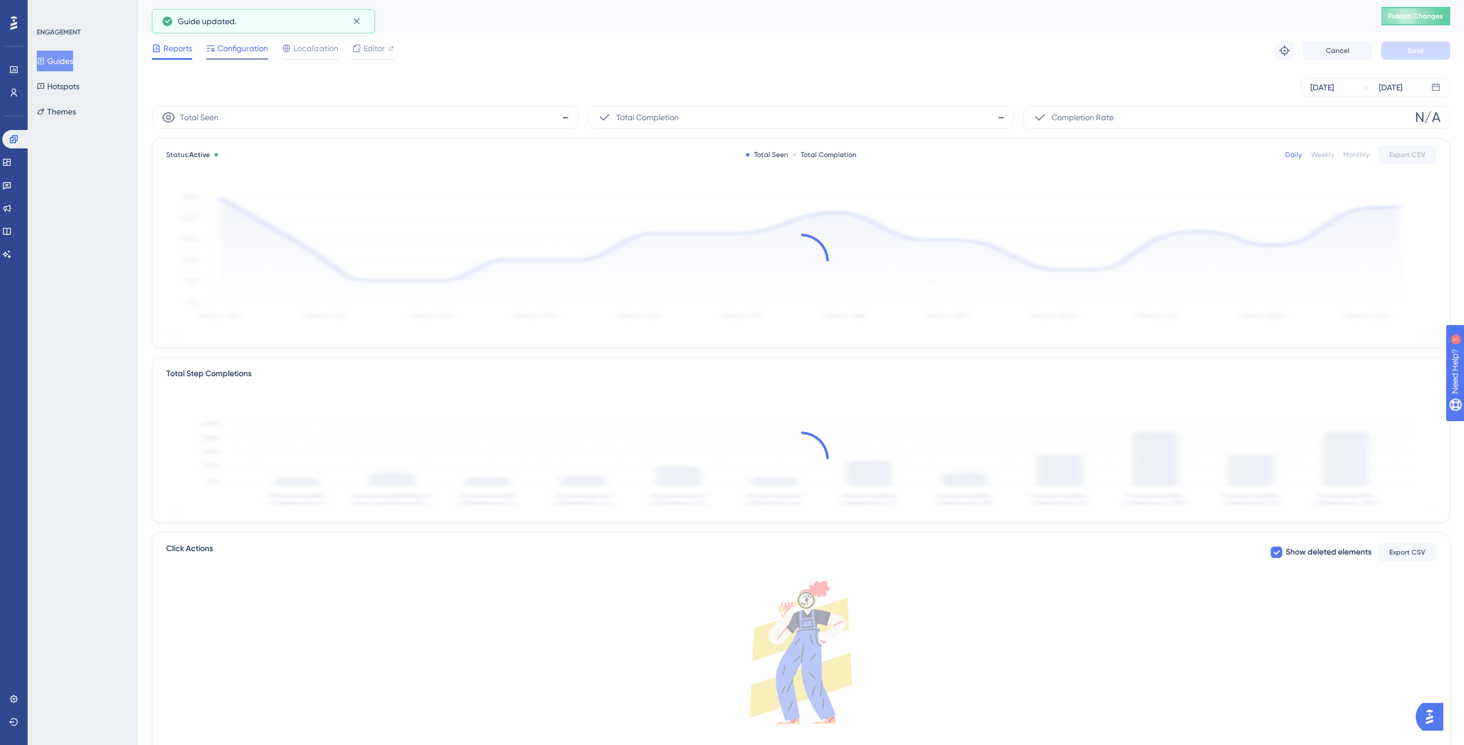
click at [232, 54] on span "Configuration" at bounding box center [242, 48] width 51 height 14
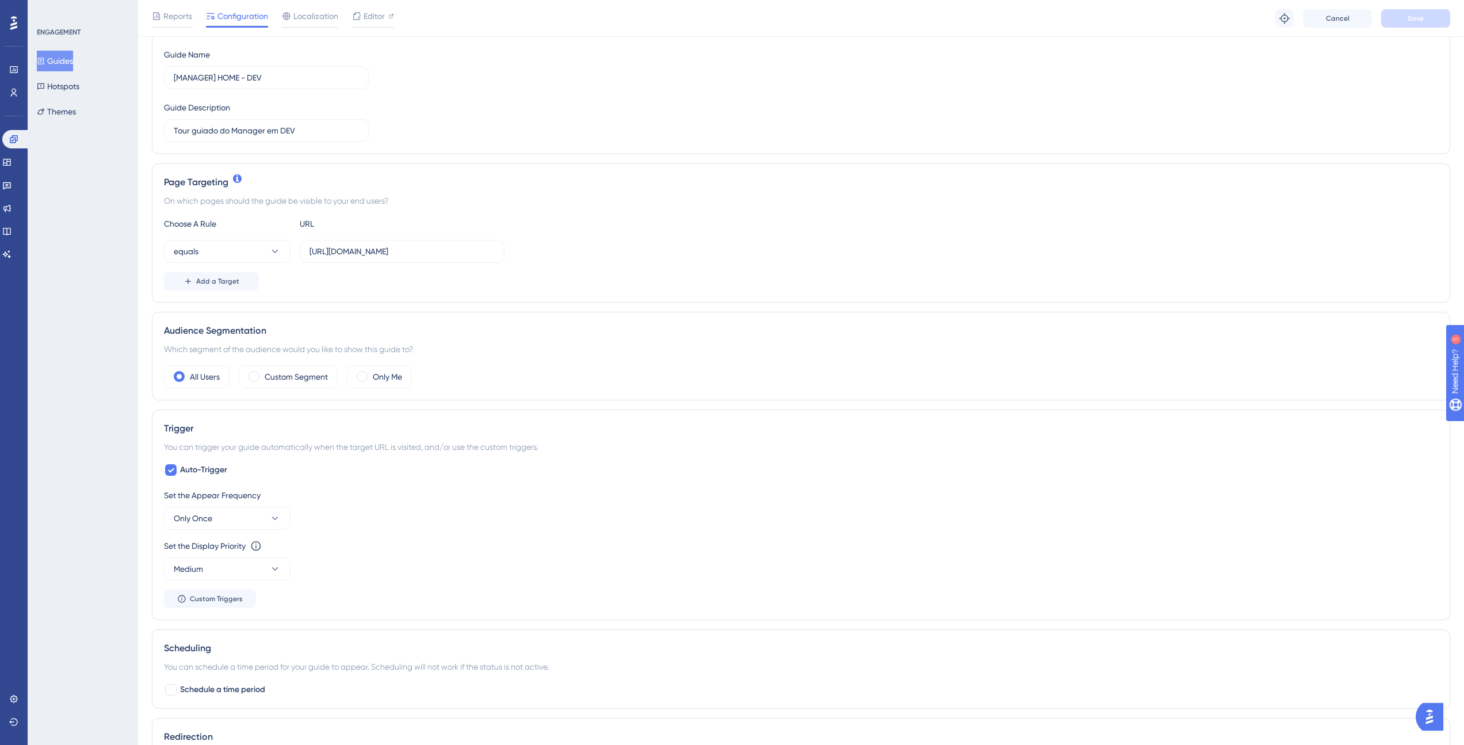
scroll to position [402, 0]
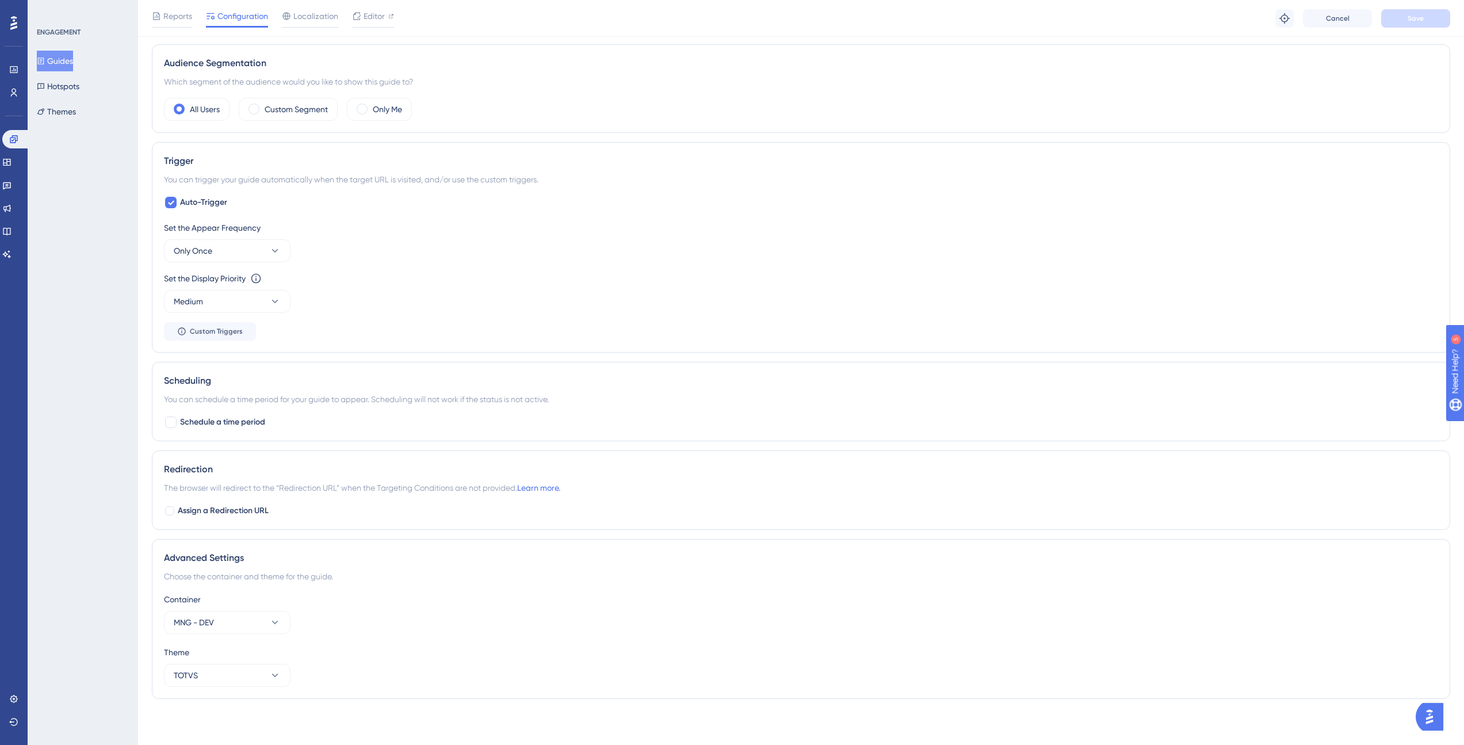
click at [64, 62] on button "Guides" at bounding box center [55, 61] width 36 height 21
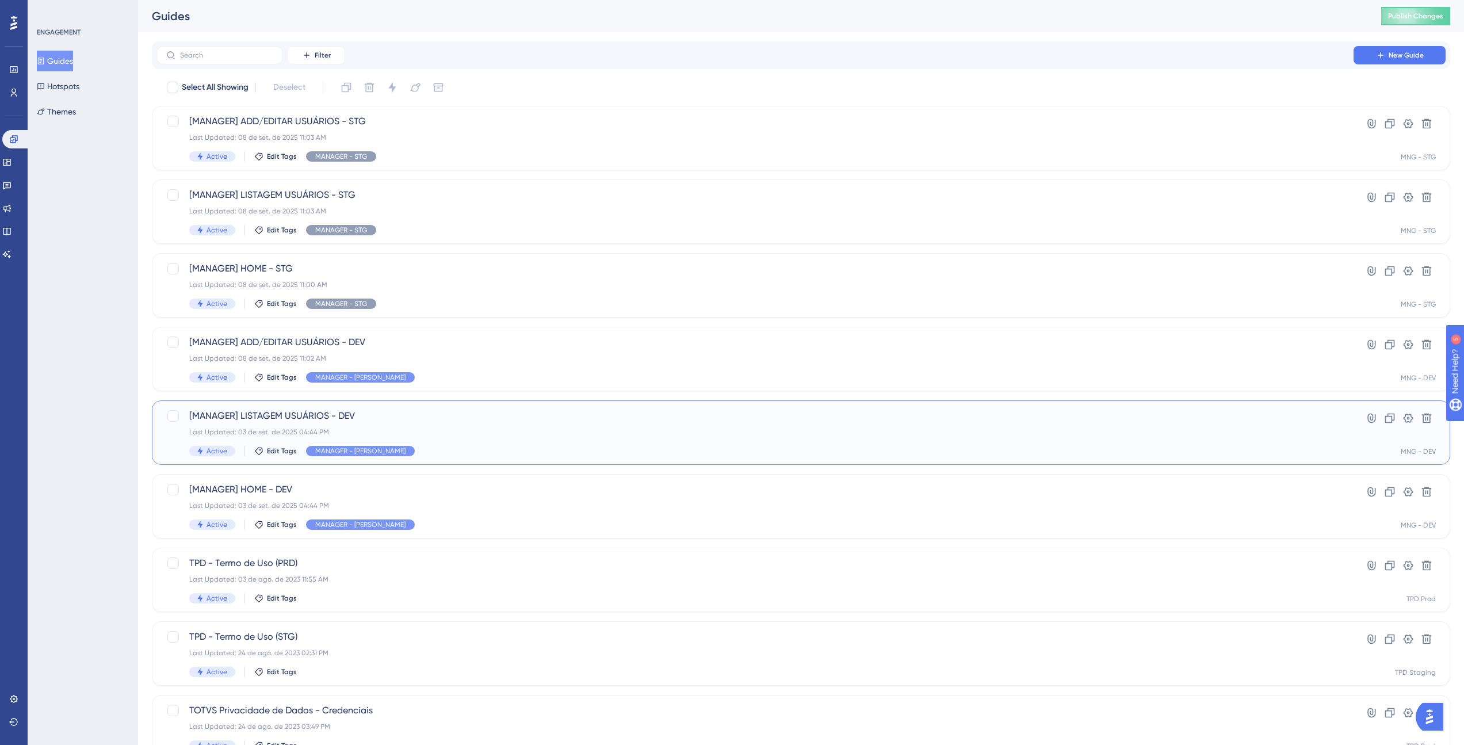
click at [405, 422] on span "[MANAGER] LISTAGEM USUÁRIOS - DEV" at bounding box center [755, 416] width 1132 height 14
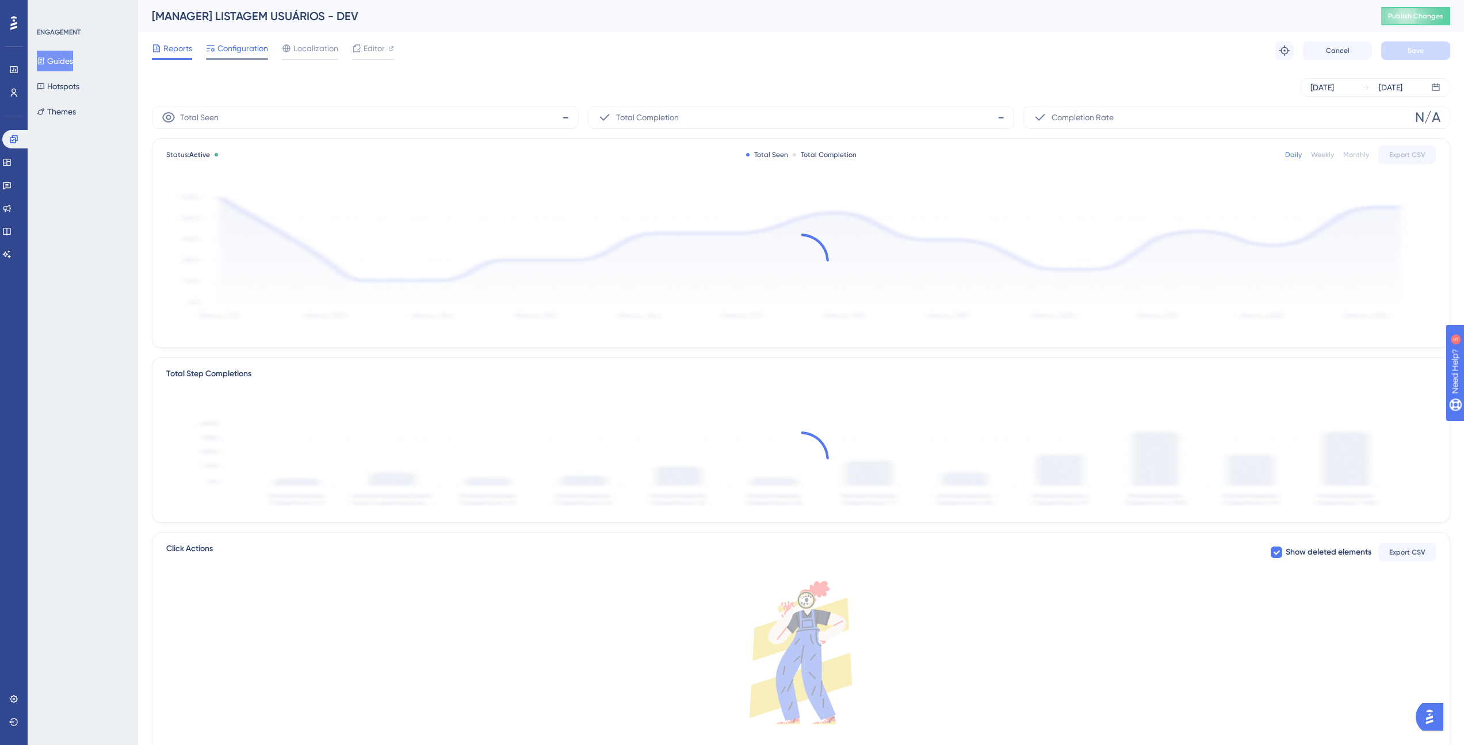
click at [226, 44] on span "Configuration" at bounding box center [242, 48] width 51 height 14
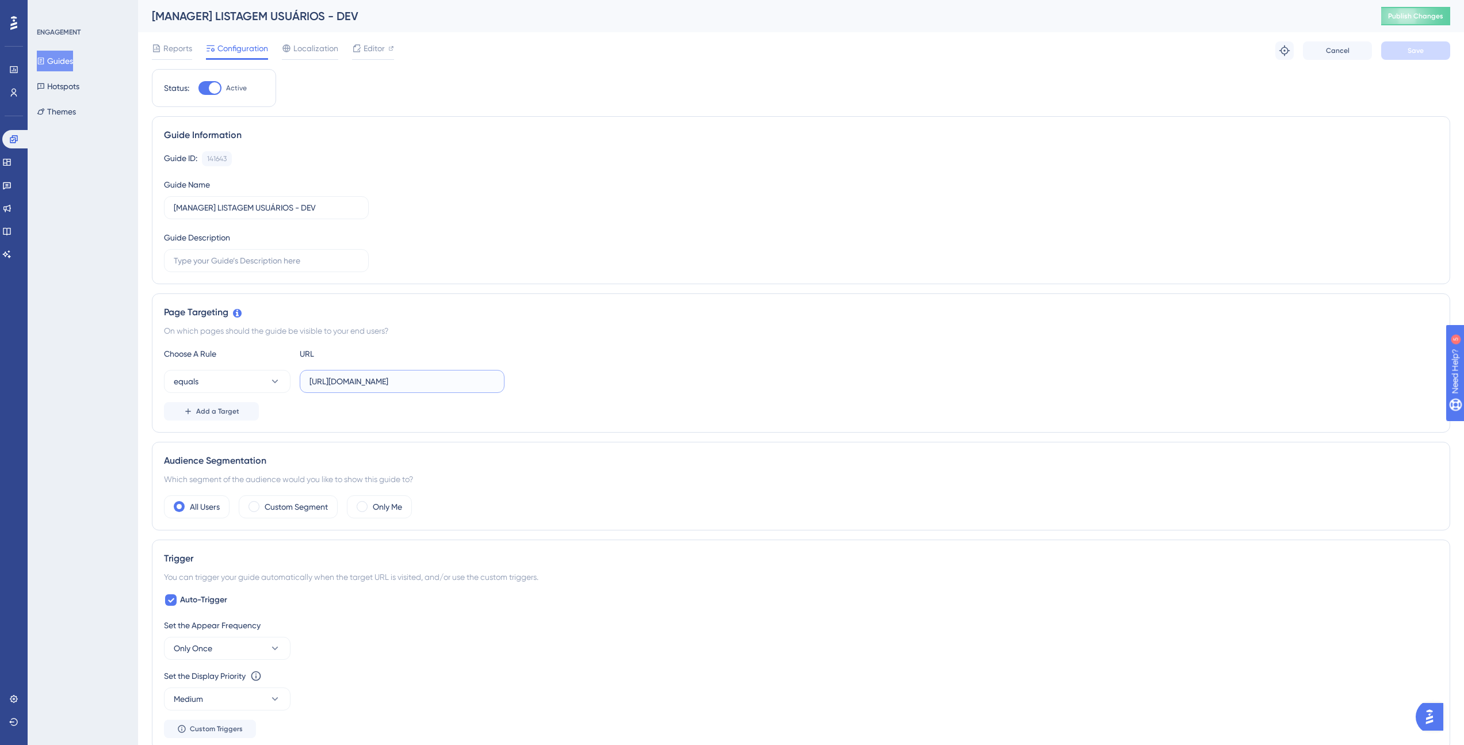
click at [446, 383] on input "[URL][DOMAIN_NAME]" at bounding box center [402, 381] width 185 height 13
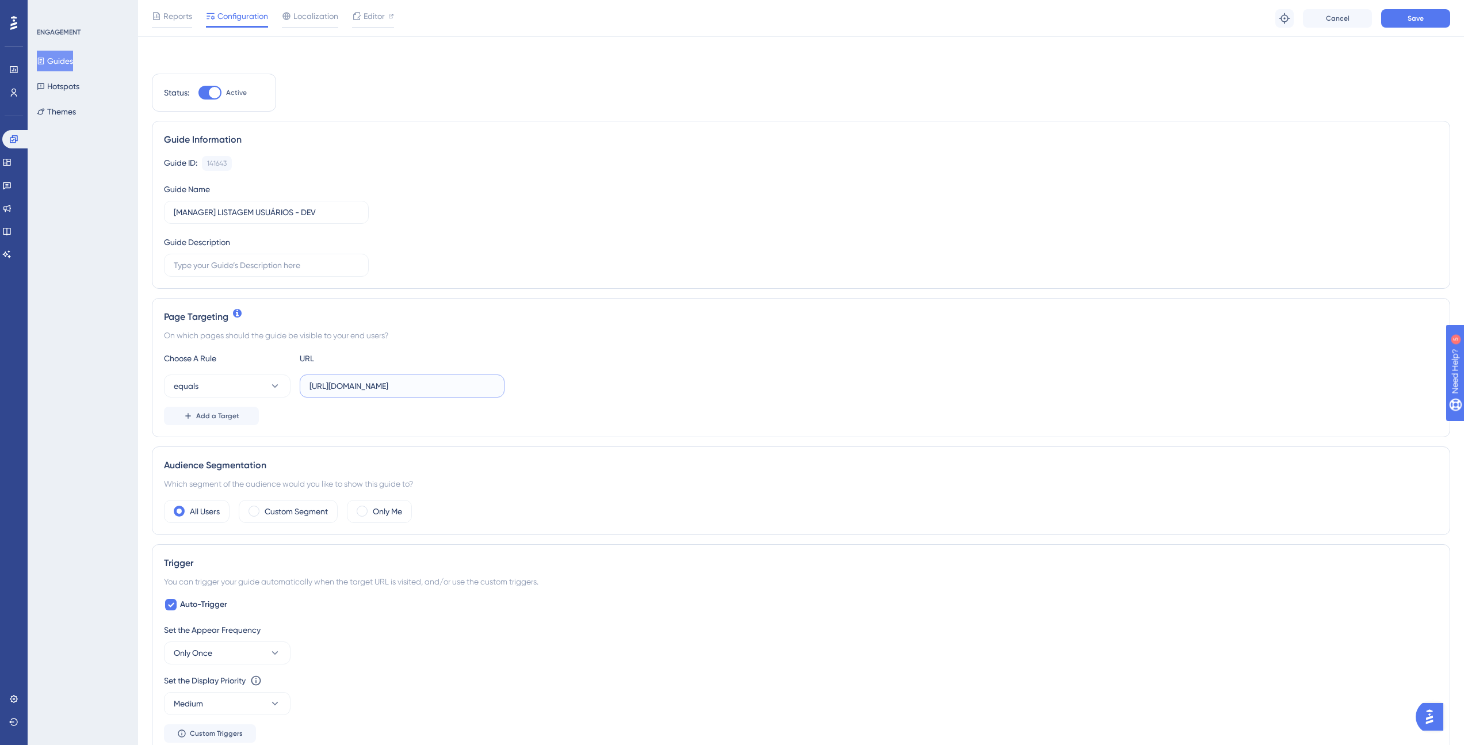
scroll to position [480, 0]
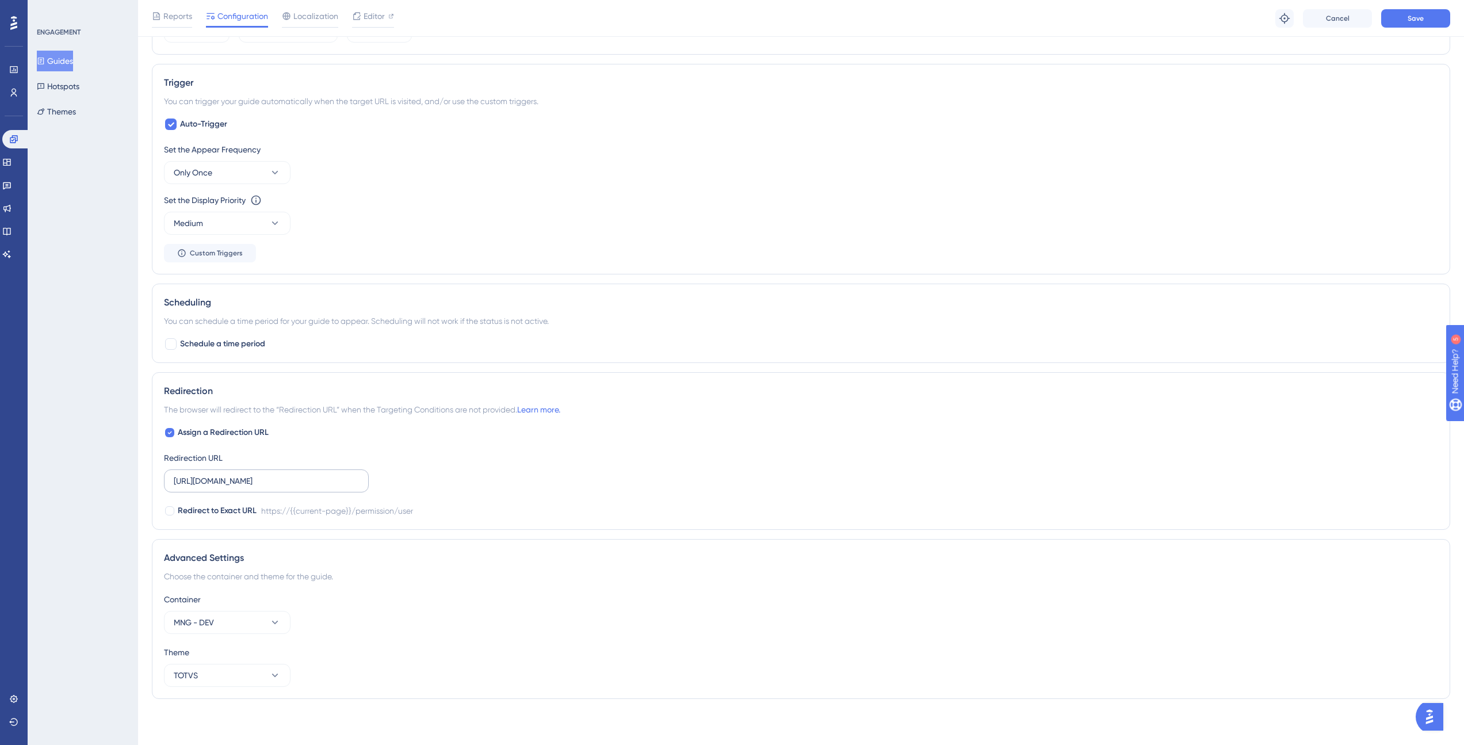
type input "[URL][DOMAIN_NAME]"
click at [361, 484] on label "[URL][DOMAIN_NAME]" at bounding box center [266, 480] width 205 height 23
click at [359, 484] on input "[URL][DOMAIN_NAME]" at bounding box center [266, 481] width 185 height 13
type input "[URL][DOMAIN_NAME]"
click at [1425, 25] on button "Save" at bounding box center [1415, 18] width 69 height 18
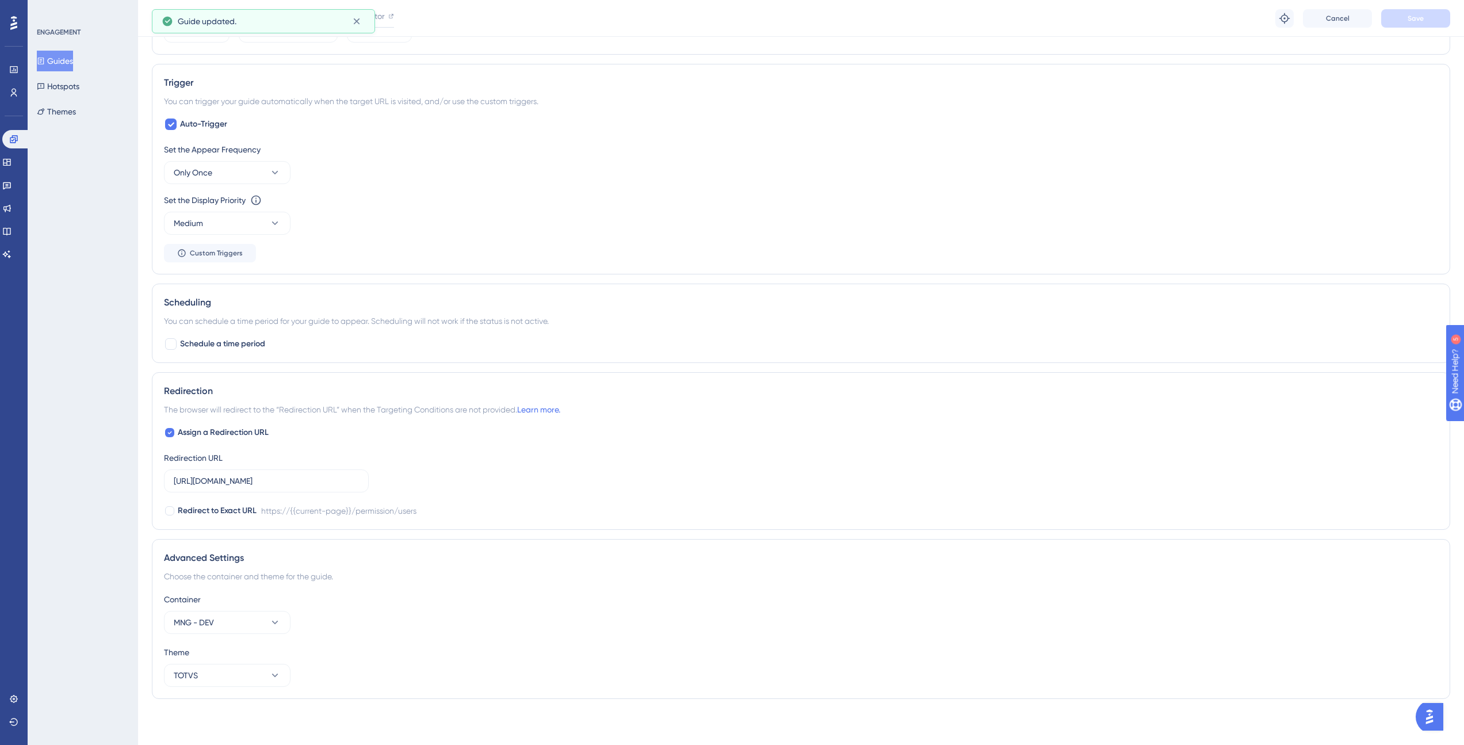
click at [73, 54] on button "Guides" at bounding box center [55, 61] width 36 height 21
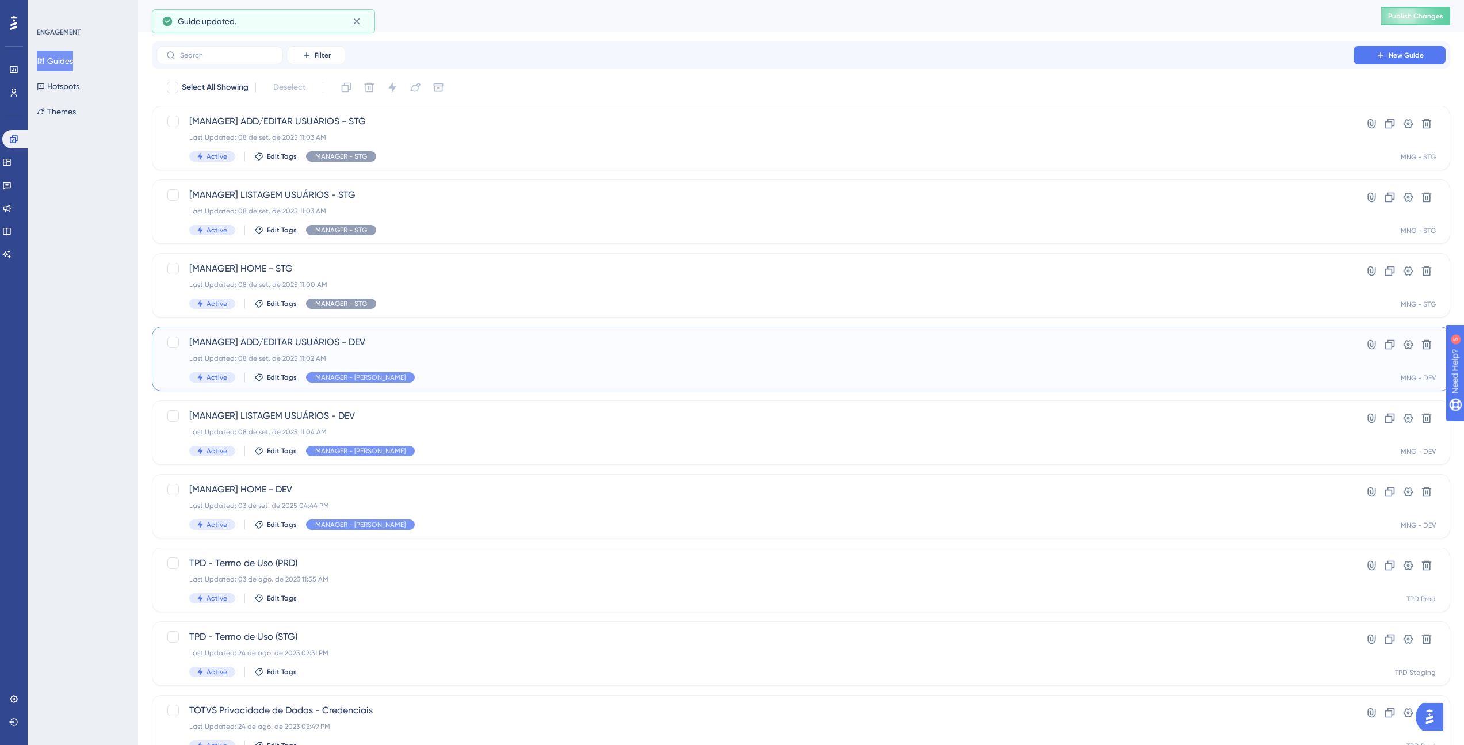
click at [417, 336] on span "[MANAGER] ADD/EDITAR USUÁRIOS - DEV" at bounding box center [755, 342] width 1132 height 14
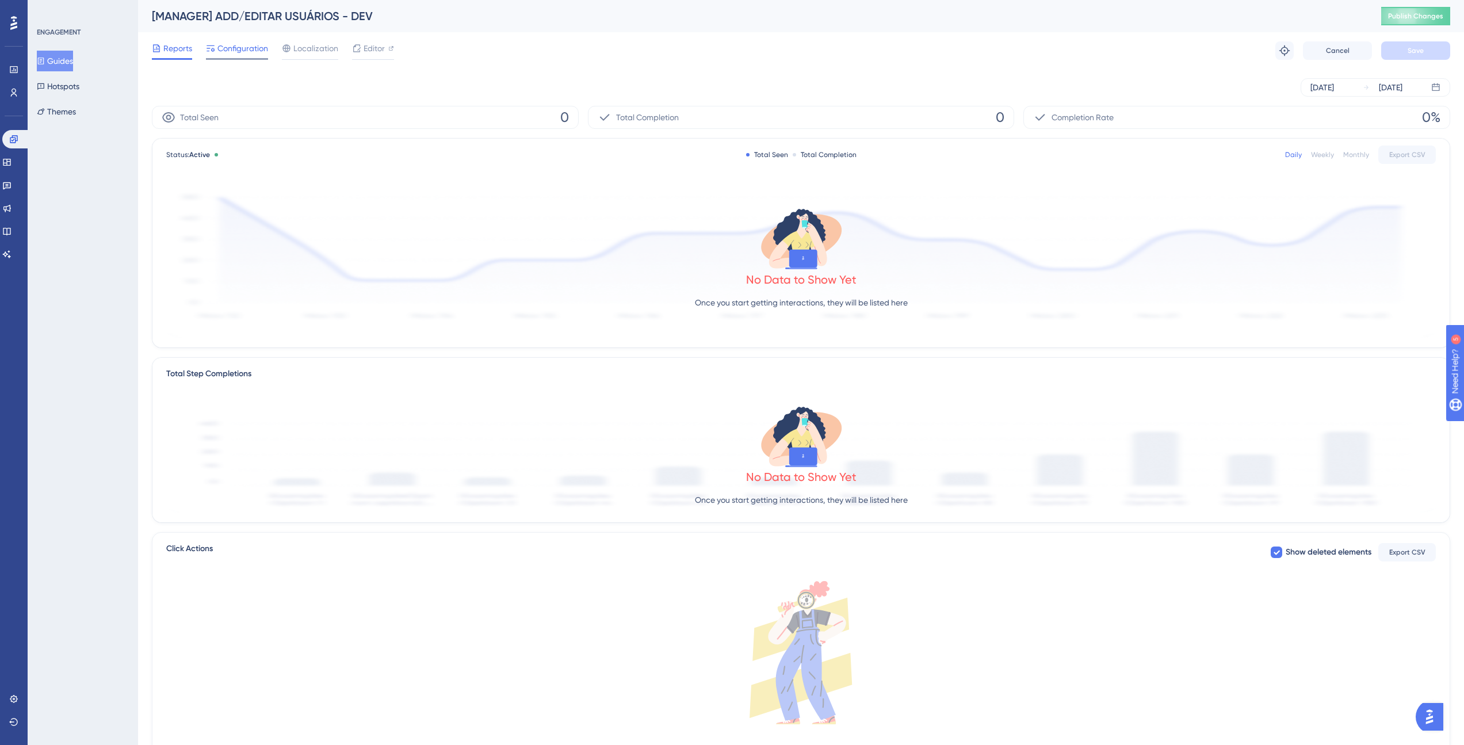
click at [222, 46] on span "Configuration" at bounding box center [242, 48] width 51 height 14
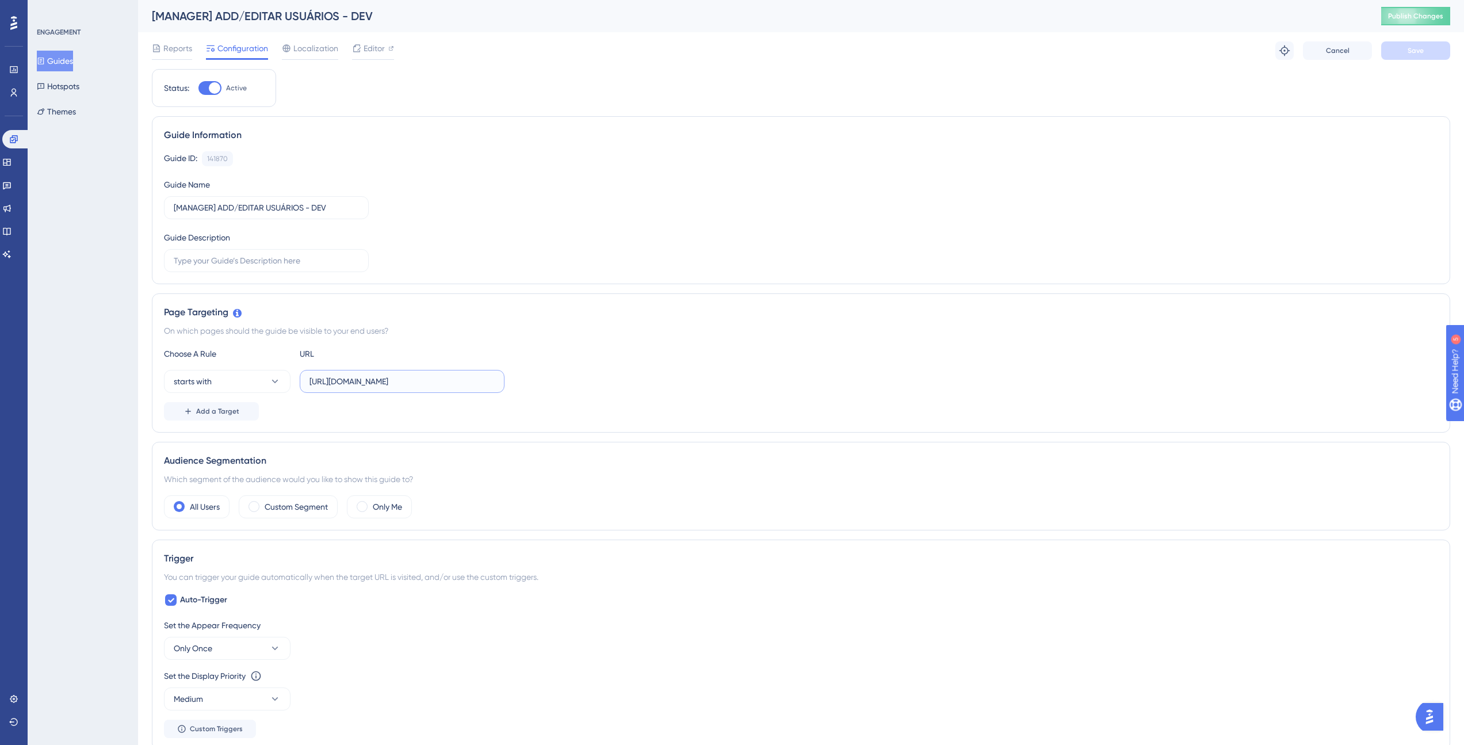
click at [486, 382] on input "[URL][DOMAIN_NAME]" at bounding box center [402, 381] width 185 height 13
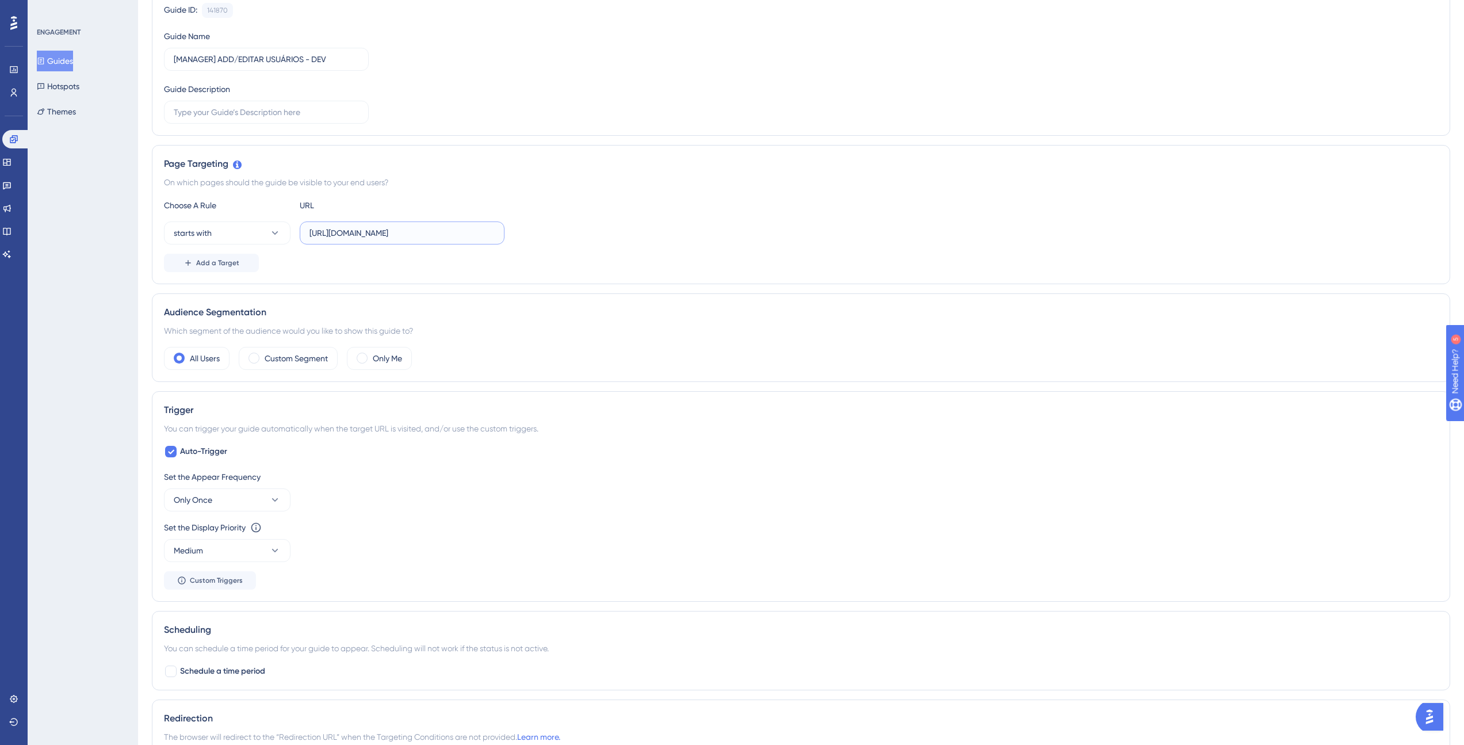
scroll to position [480, 0]
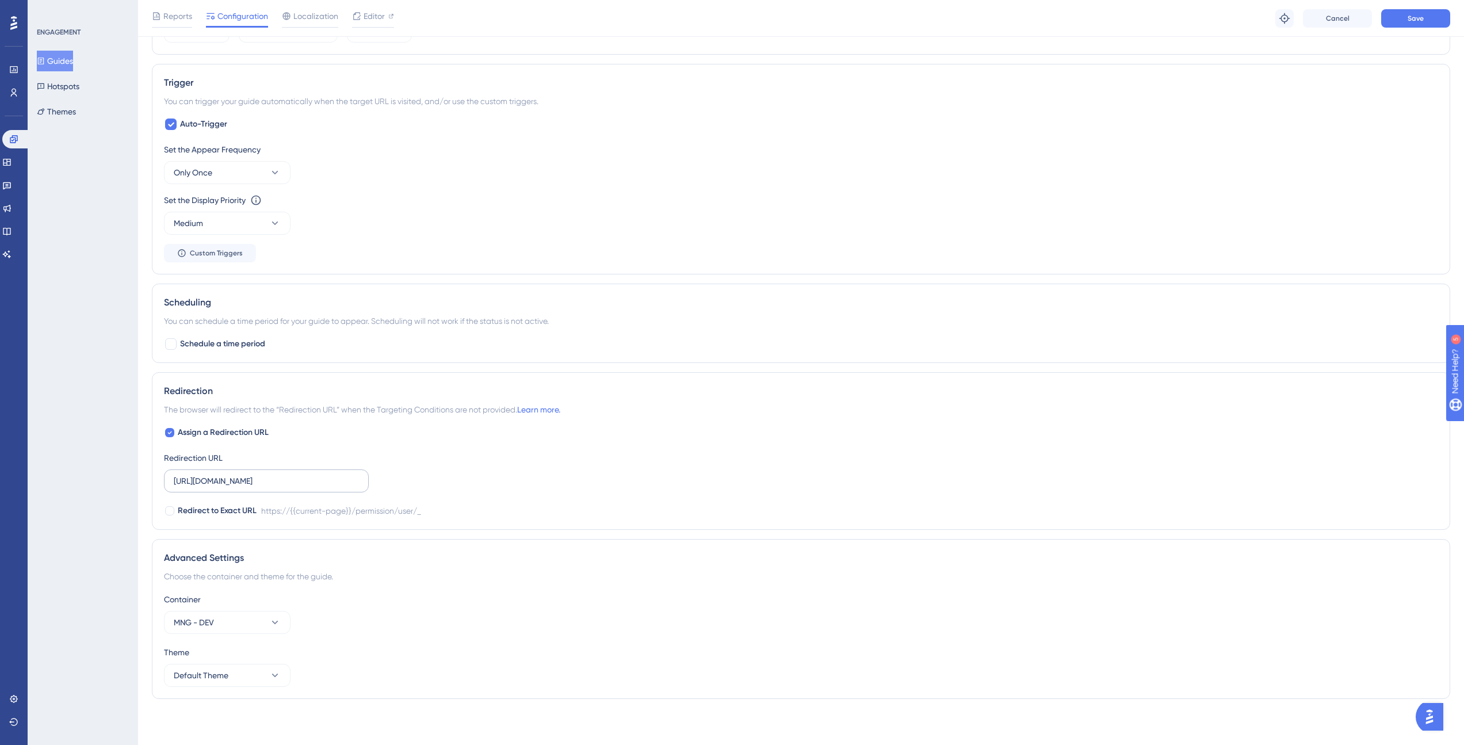
type input "[URL][DOMAIN_NAME]"
click at [349, 485] on input "[URL][DOMAIN_NAME]" at bounding box center [266, 481] width 185 height 13
type input "[URL][DOMAIN_NAME]"
click at [1395, 23] on button "Save" at bounding box center [1415, 18] width 69 height 18
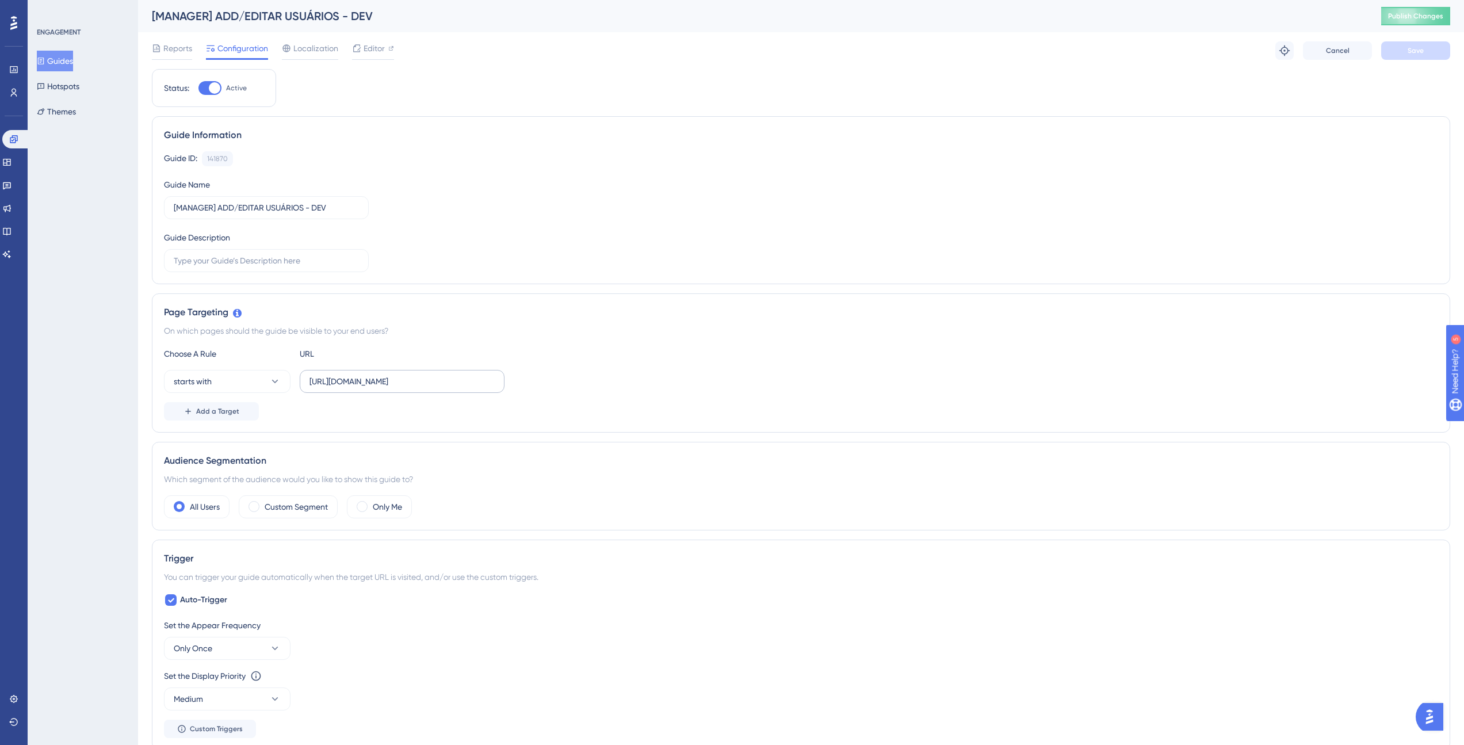
click at [502, 382] on label "[URL][DOMAIN_NAME]" at bounding box center [402, 381] width 205 height 23
click at [495, 382] on input "[URL][DOMAIN_NAME]" at bounding box center [402, 381] width 185 height 13
click at [1409, 24] on button "Publish Changes" at bounding box center [1415, 16] width 69 height 18
click at [45, 59] on icon at bounding box center [41, 61] width 8 height 8
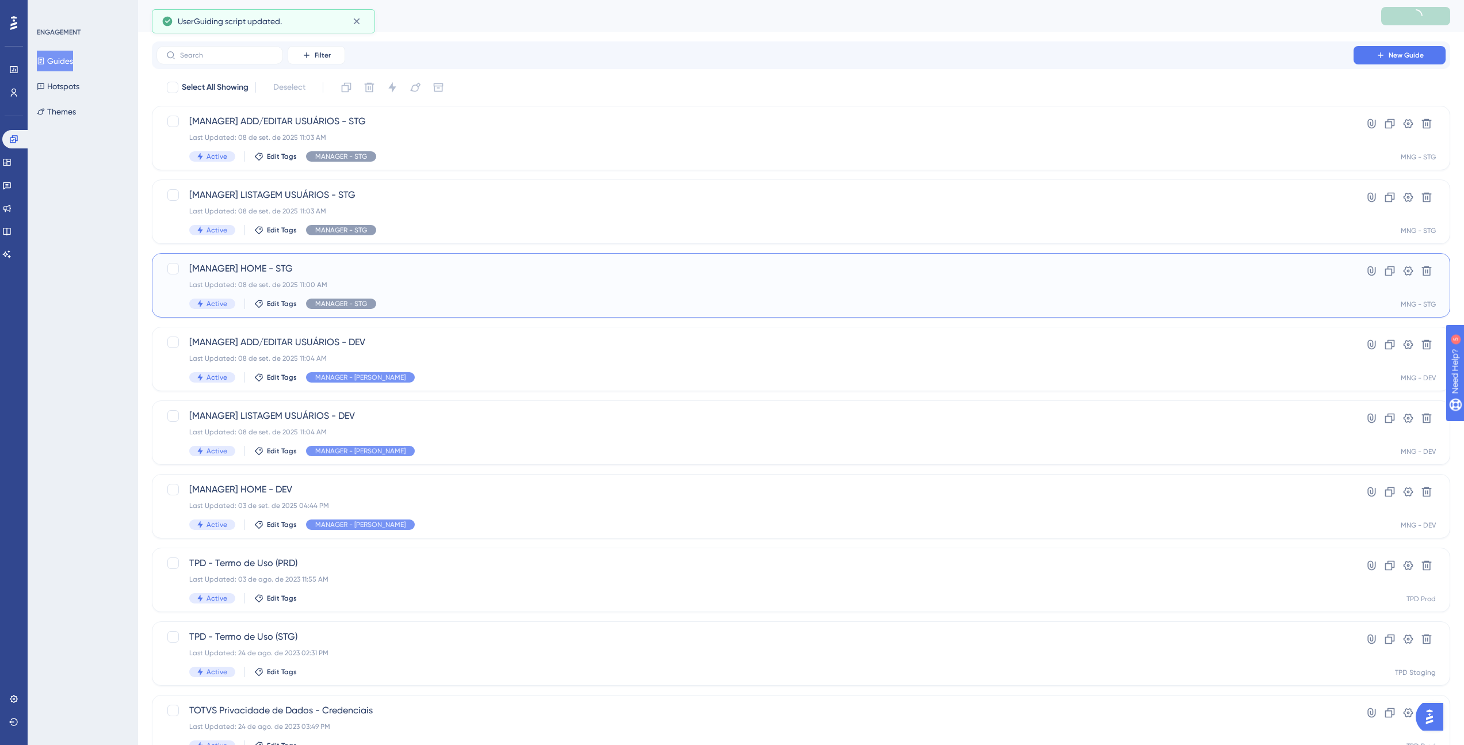
click at [532, 270] on span "[MANAGER] HOME - STG" at bounding box center [755, 269] width 1132 height 14
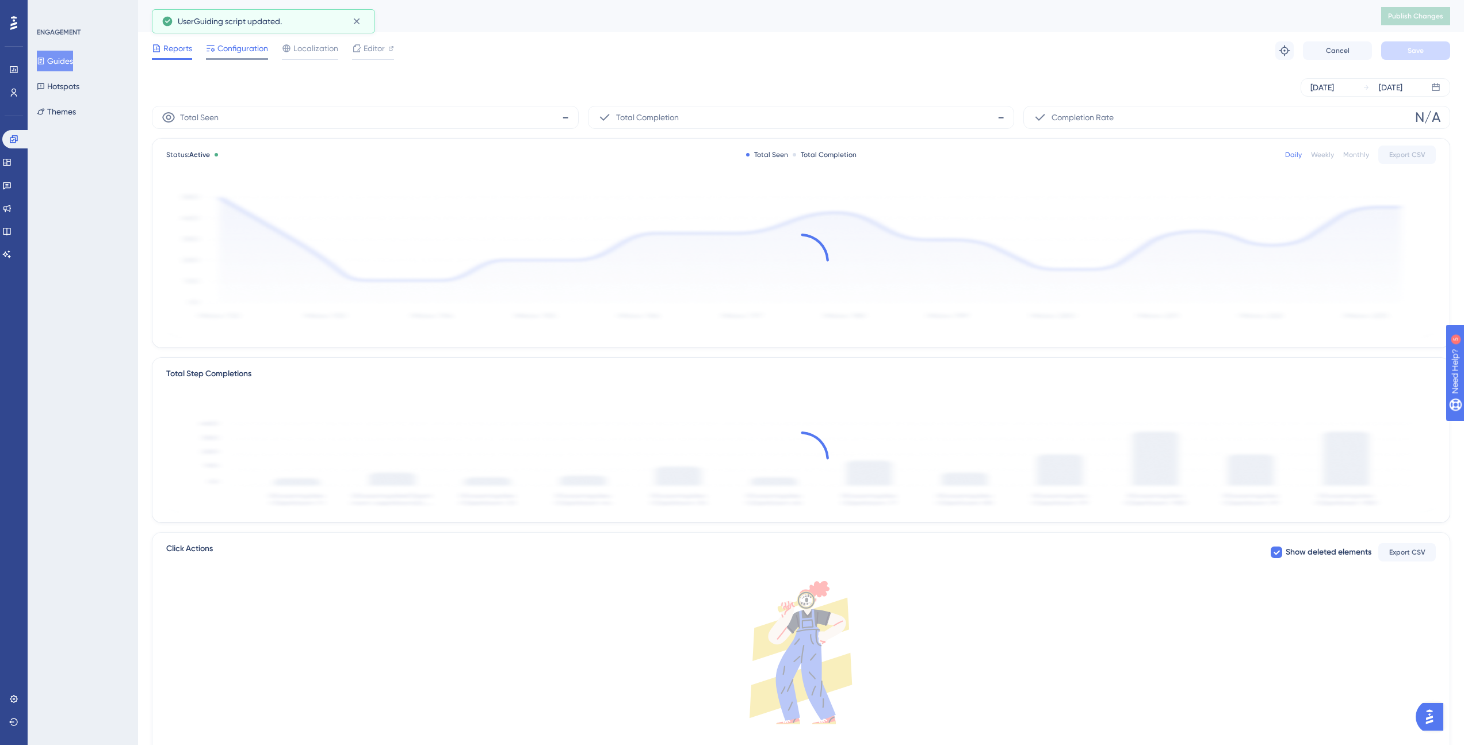
click at [254, 54] on span "Configuration" at bounding box center [242, 48] width 51 height 14
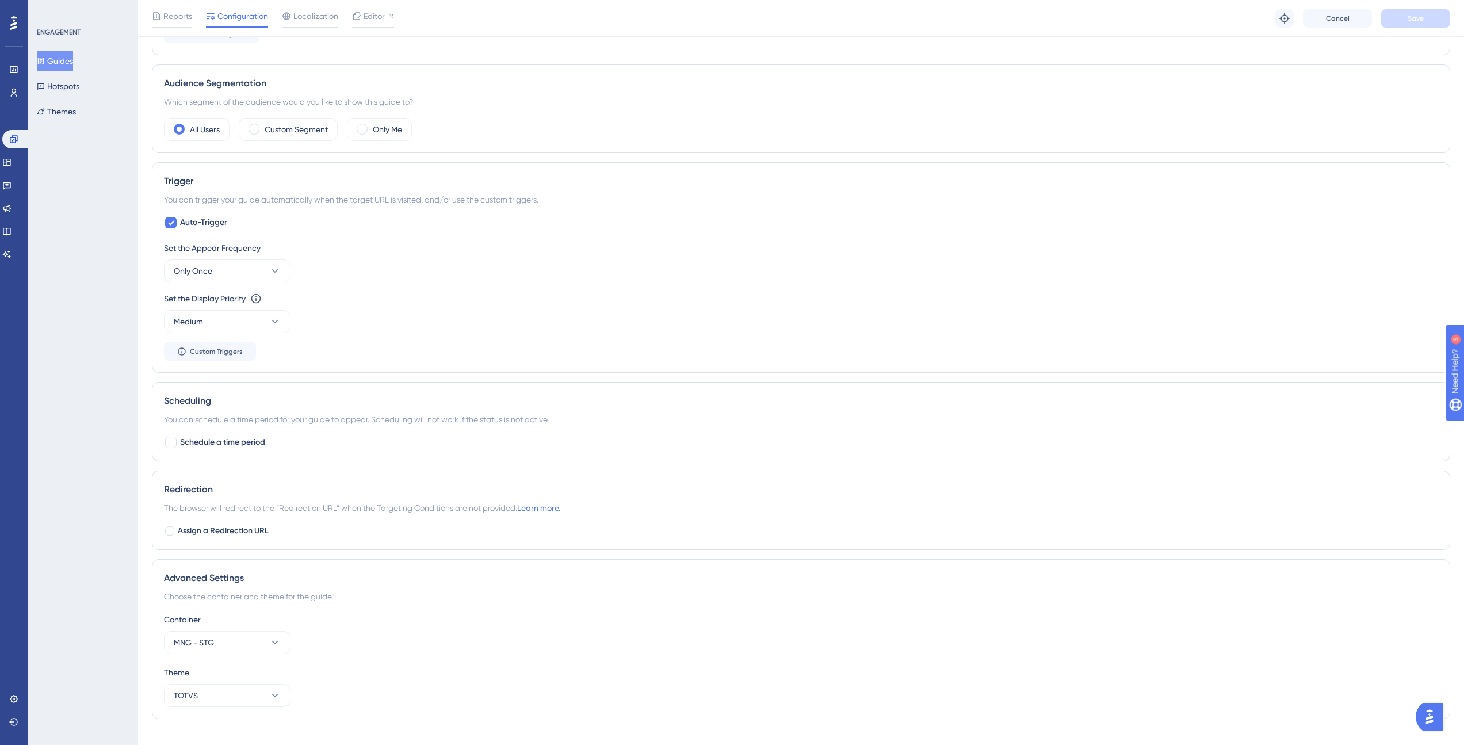
scroll to position [402, 0]
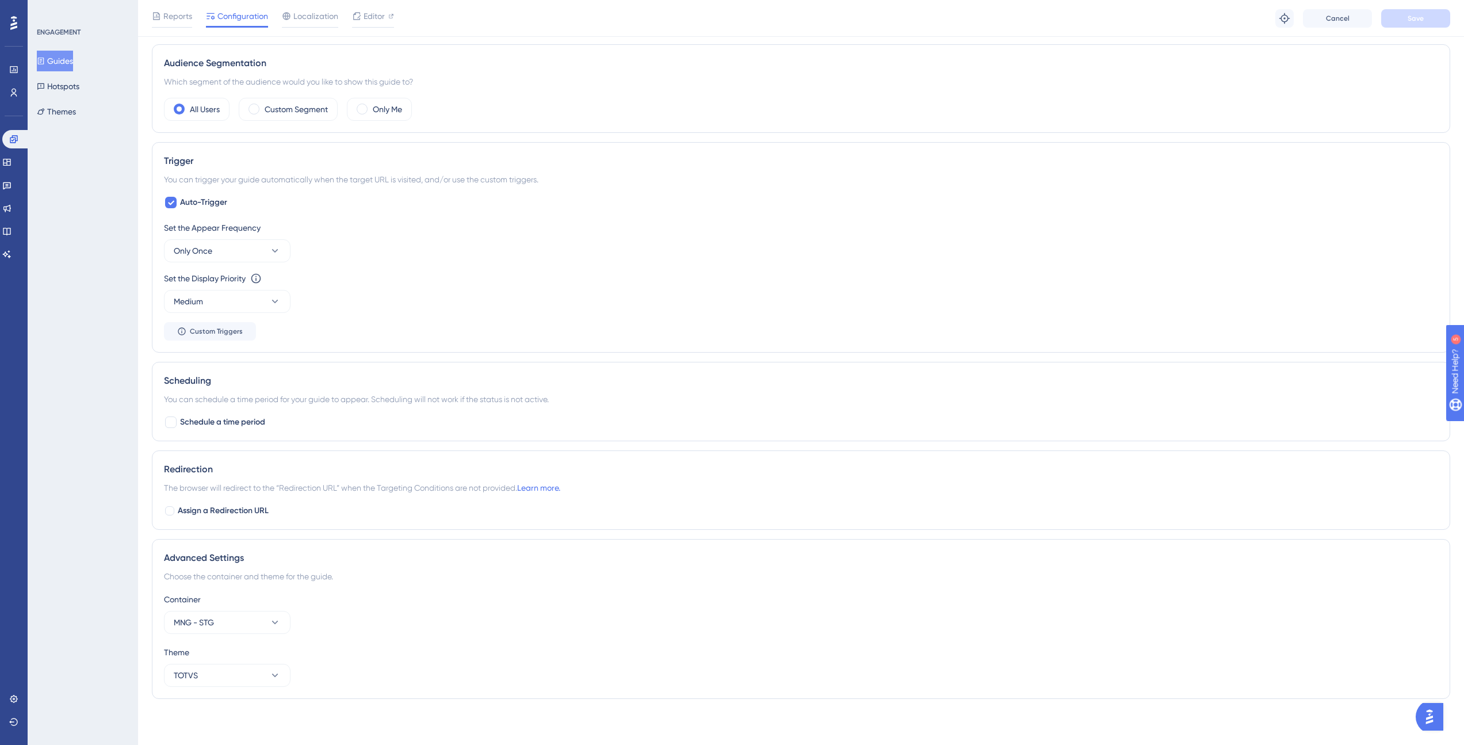
click at [68, 54] on button "Guides" at bounding box center [55, 61] width 36 height 21
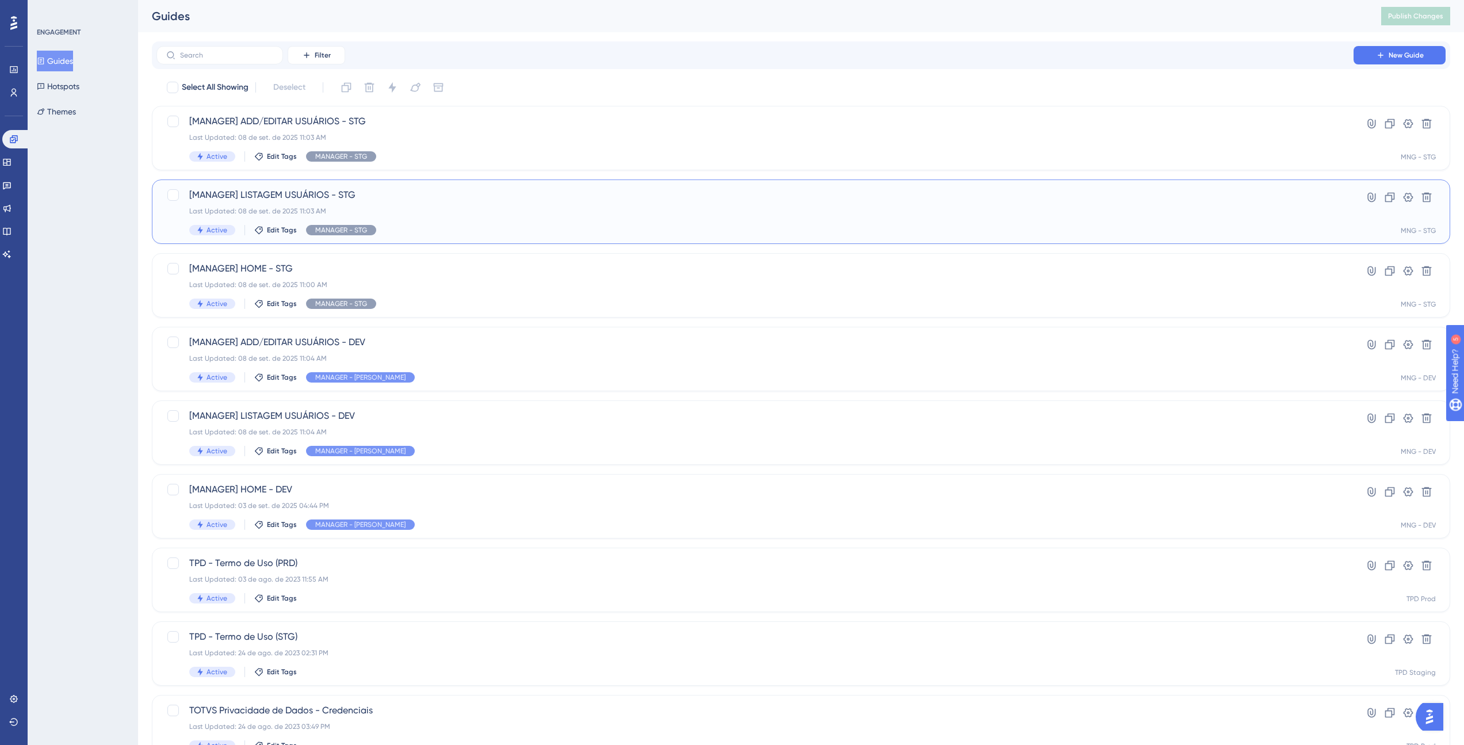
click at [460, 223] on div "[MANAGER] LISTAGEM USUÁRIOS - STG Last Updated: 08 de set. de 2025 11:03 AM Act…" at bounding box center [755, 211] width 1132 height 47
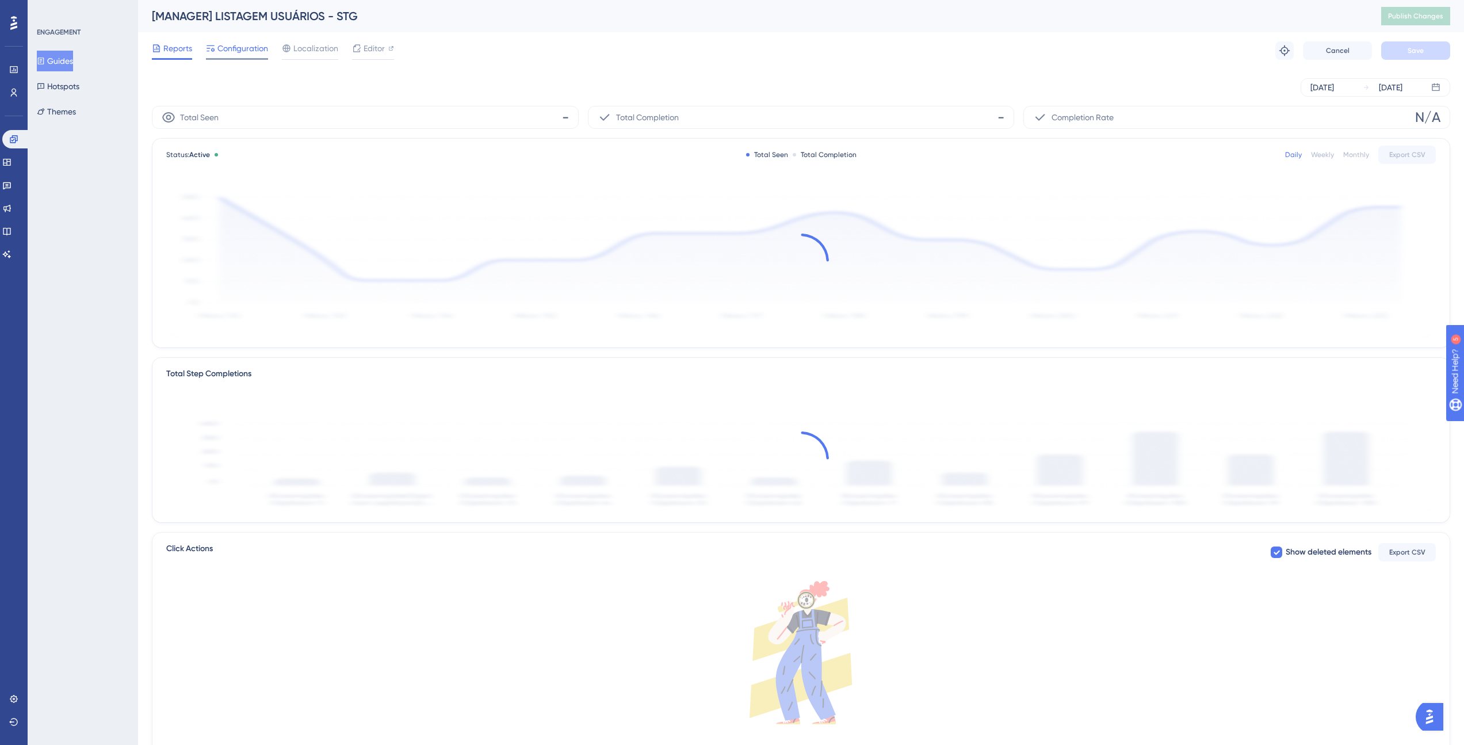
click at [239, 52] on span "Configuration" at bounding box center [242, 48] width 51 height 14
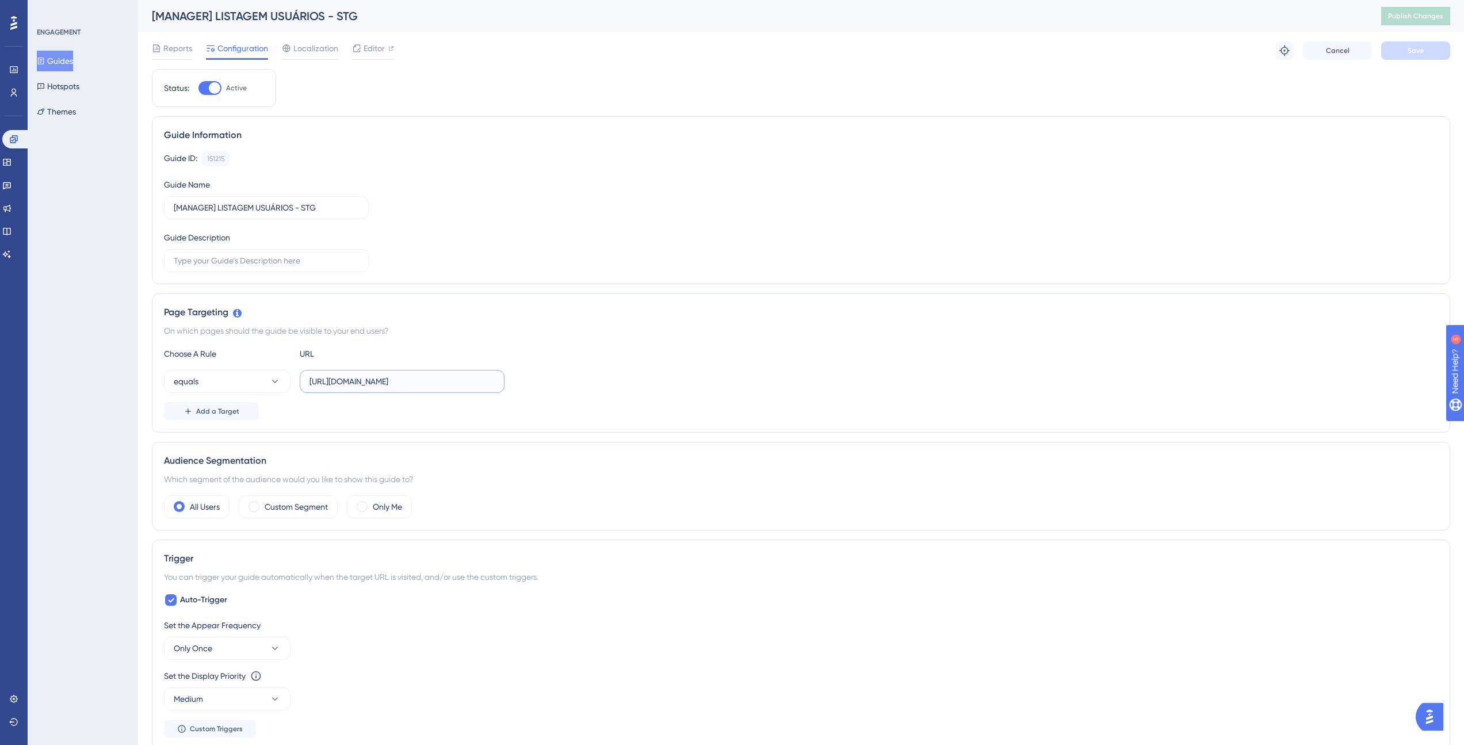
click at [491, 384] on input "[URL][DOMAIN_NAME]" at bounding box center [402, 381] width 185 height 13
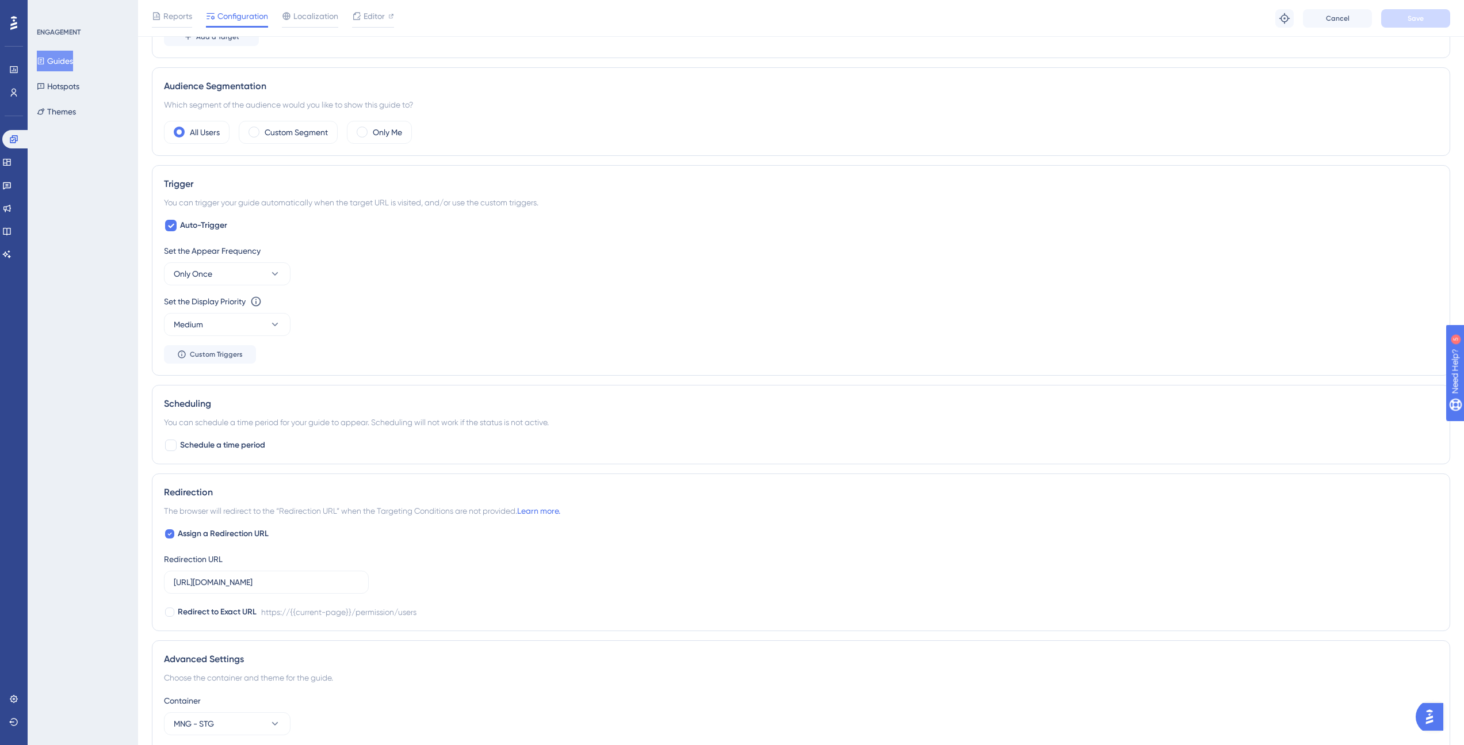
scroll to position [414, 0]
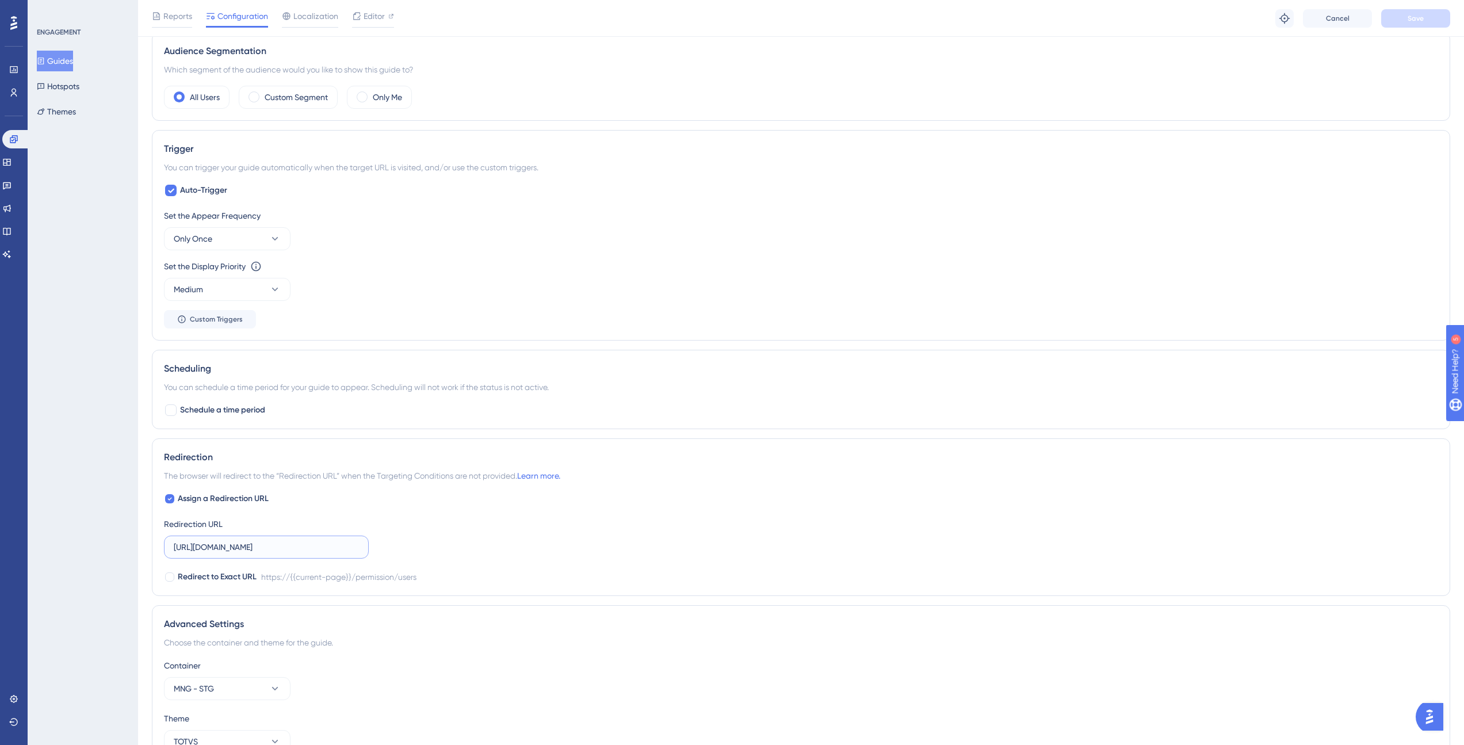
click at [356, 548] on input "[URL][DOMAIN_NAME]" at bounding box center [266, 547] width 185 height 13
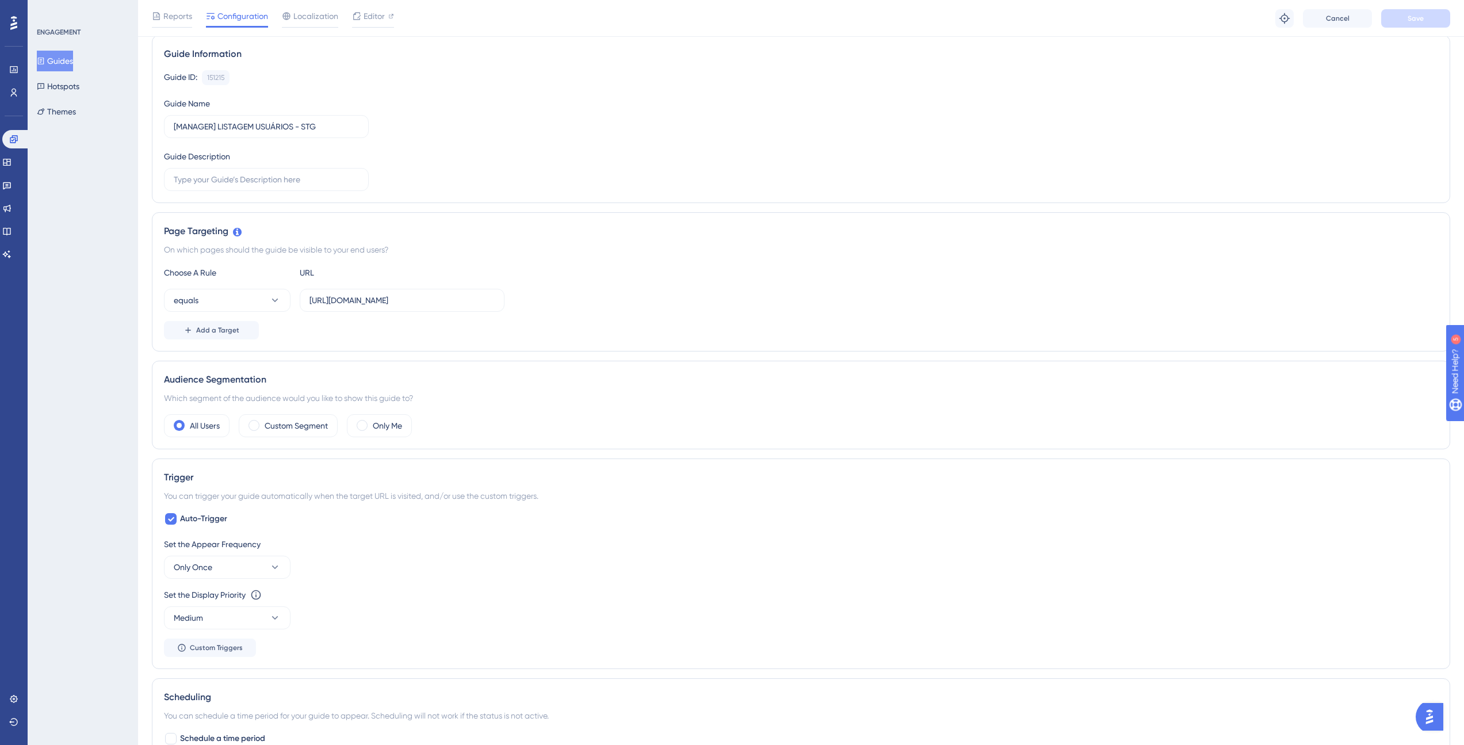
scroll to position [0, 0]
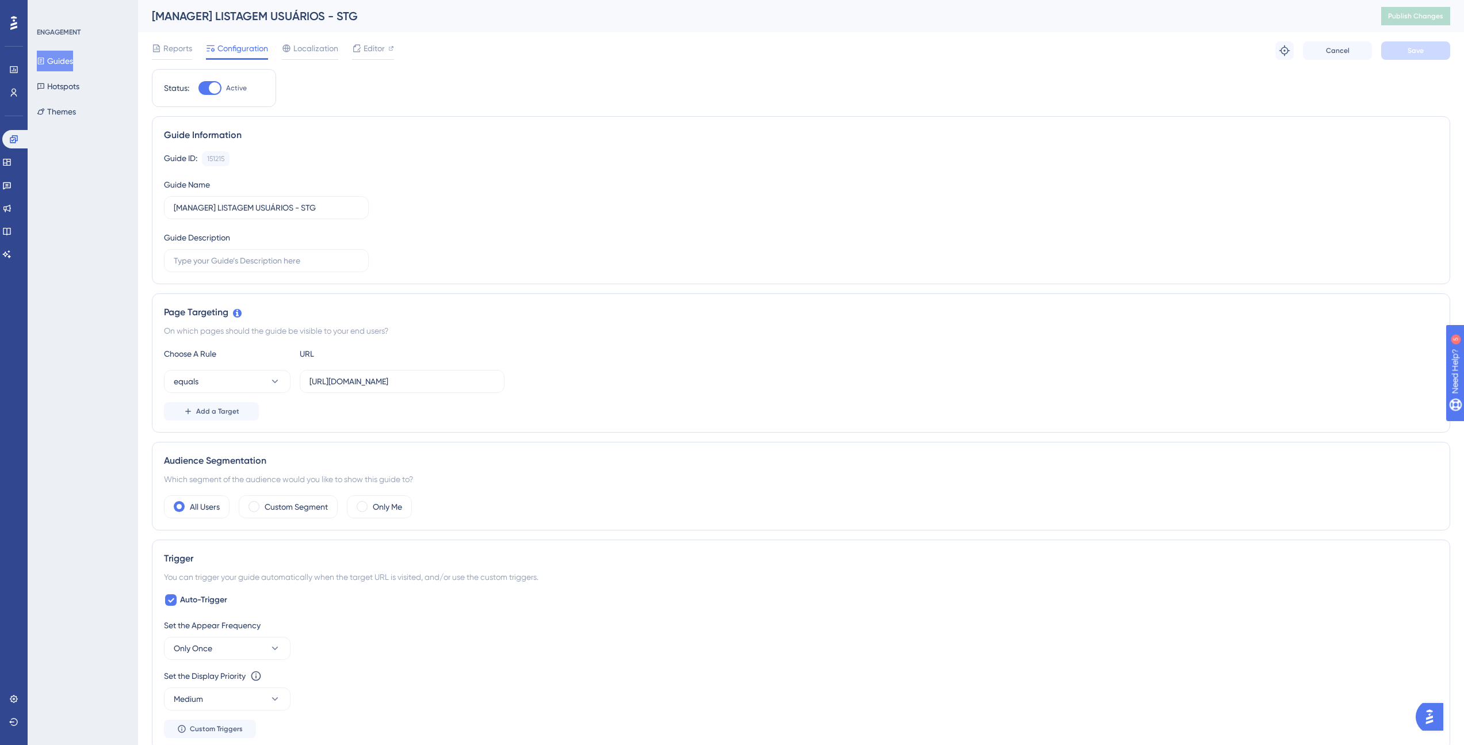
click at [73, 63] on button "Guides" at bounding box center [55, 61] width 36 height 21
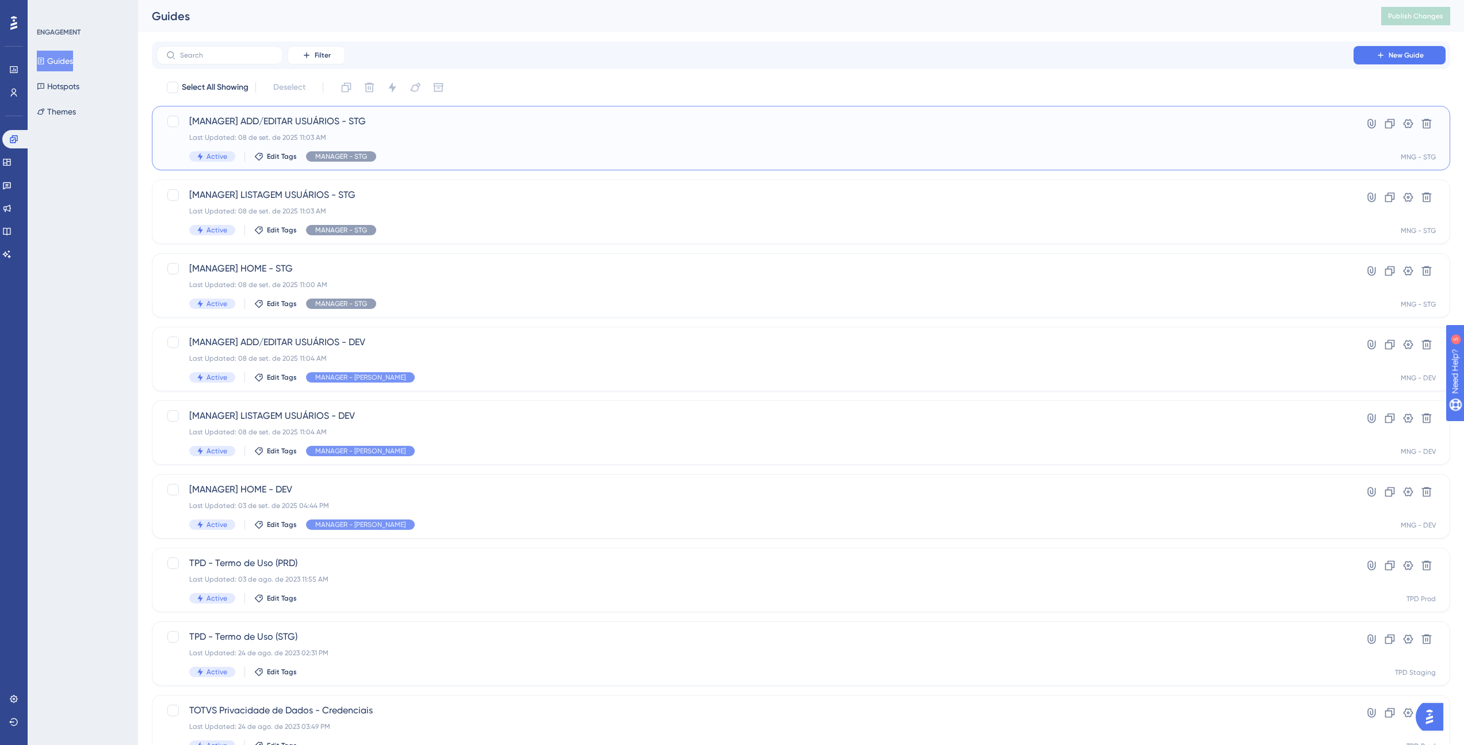
click at [443, 125] on span "[MANAGER] ADD/EDITAR USUÁRIOS - STG" at bounding box center [755, 121] width 1132 height 14
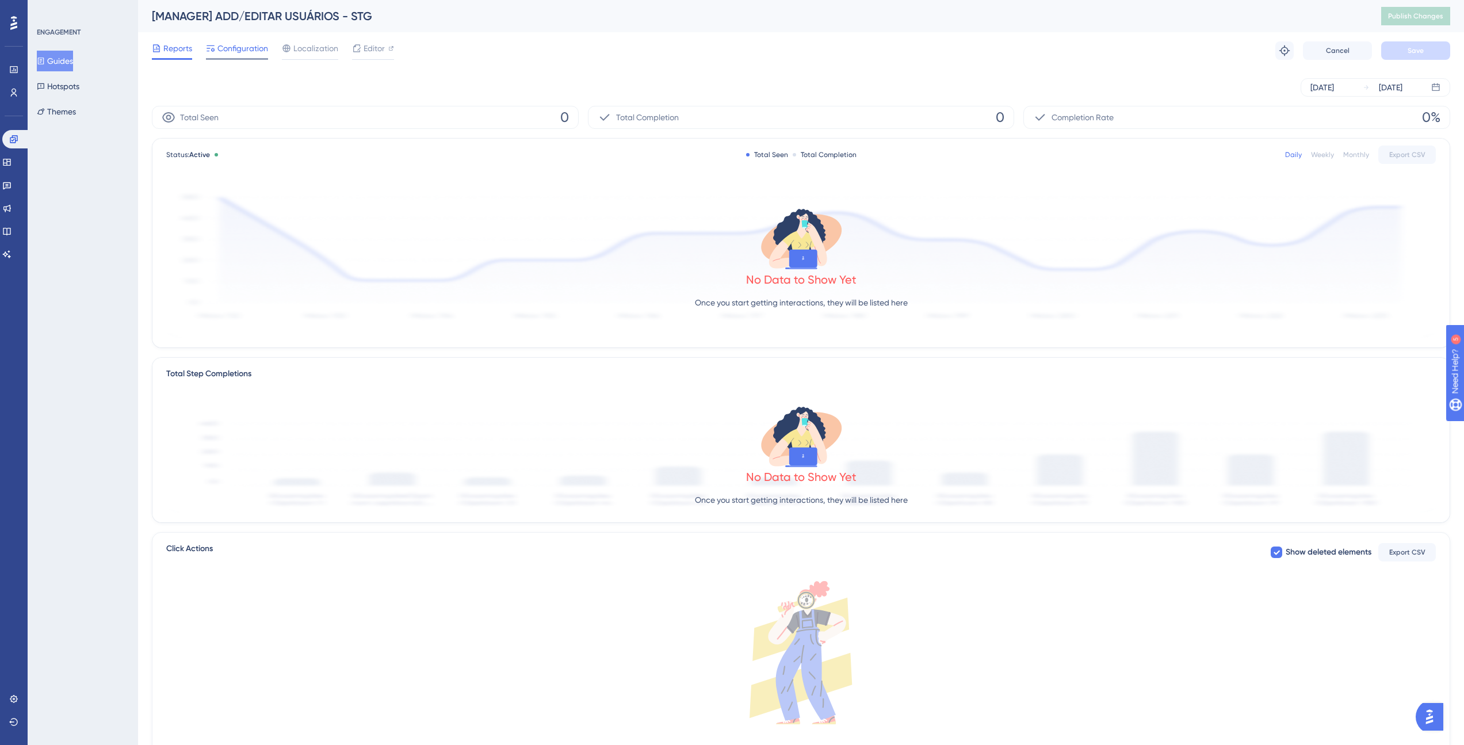
click at [246, 55] on div "Configuration" at bounding box center [237, 50] width 62 height 18
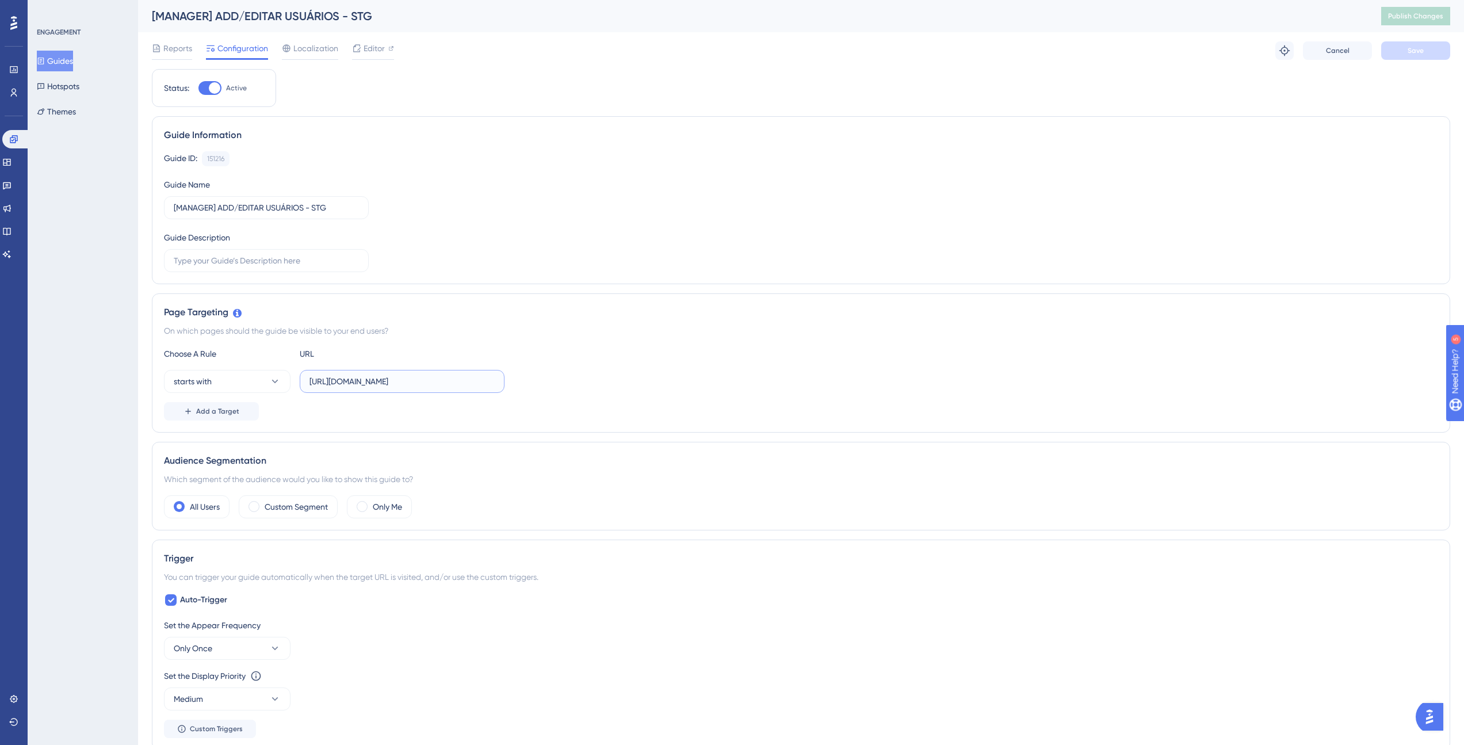
click at [471, 383] on input "[URL][DOMAIN_NAME]" at bounding box center [402, 381] width 185 height 13
type input "[URL][DOMAIN_NAME]"
click at [649, 398] on div "Choose A Rule URL starts with [URL][DOMAIN_NAME] Add a Target" at bounding box center [801, 384] width 1274 height 74
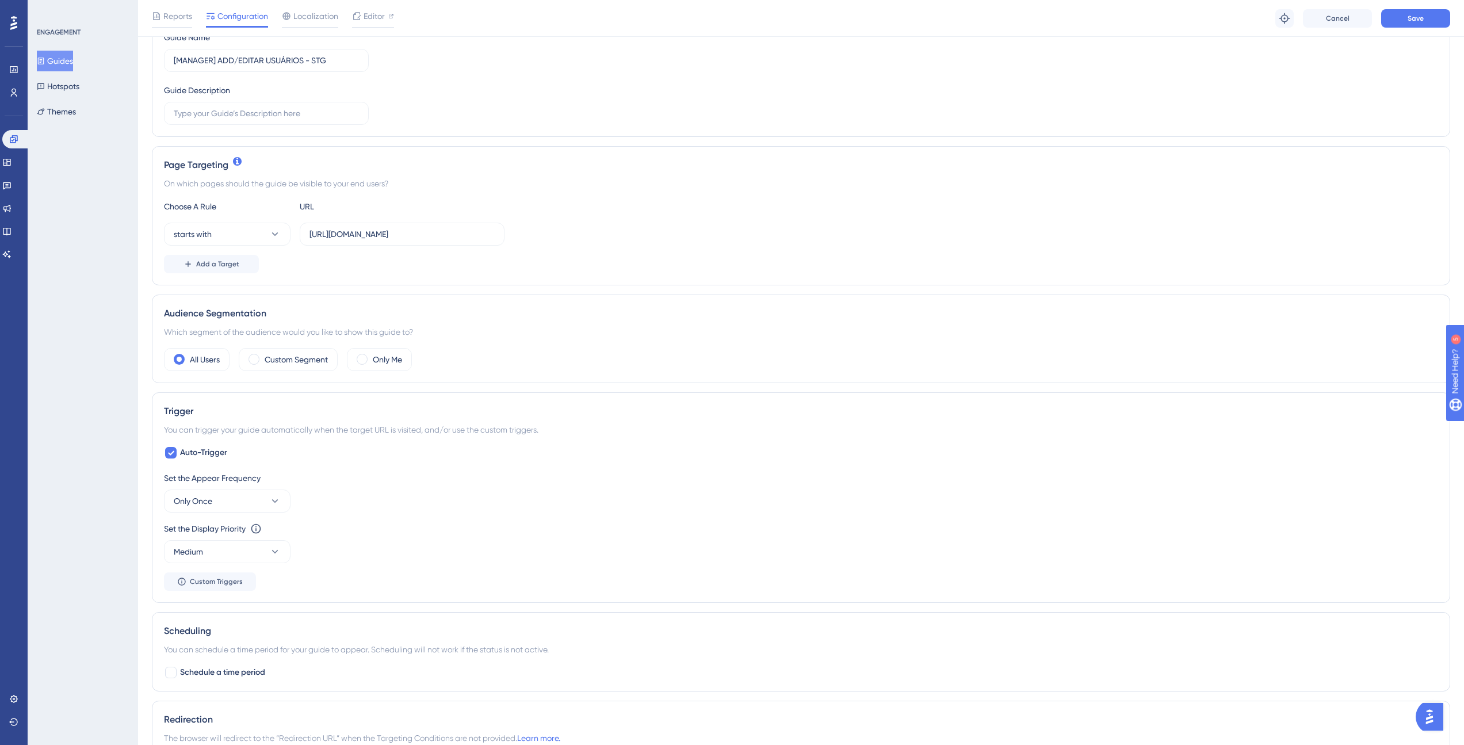
scroll to position [480, 0]
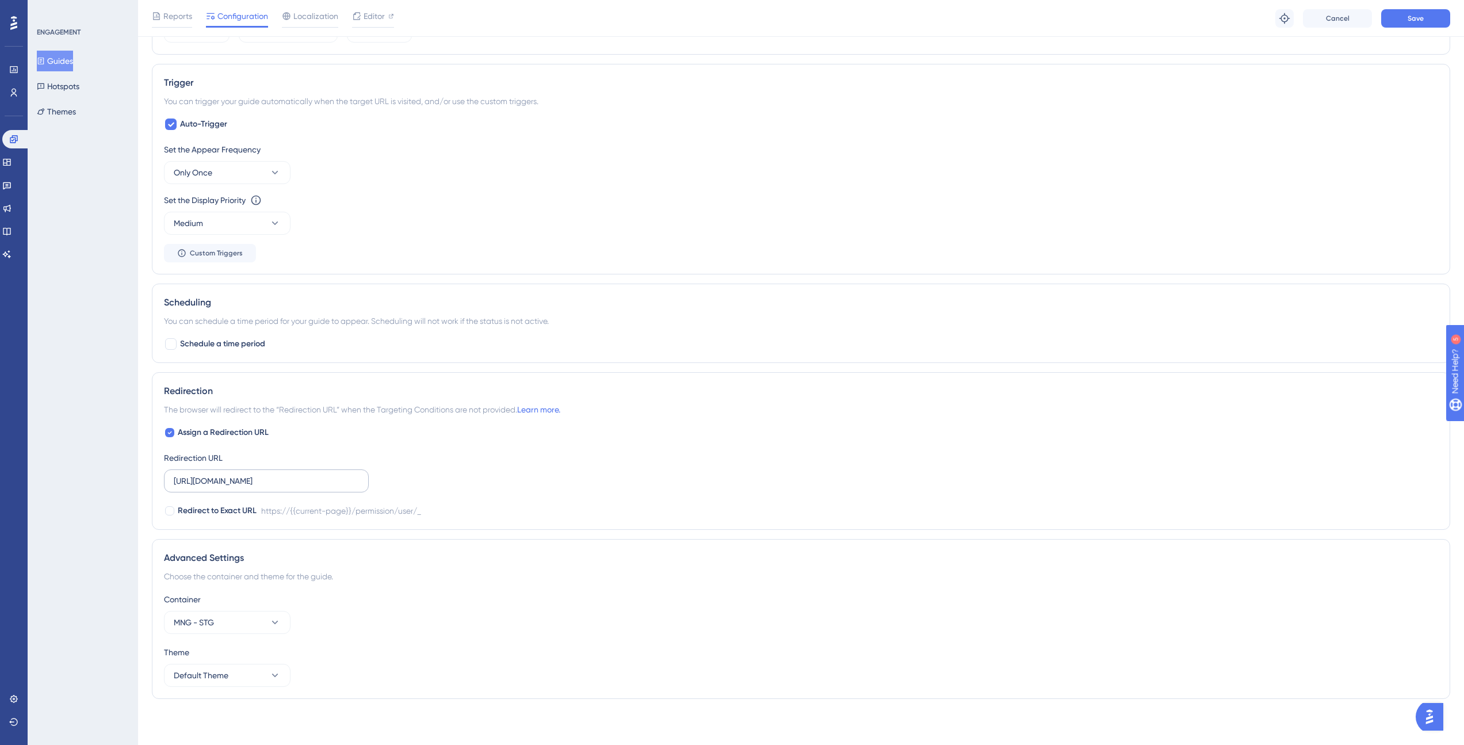
click at [361, 482] on label "[URL][DOMAIN_NAME]" at bounding box center [266, 480] width 205 height 23
click at [359, 482] on input "[URL][DOMAIN_NAME]" at bounding box center [266, 481] width 185 height 13
type input "[URL][DOMAIN_NAME]"
click at [1409, 22] on span "Save" at bounding box center [1416, 18] width 16 height 9
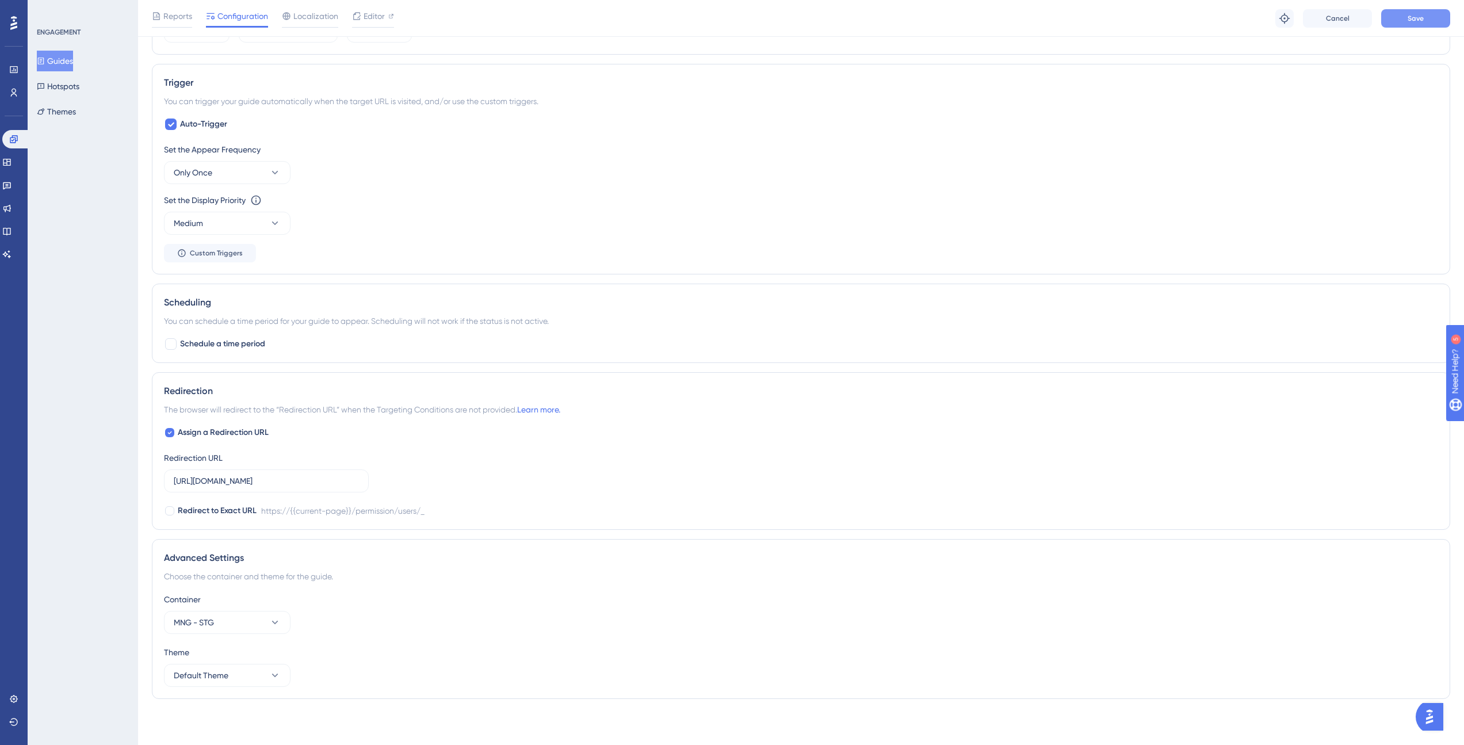
scroll to position [0, 0]
click at [66, 63] on button "Guides" at bounding box center [55, 61] width 36 height 21
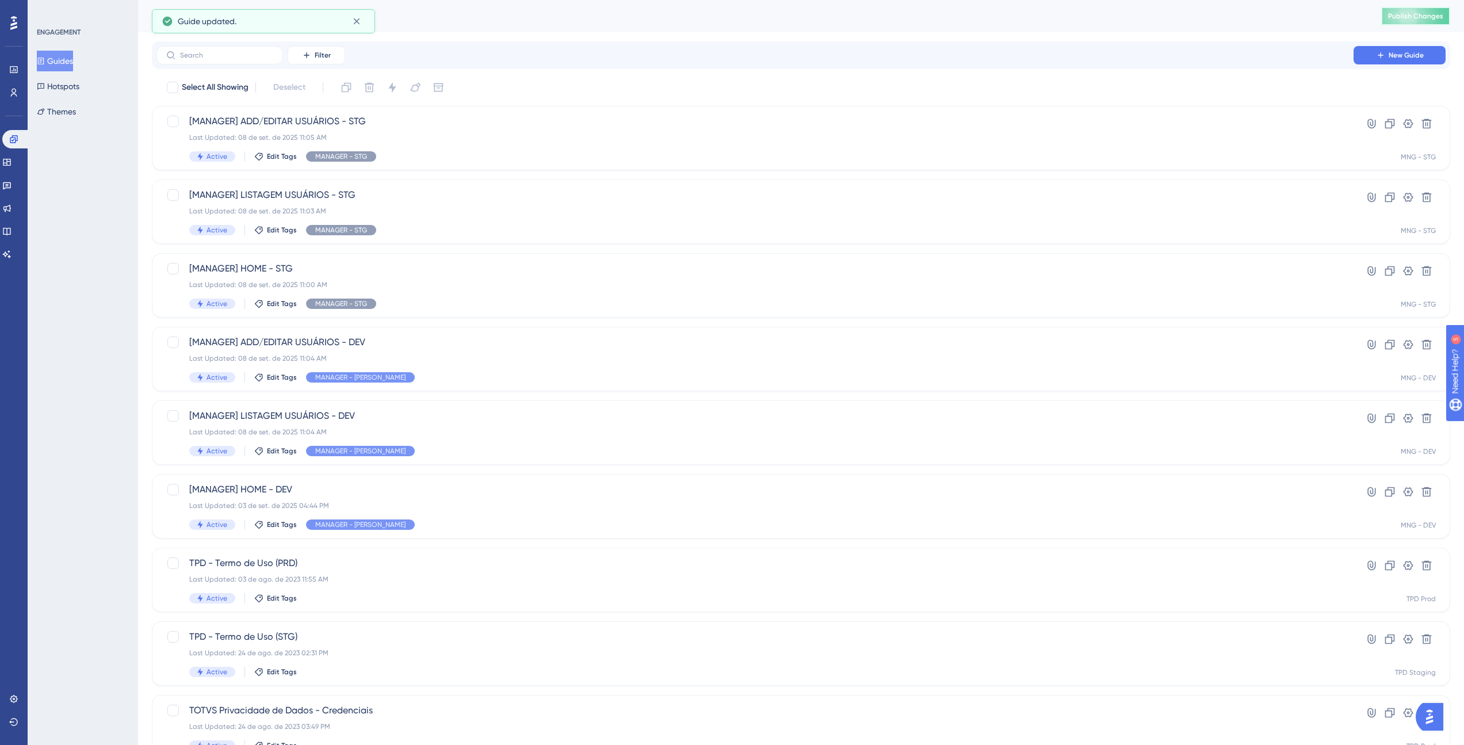
click at [1431, 15] on span "Publish Changes" at bounding box center [1415, 16] width 55 height 9
click at [12, 161] on icon at bounding box center [6, 162] width 9 height 9
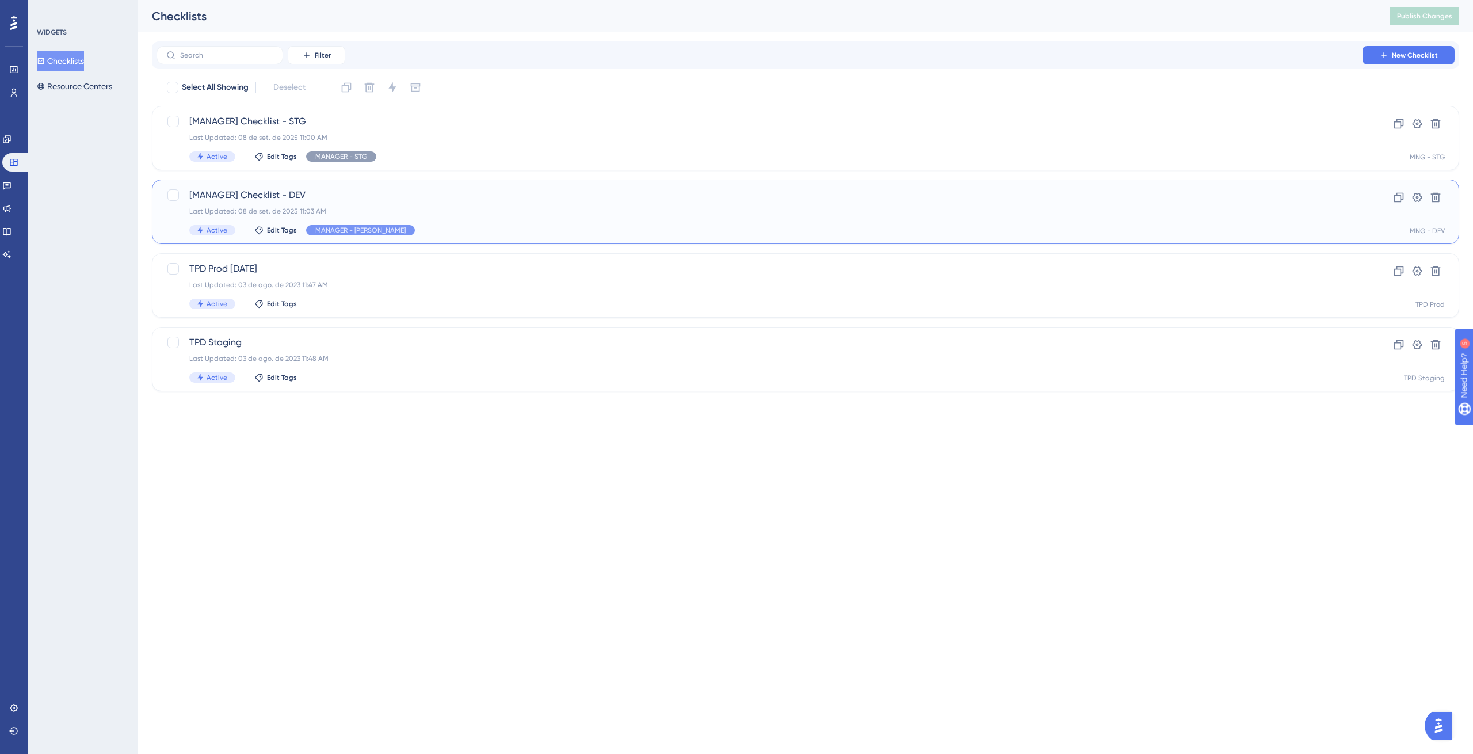
click at [278, 190] on span "[MANAGER] Checklist - DEV" at bounding box center [759, 195] width 1140 height 14
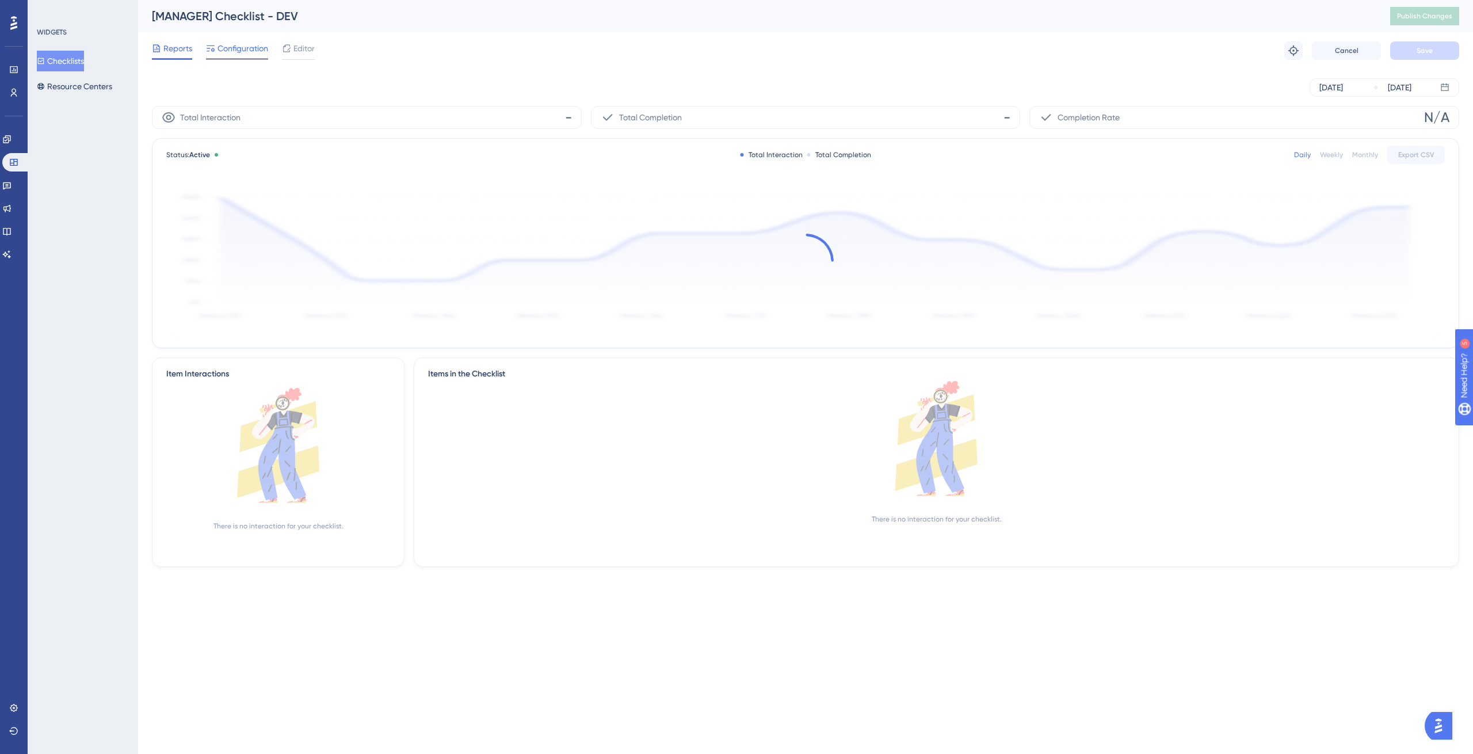
click at [231, 59] on div at bounding box center [237, 59] width 62 height 2
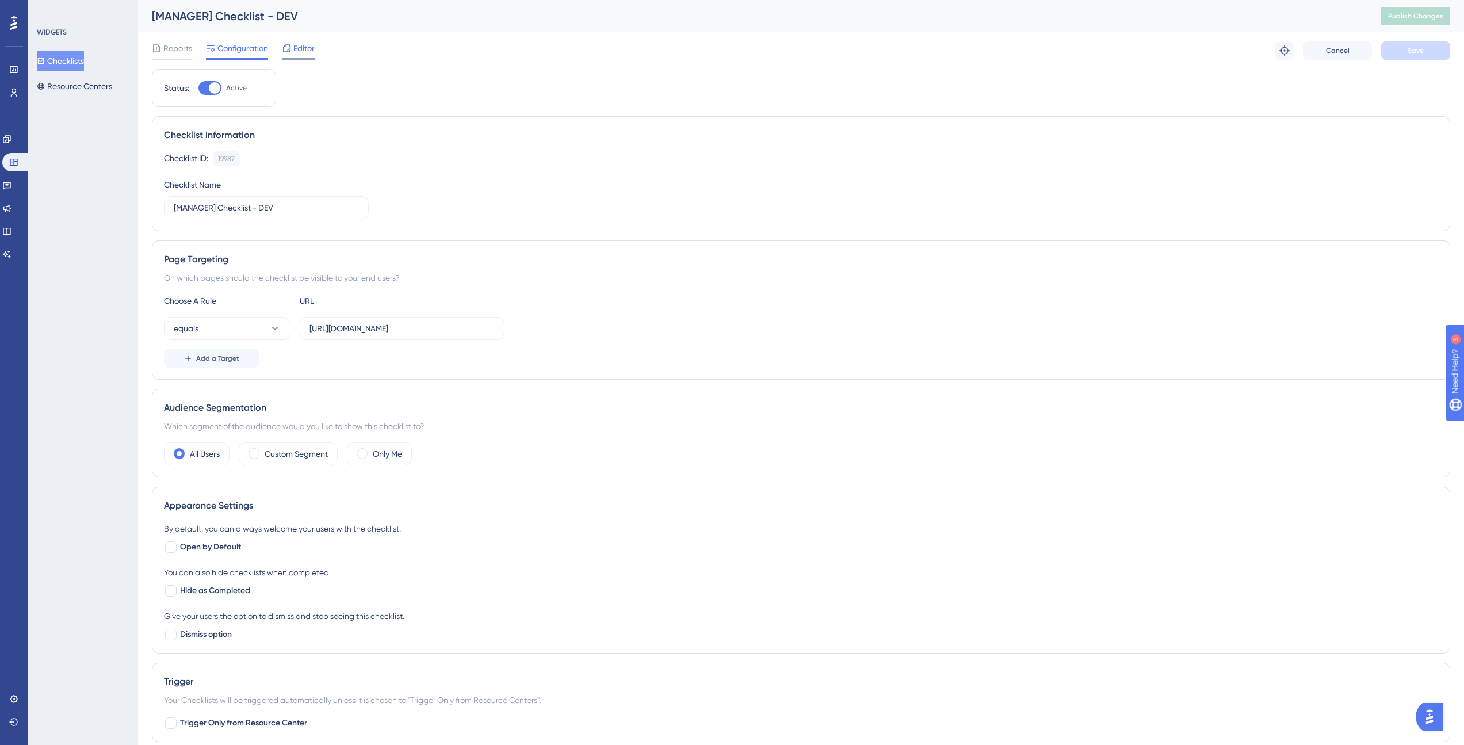
click at [295, 55] on span "Editor" at bounding box center [303, 48] width 21 height 14
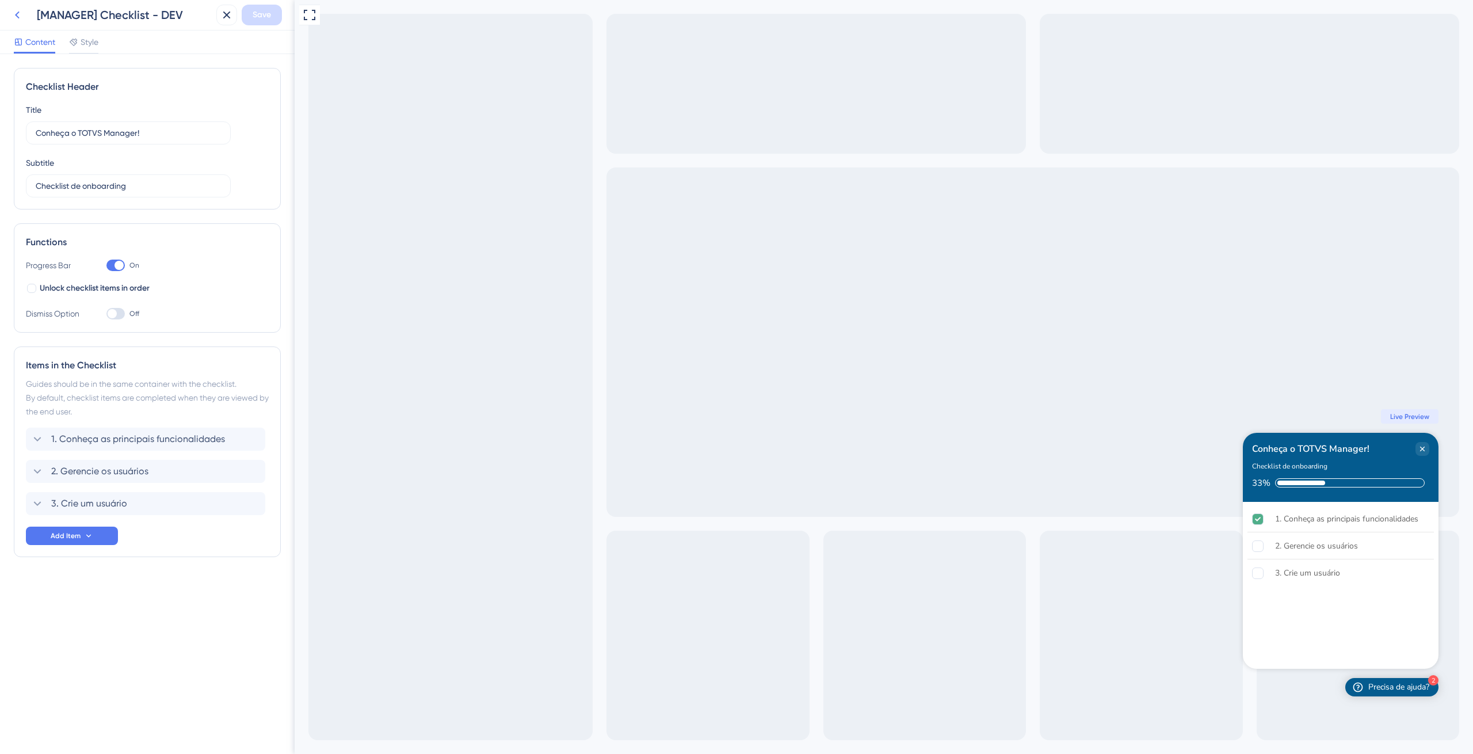
click at [14, 16] on icon at bounding box center [17, 15] width 14 height 14
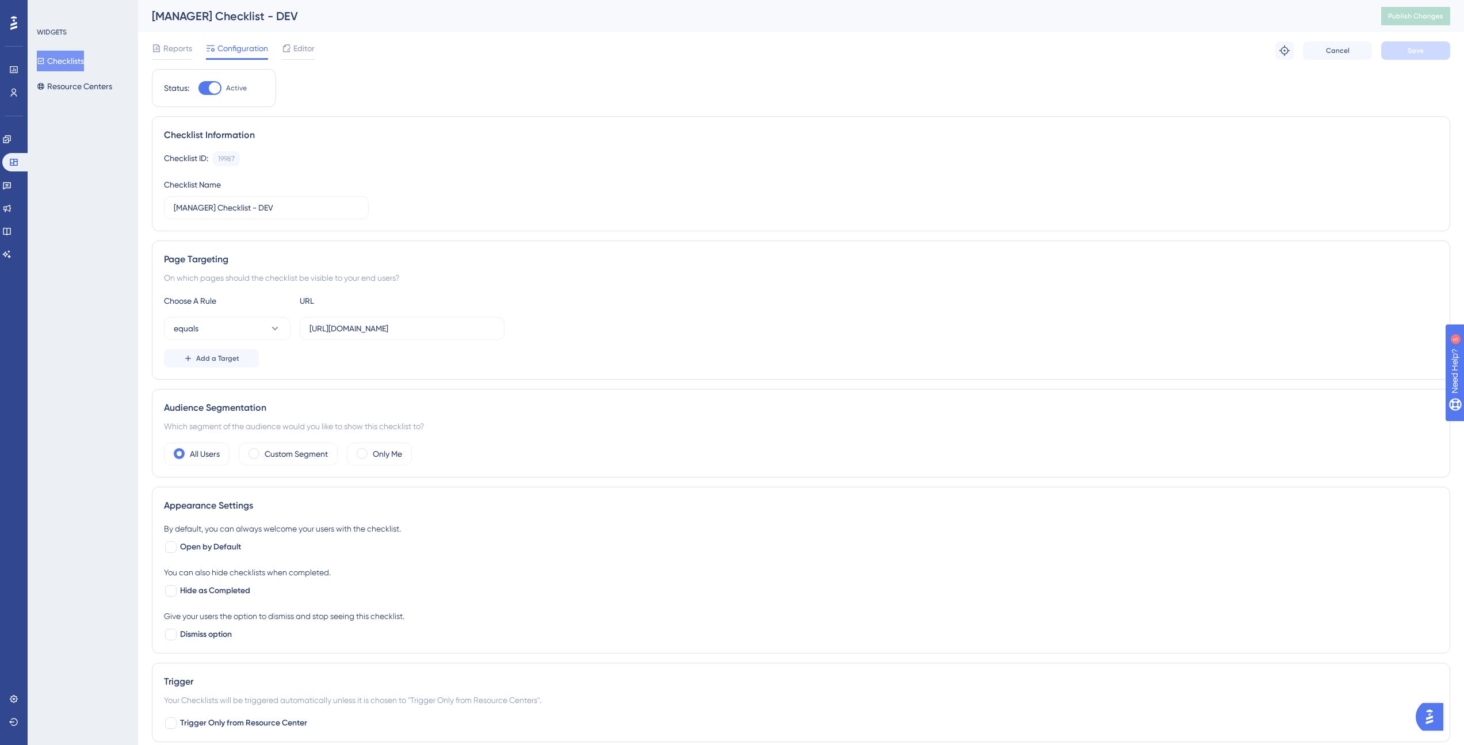
click at [59, 62] on button "Checklists" at bounding box center [60, 61] width 47 height 21
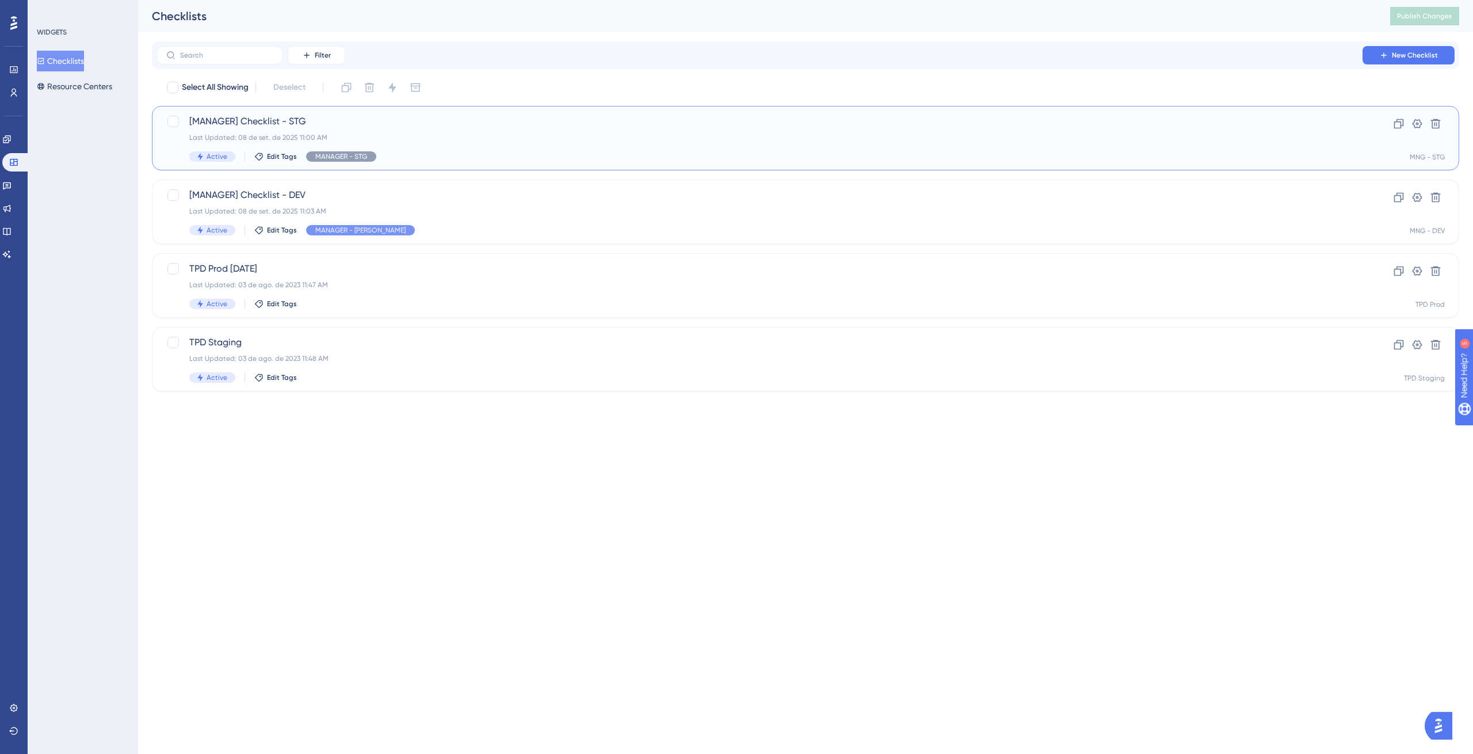
click at [277, 119] on span "[MANAGER] Checklist - STG" at bounding box center [759, 121] width 1140 height 14
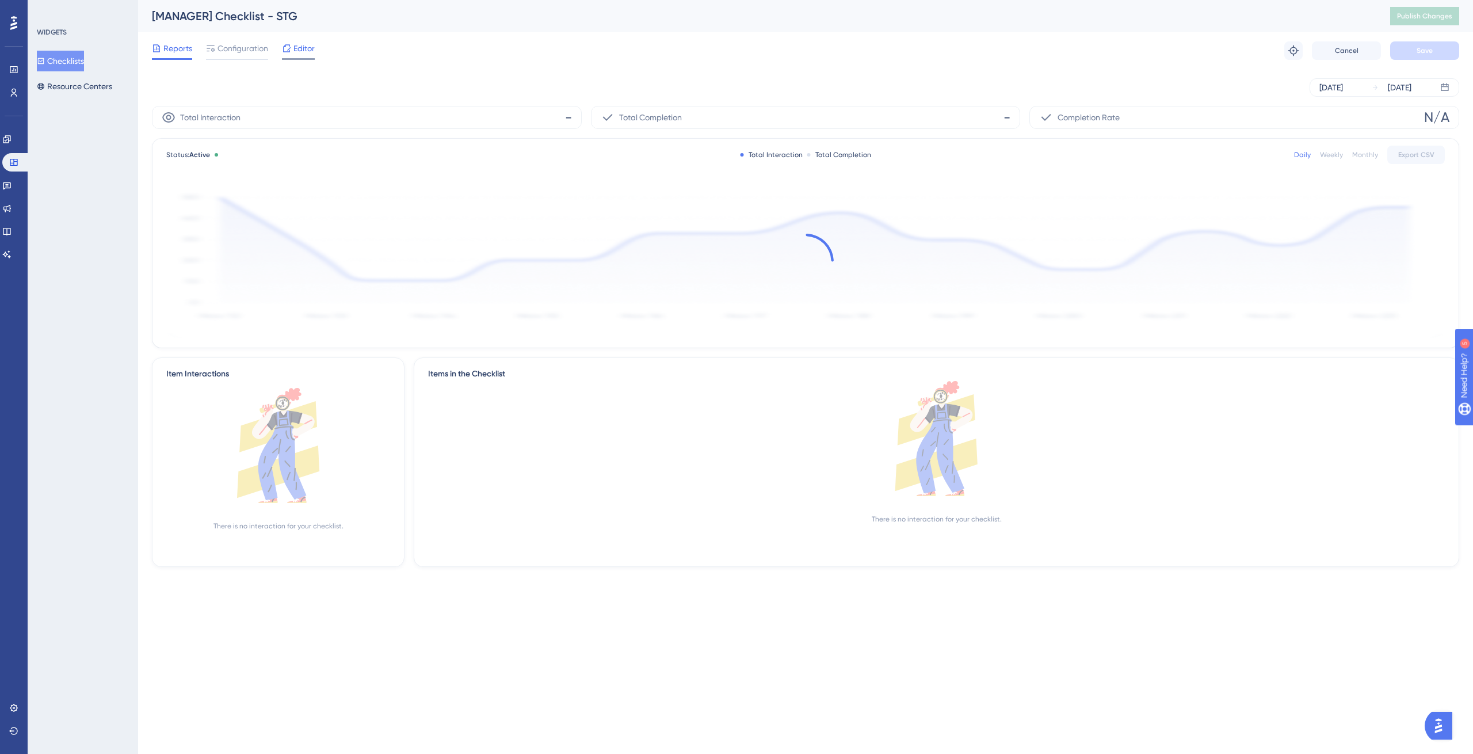
click at [296, 45] on span "Editor" at bounding box center [303, 48] width 21 height 14
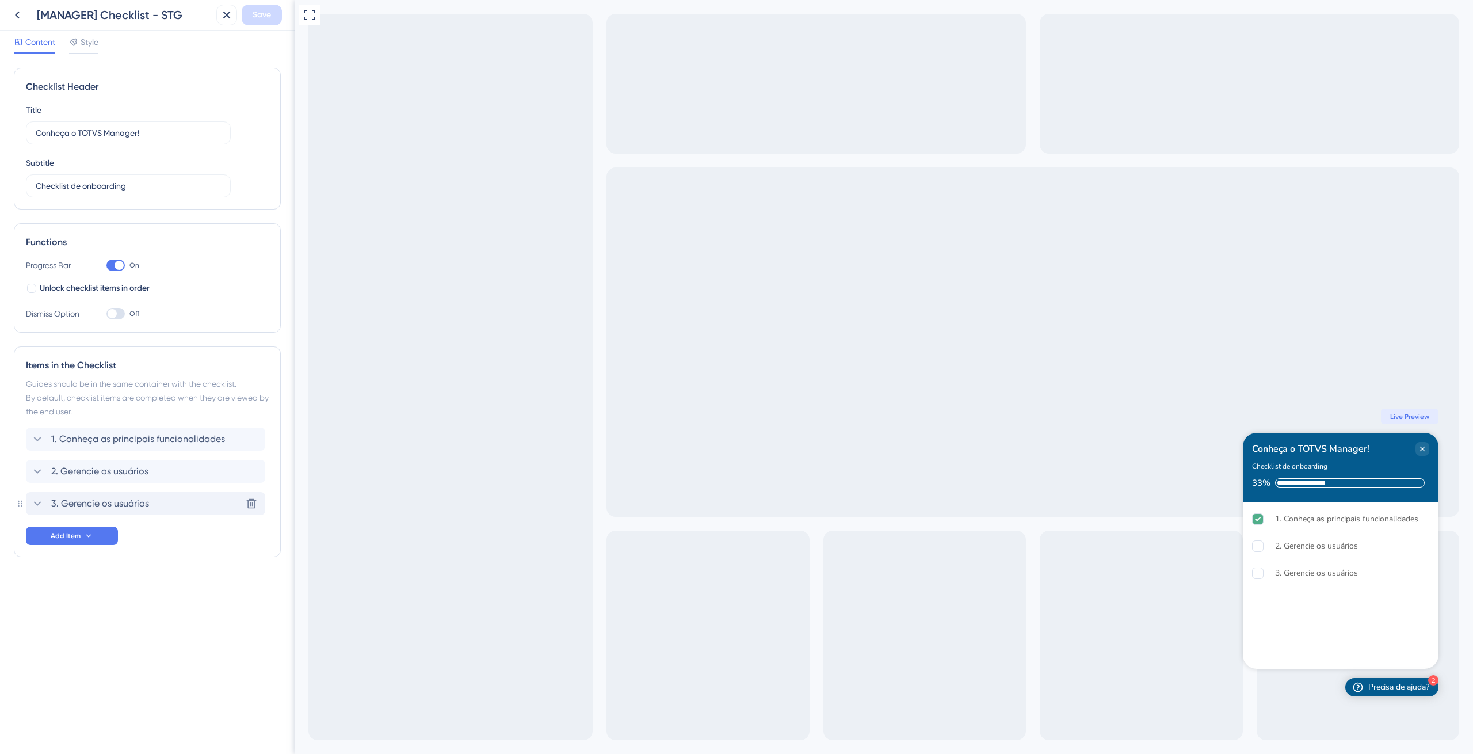
click at [40, 505] on icon at bounding box center [37, 503] width 14 height 14
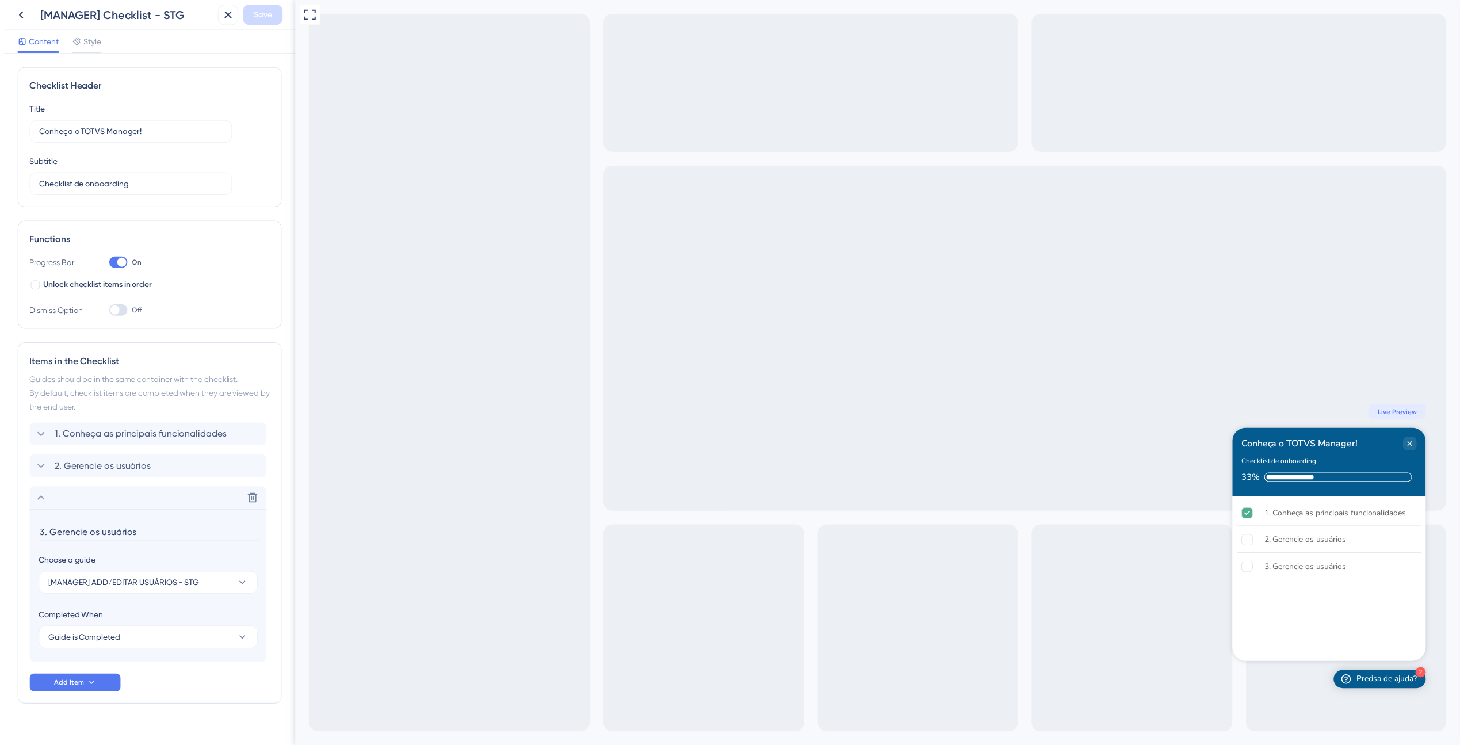
scroll to position [18, 0]
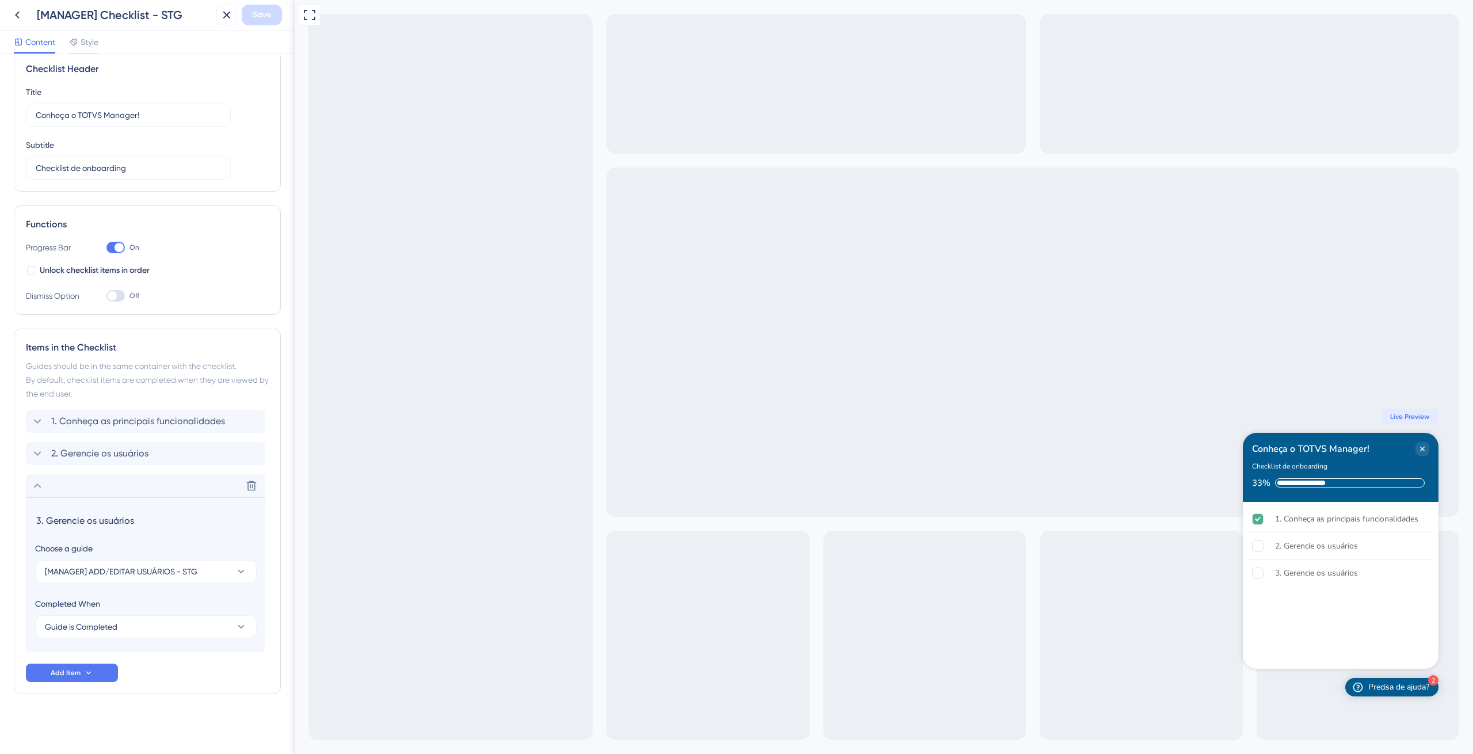
click at [148, 520] on input "3. Gerencie os usuários" at bounding box center [146, 520] width 223 height 18
type input "3. Crie um usuário"
click at [258, 17] on span "Save" at bounding box center [262, 15] width 18 height 14
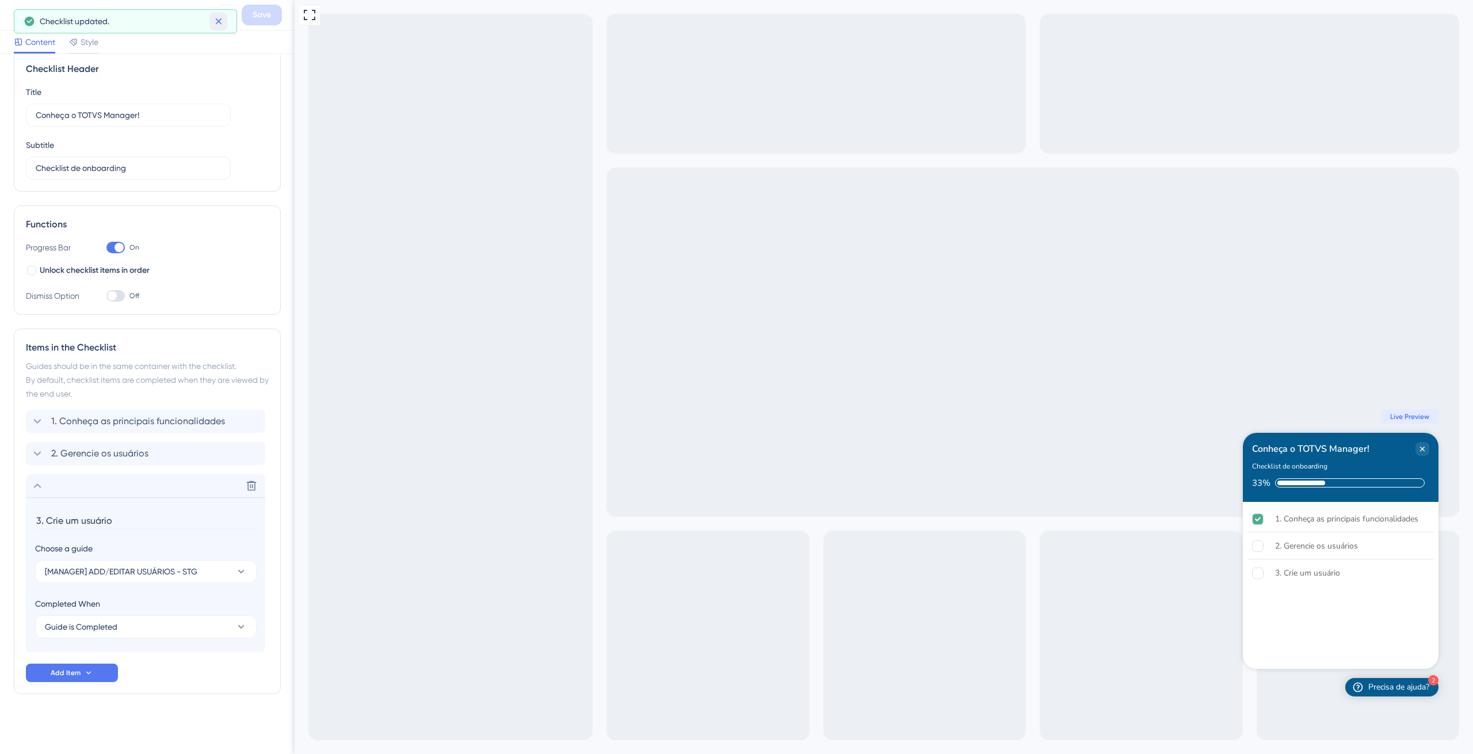
click at [222, 25] on icon at bounding box center [219, 22] width 12 height 12
click at [219, 13] on button at bounding box center [226, 15] width 21 height 21
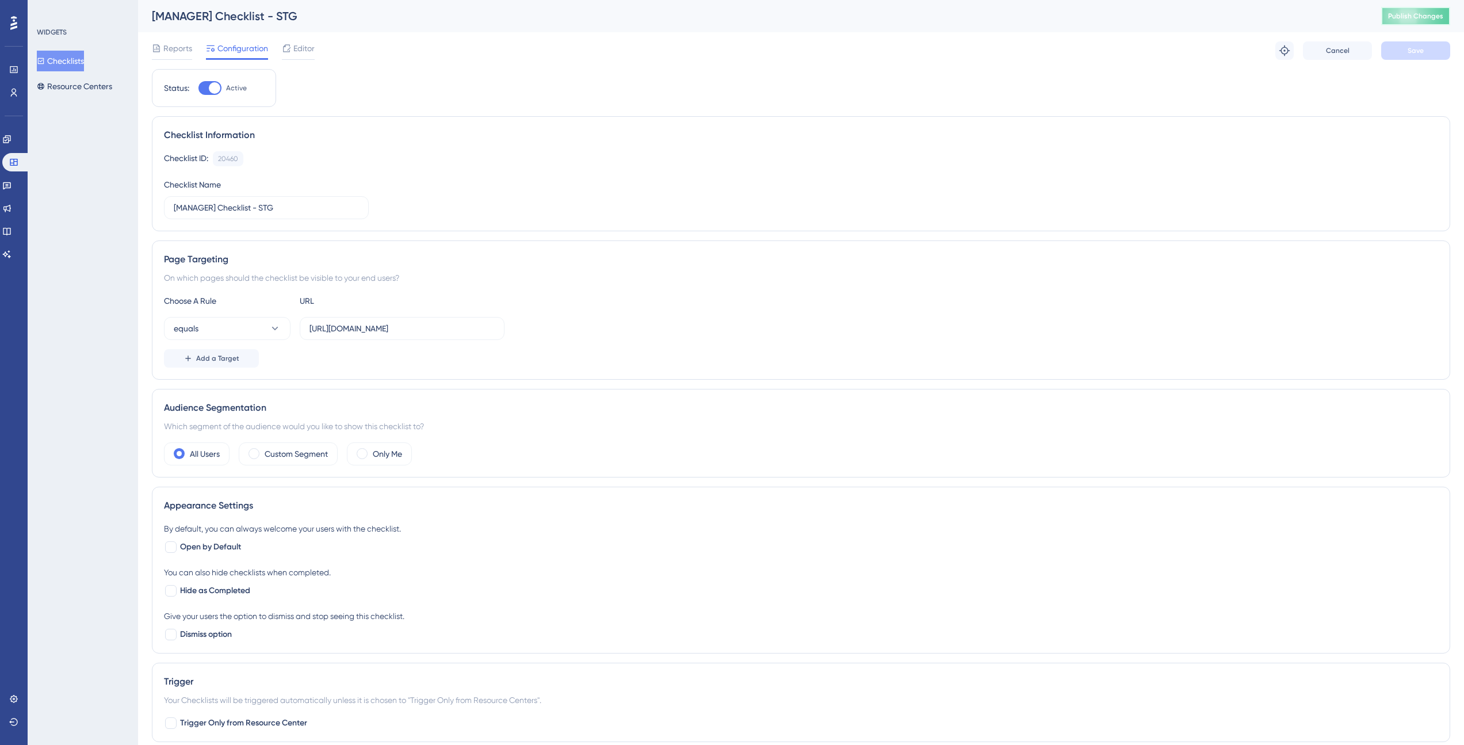
click at [1407, 23] on button "Publish Changes" at bounding box center [1415, 16] width 69 height 18
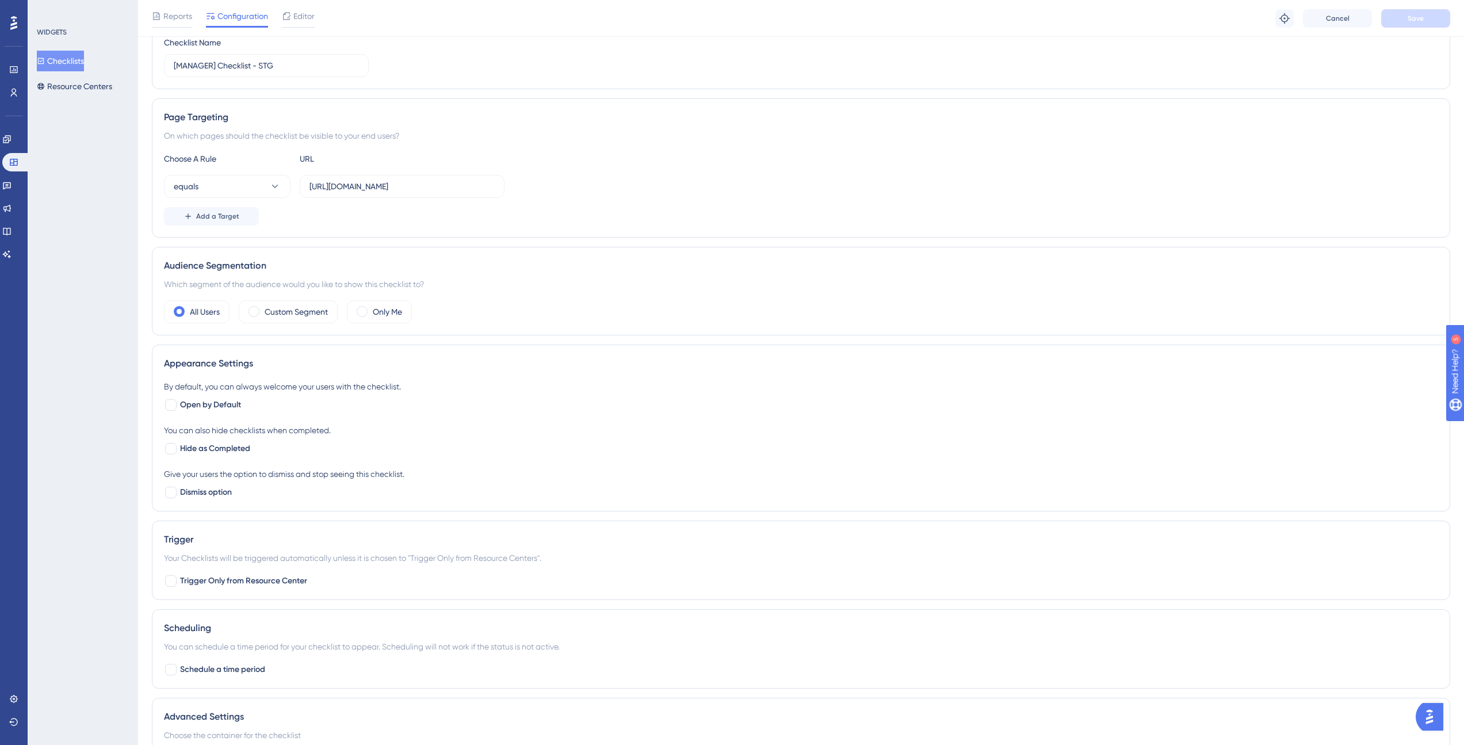
scroll to position [253, 0]
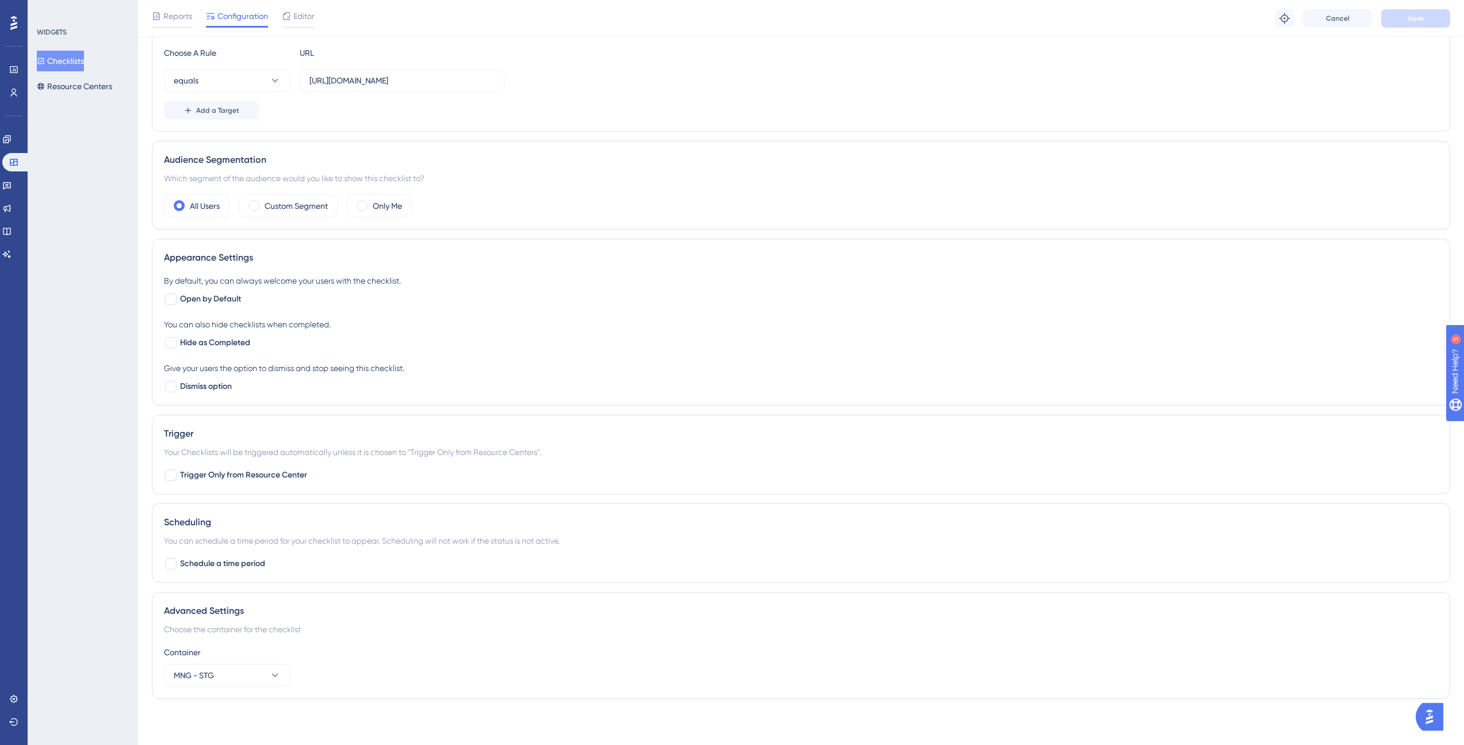
click at [14, 149] on div "Engagement Widgets Feedback Product Updates Knowledge Base AI Assistant" at bounding box center [13, 196] width 23 height 133
click at [12, 145] on link at bounding box center [6, 139] width 9 height 18
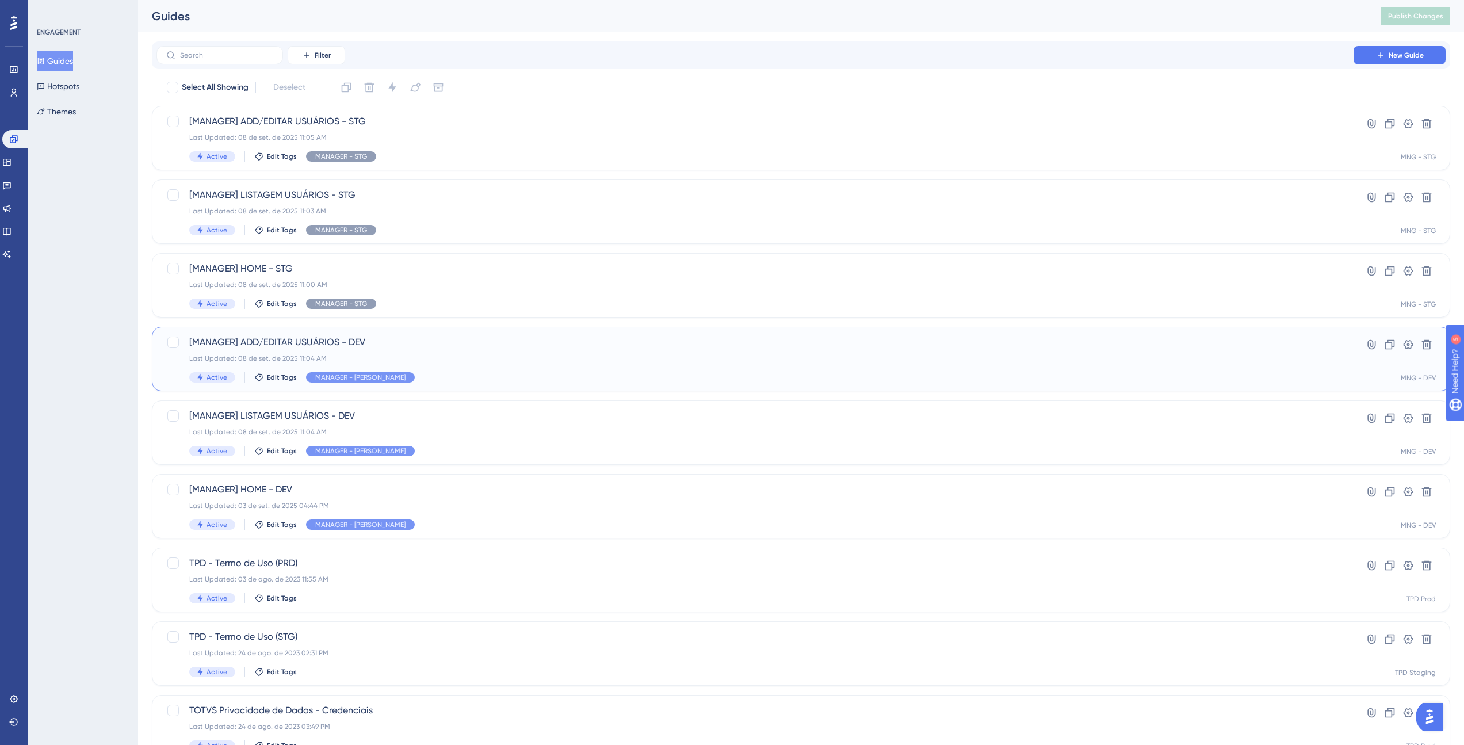
click at [434, 360] on div "Last Updated: 08 de set. de 2025 11:04 AM" at bounding box center [755, 358] width 1132 height 9
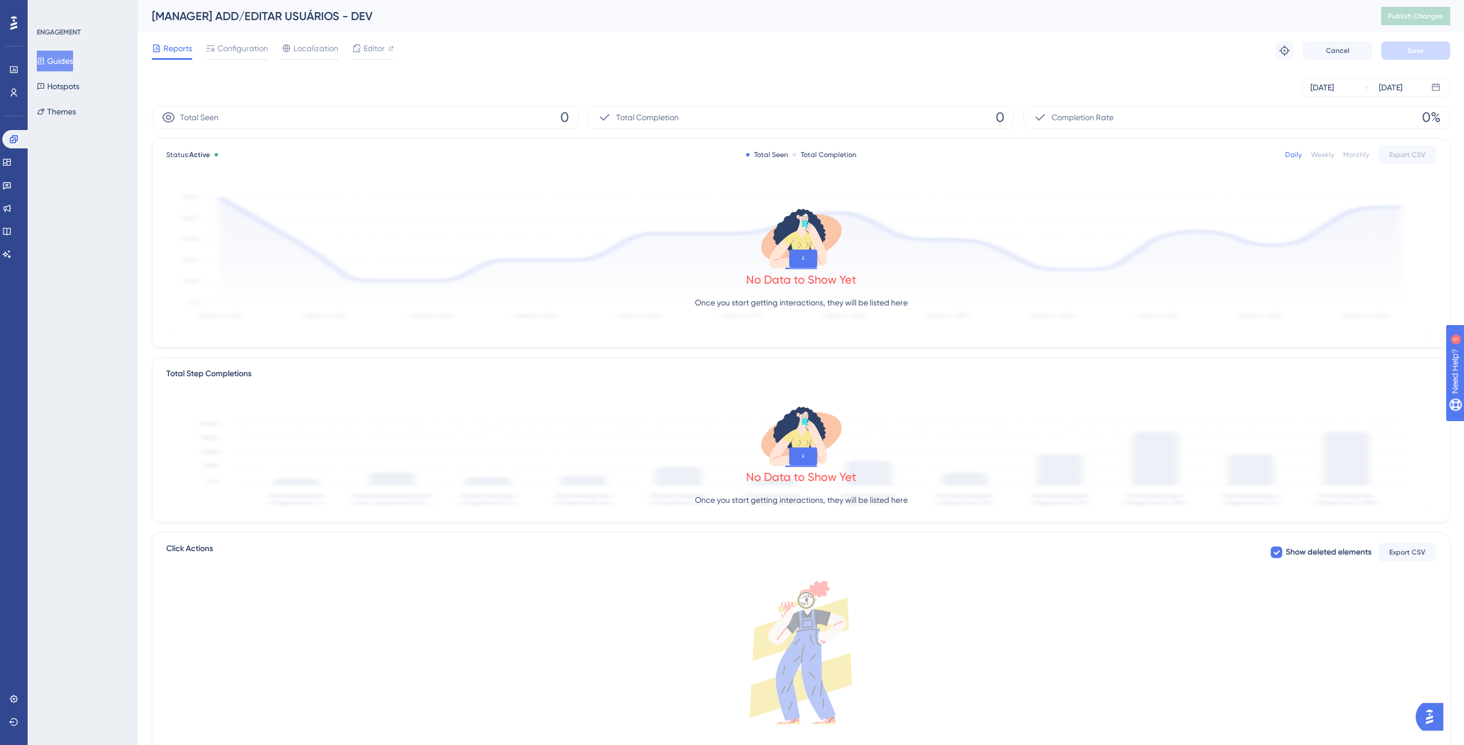
click at [238, 39] on div "Reports Configuration Localization Editor Troubleshoot Cancel Save" at bounding box center [801, 50] width 1298 height 37
click at [238, 44] on span "Configuration" at bounding box center [242, 48] width 51 height 14
